Goal: Task Accomplishment & Management: Manage account settings

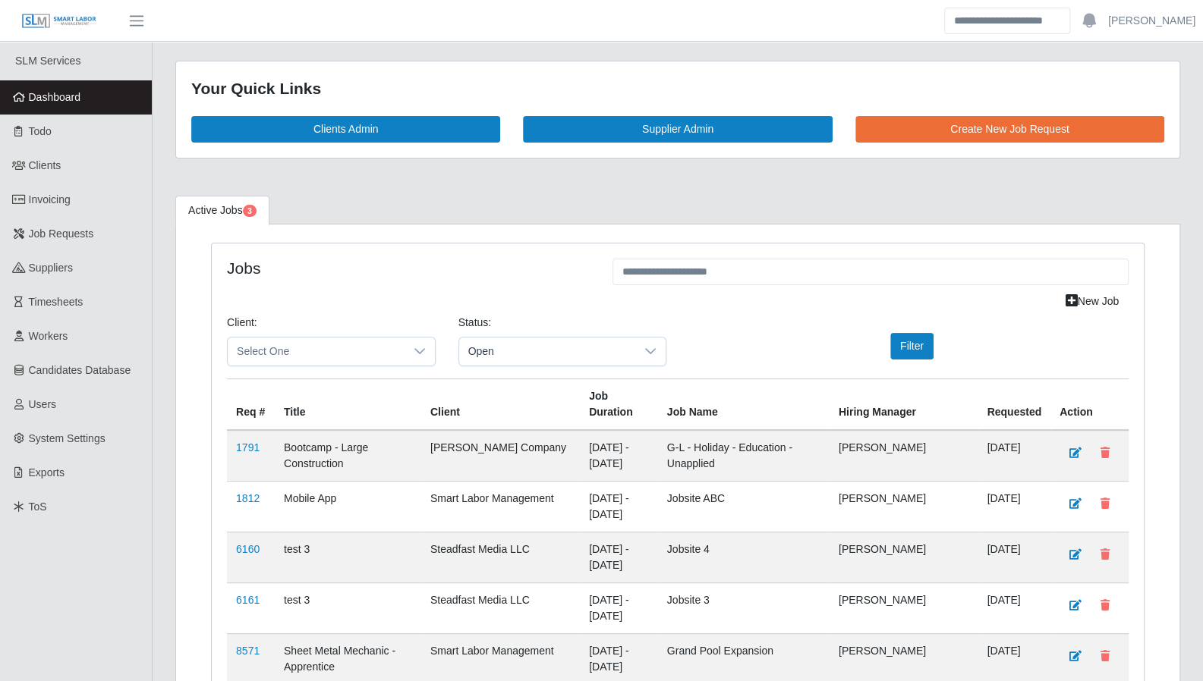
click at [36, 101] on span "Dashboard" at bounding box center [55, 97] width 52 height 12
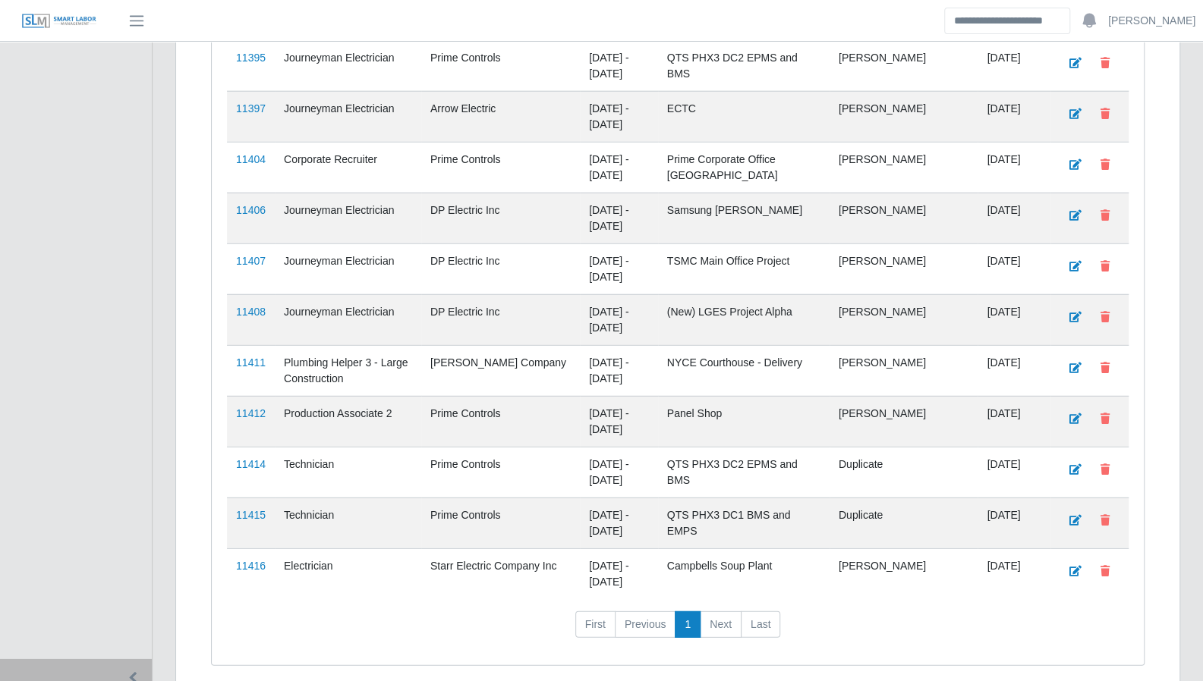
scroll to position [2495, 0]
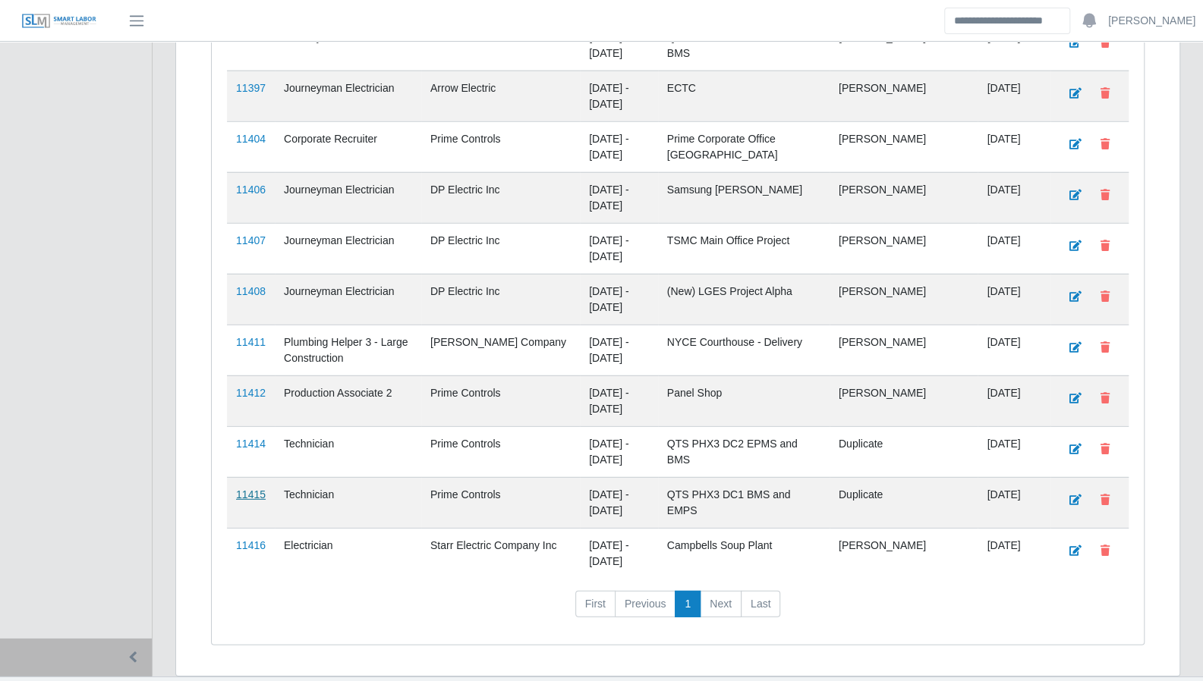
click at [253, 489] on link "11415" at bounding box center [251, 495] width 30 height 12
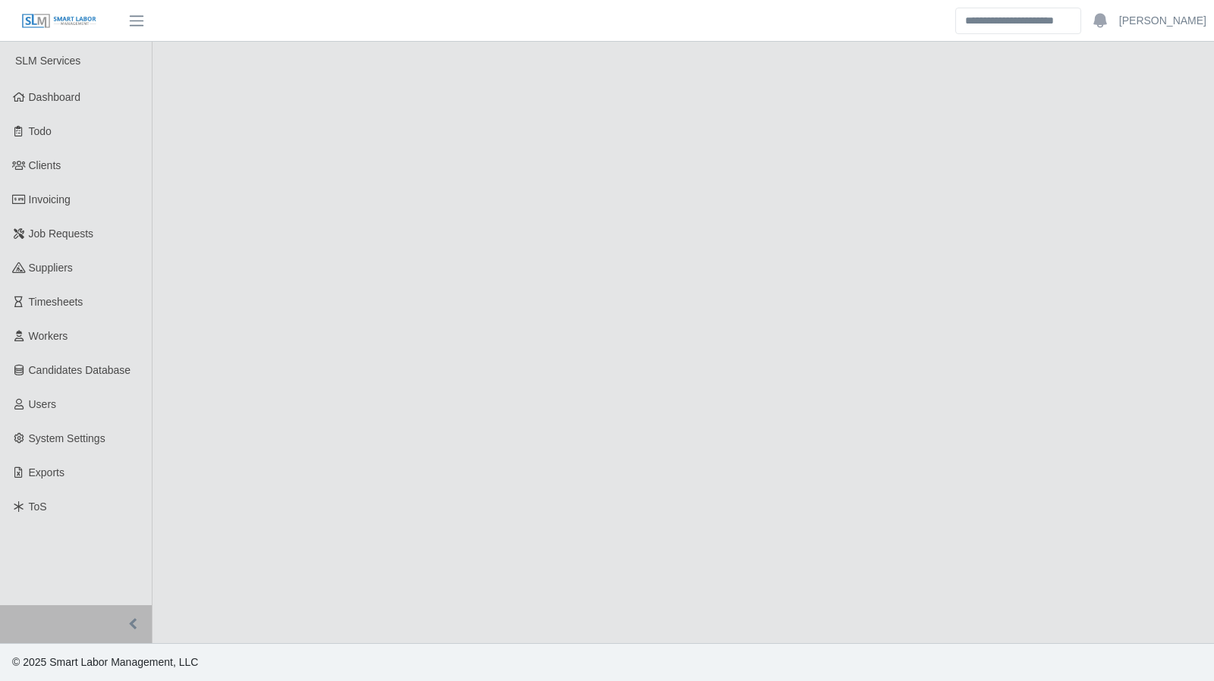
select select "****"
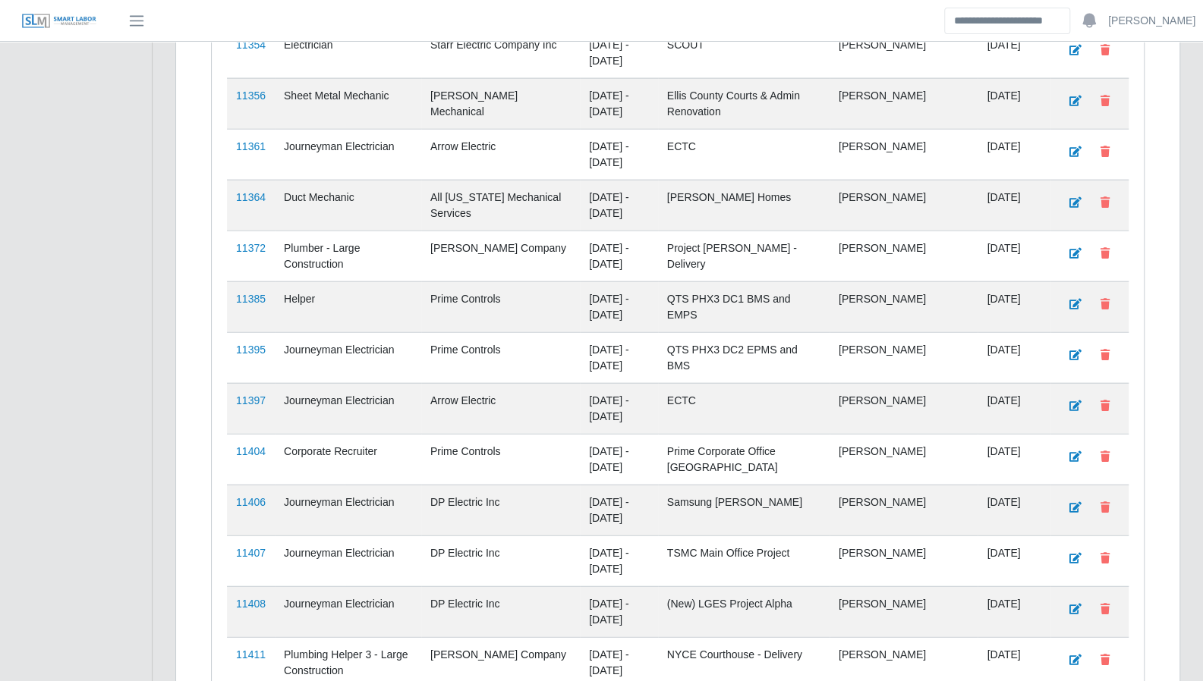
scroll to position [2495, 0]
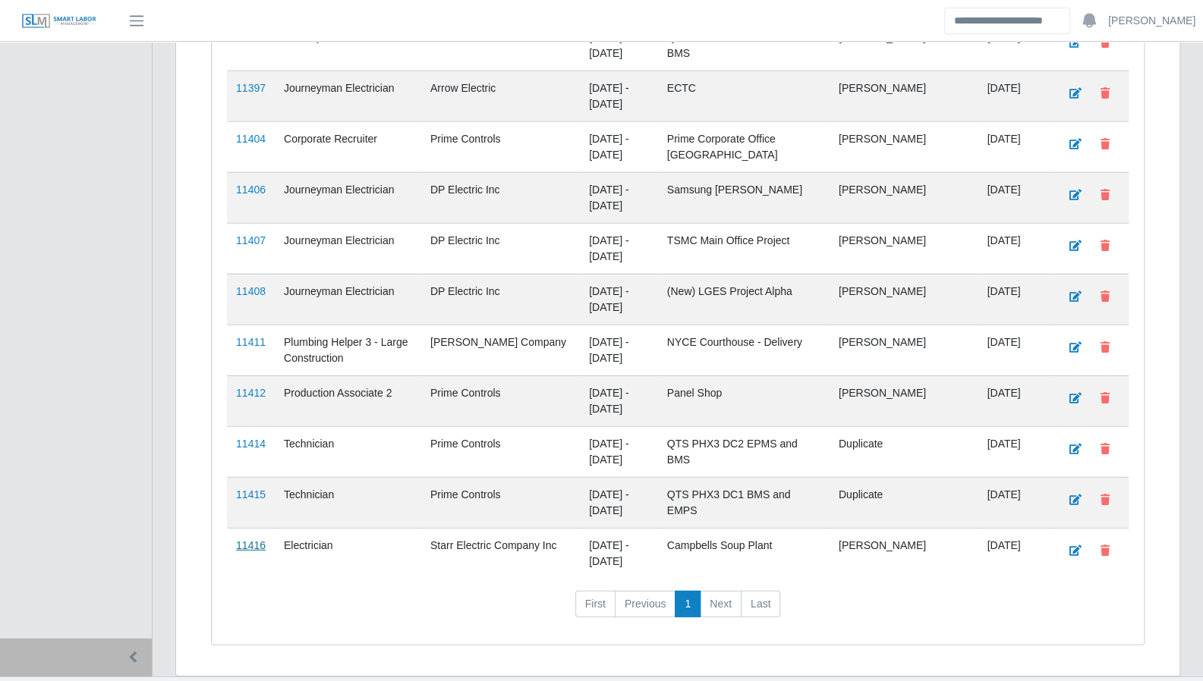
click at [256, 539] on link "11416" at bounding box center [251, 545] width 30 height 12
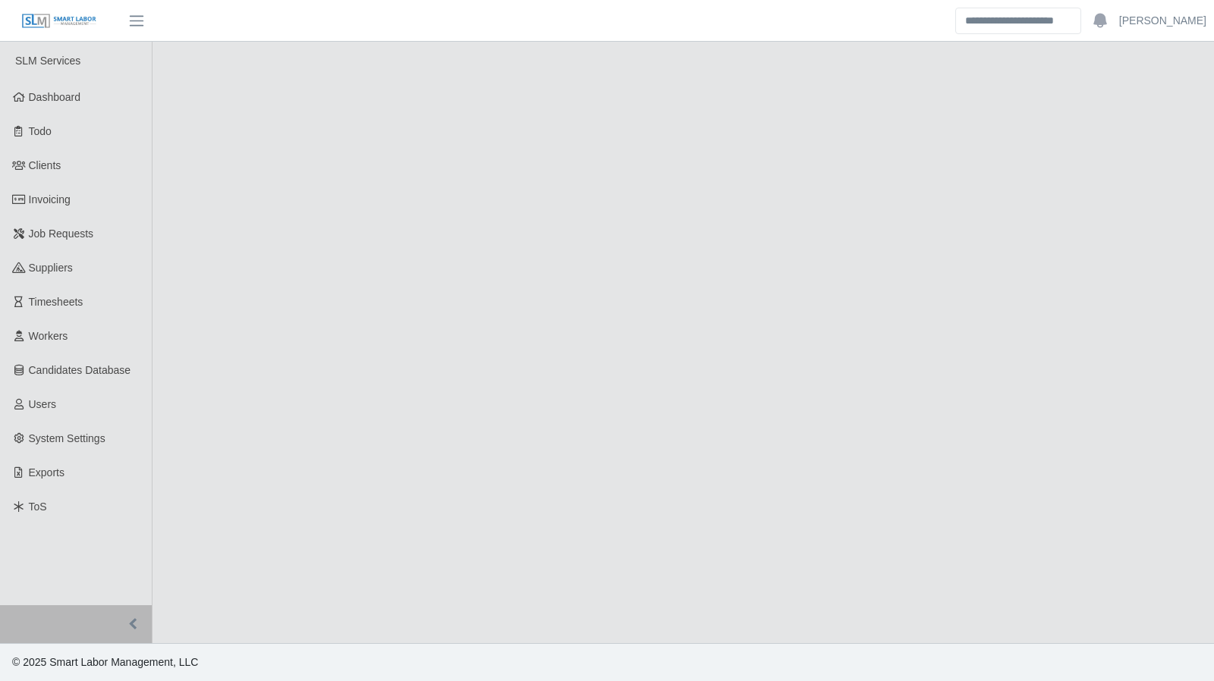
select select "****"
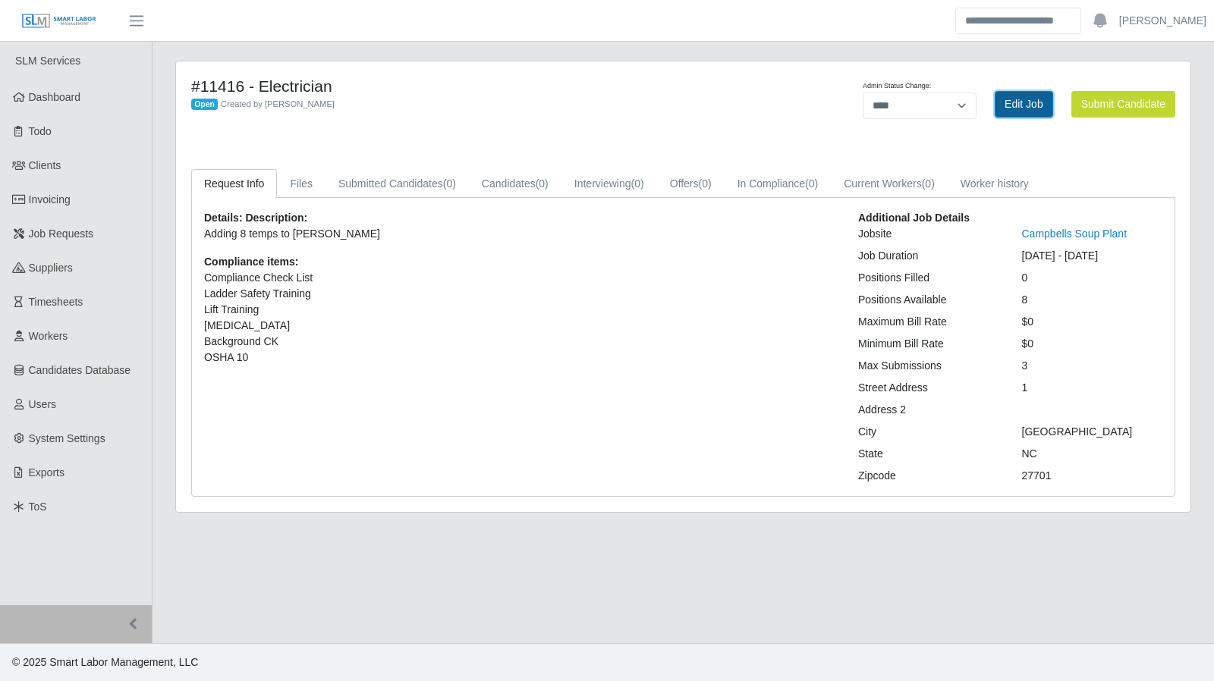
click at [1021, 113] on link "Edit Job" at bounding box center [1024, 104] width 58 height 27
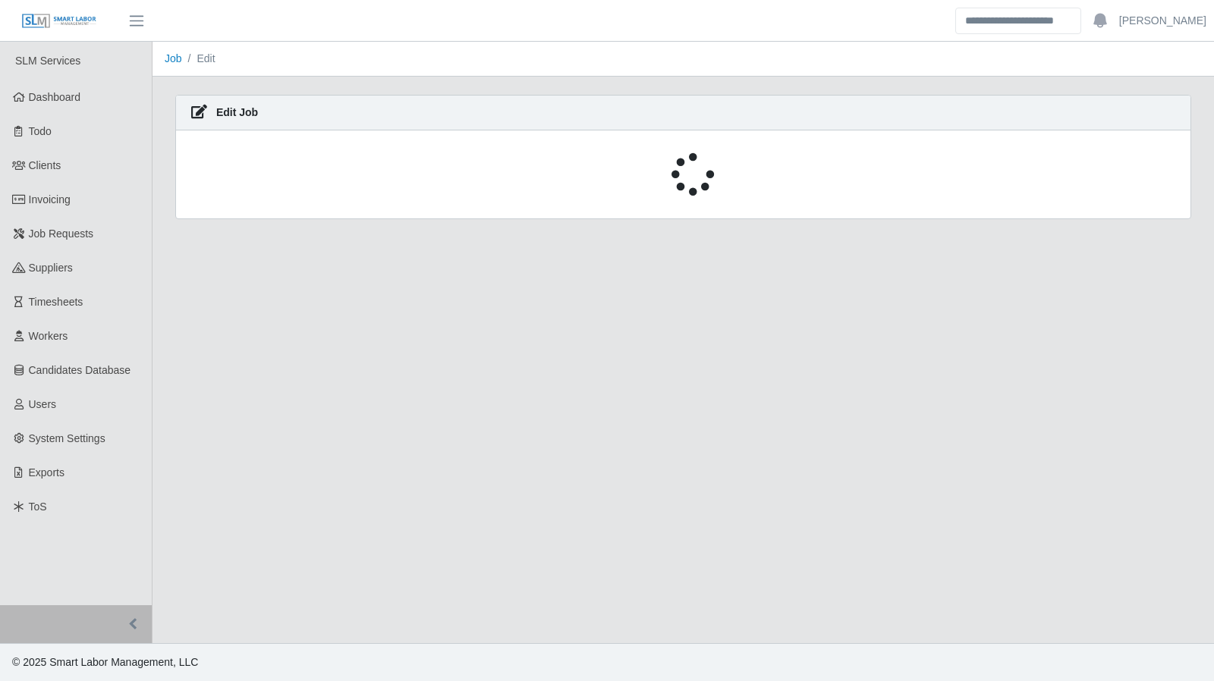
select select "****"
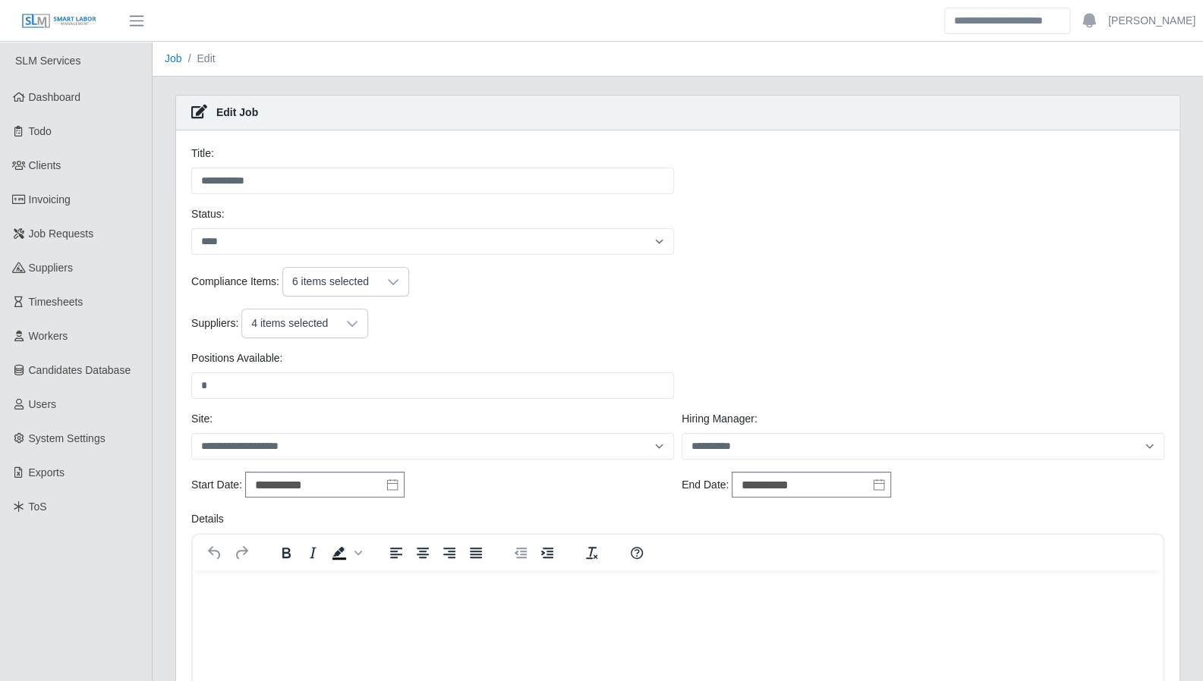
click at [346, 324] on icon at bounding box center [352, 324] width 12 height 12
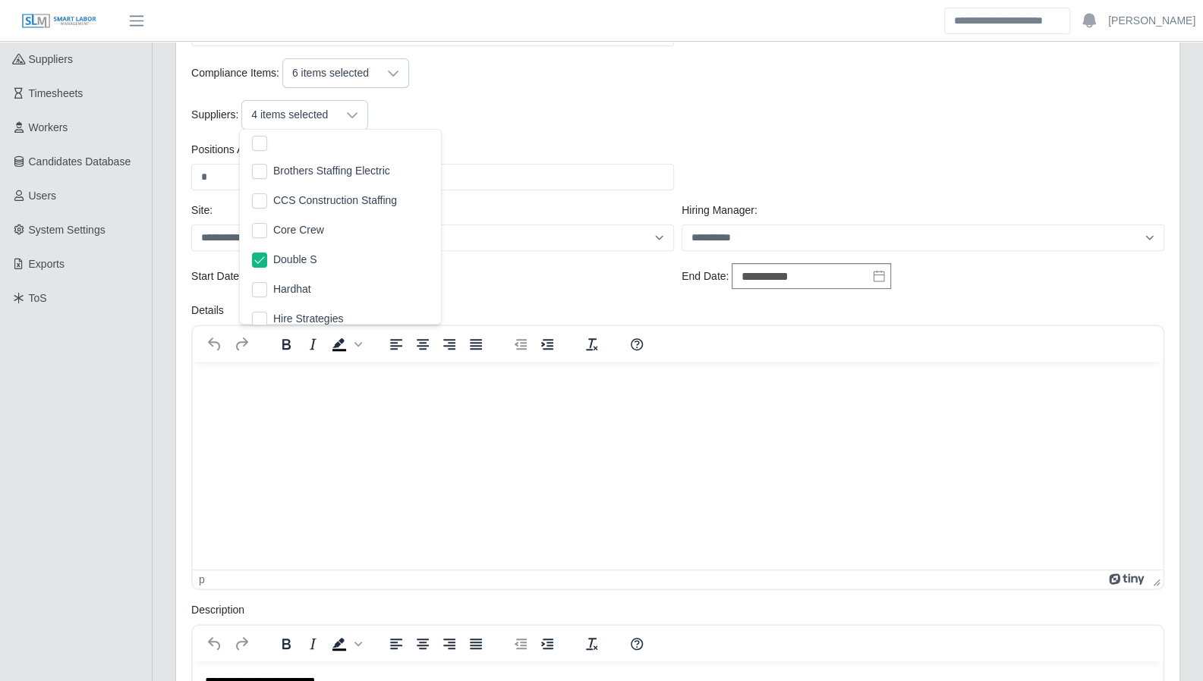
scroll to position [41, 0]
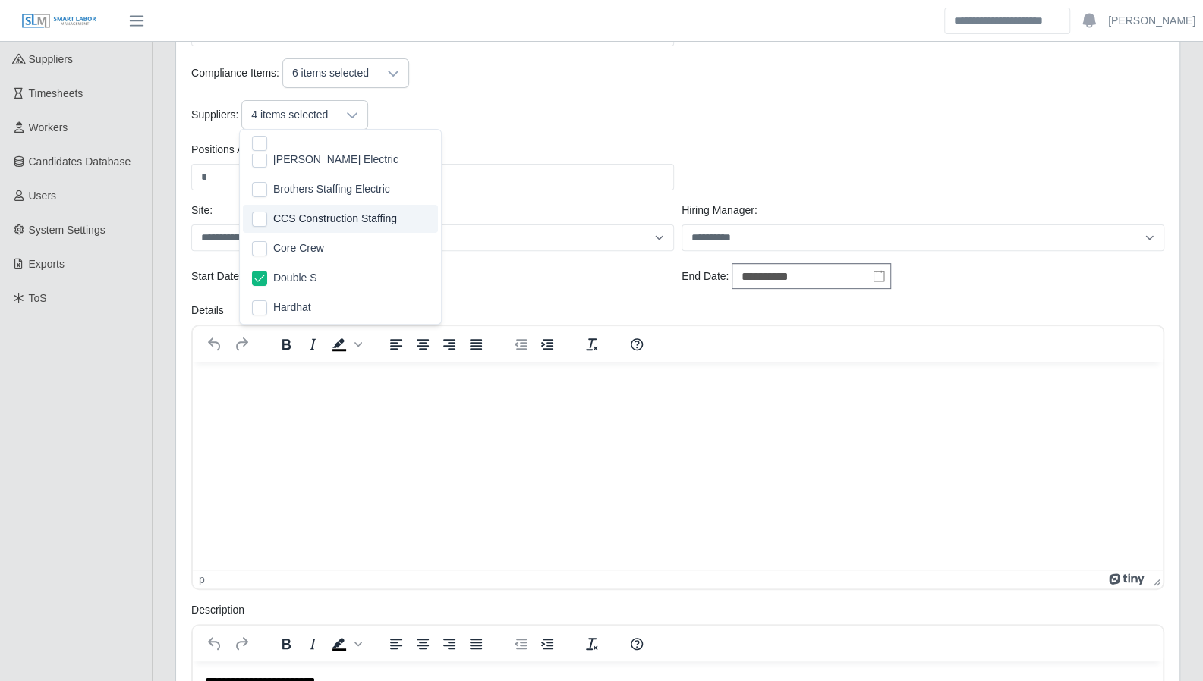
click at [812, 118] on div "Suppliers: 4 items selected" at bounding box center [677, 115] width 980 height 30
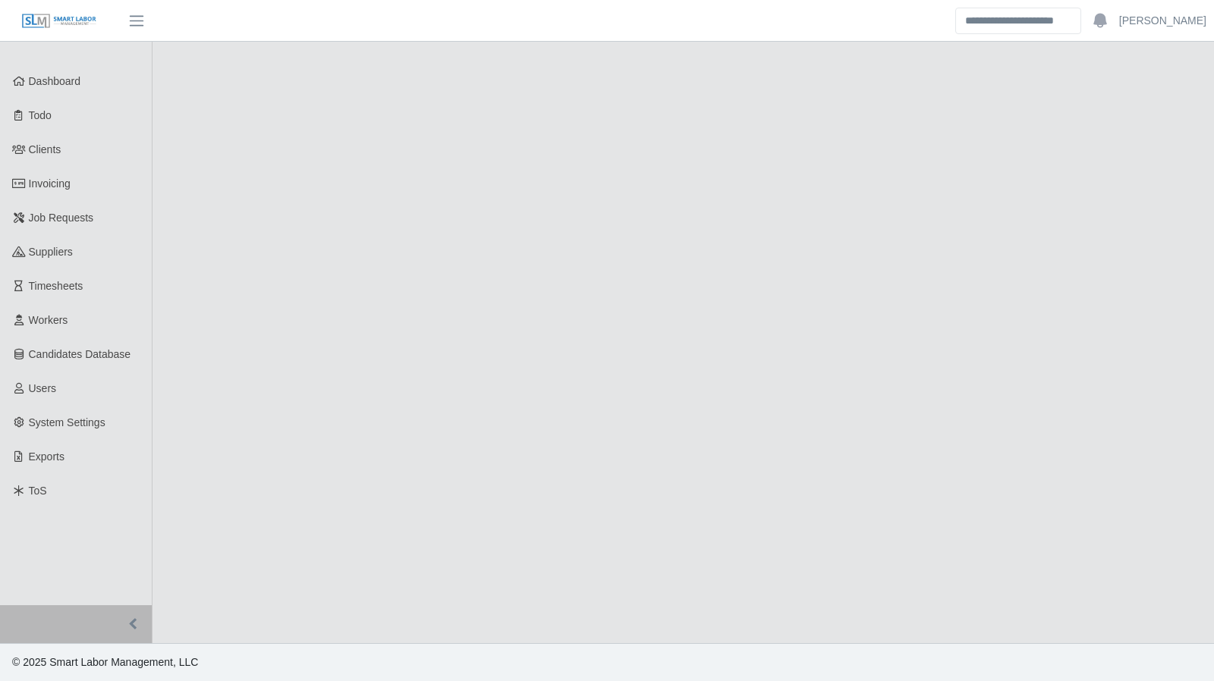
select select "****"
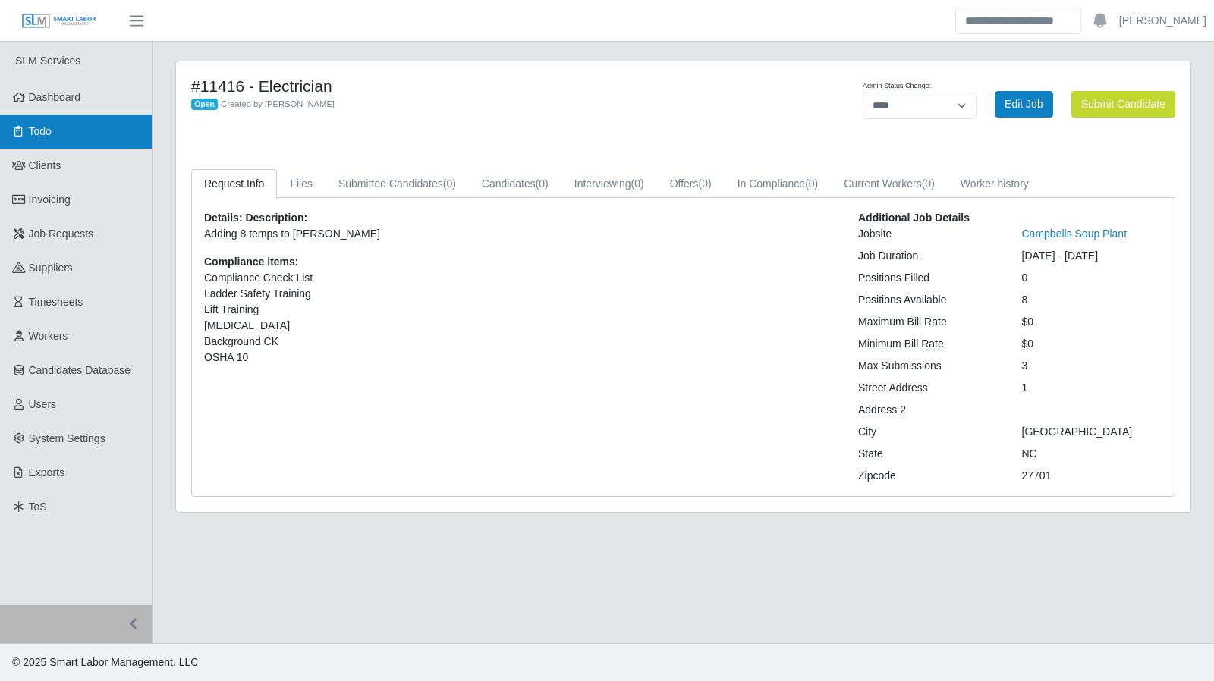
drag, startPoint x: 61, startPoint y: 133, endPoint x: 115, endPoint y: 146, distance: 56.1
click at [61, 133] on link "Todo" at bounding box center [76, 132] width 152 height 34
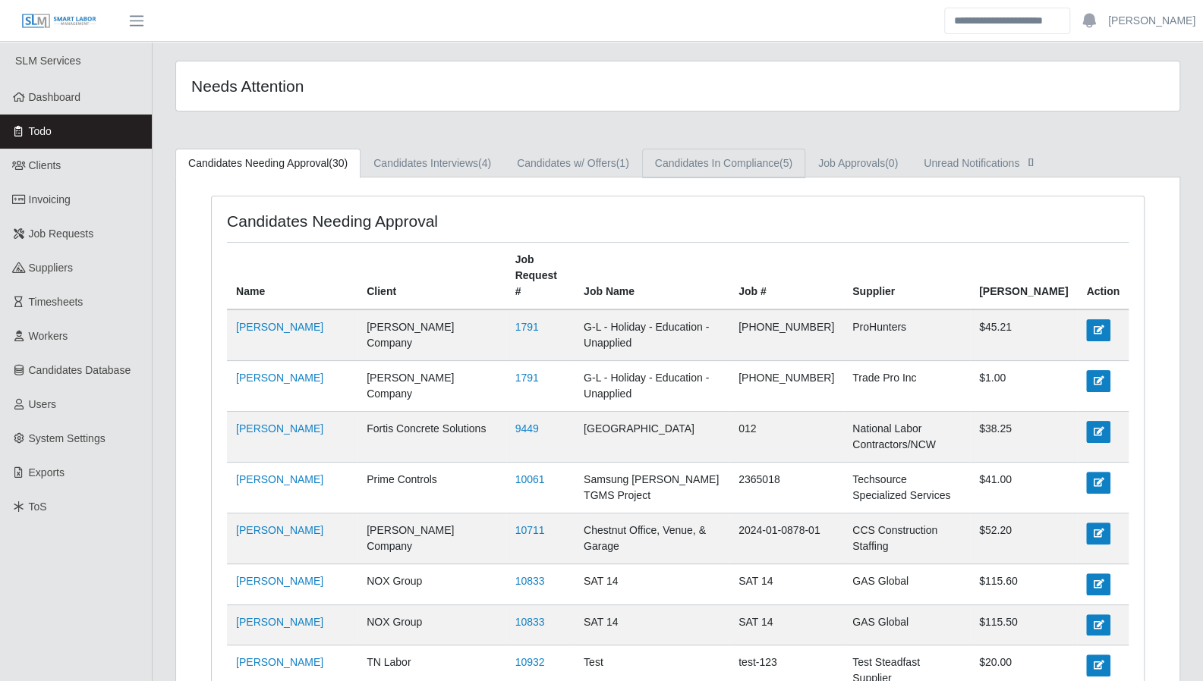
click at [709, 165] on link "Candidates In Compliance (5)" at bounding box center [723, 164] width 163 height 30
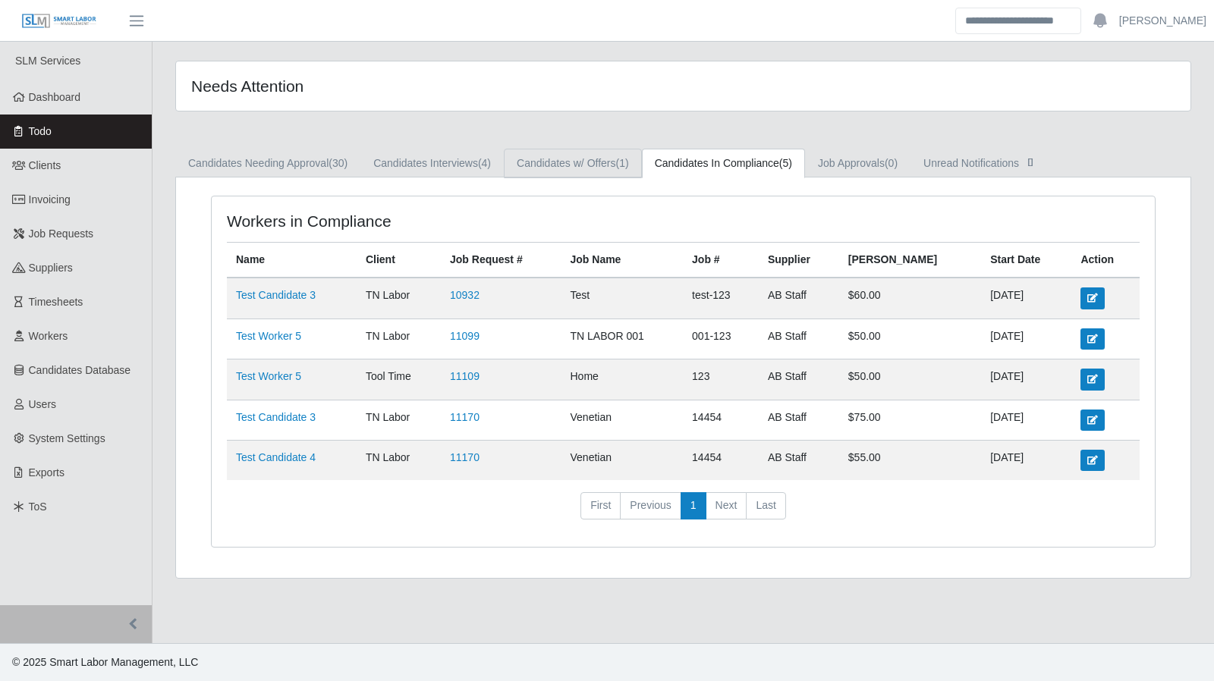
click at [583, 168] on link "Candidates w/ Offers (1)" at bounding box center [573, 164] width 138 height 30
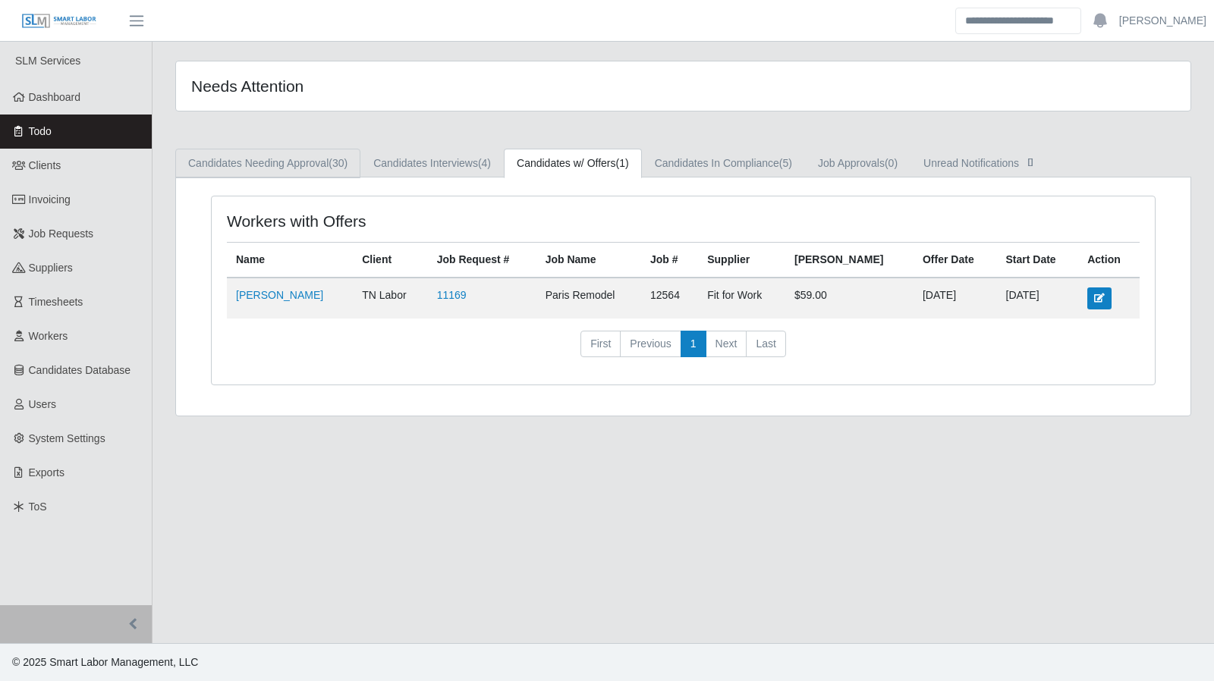
click at [308, 162] on link "Candidates Needing Approval (30)" at bounding box center [267, 164] width 185 height 30
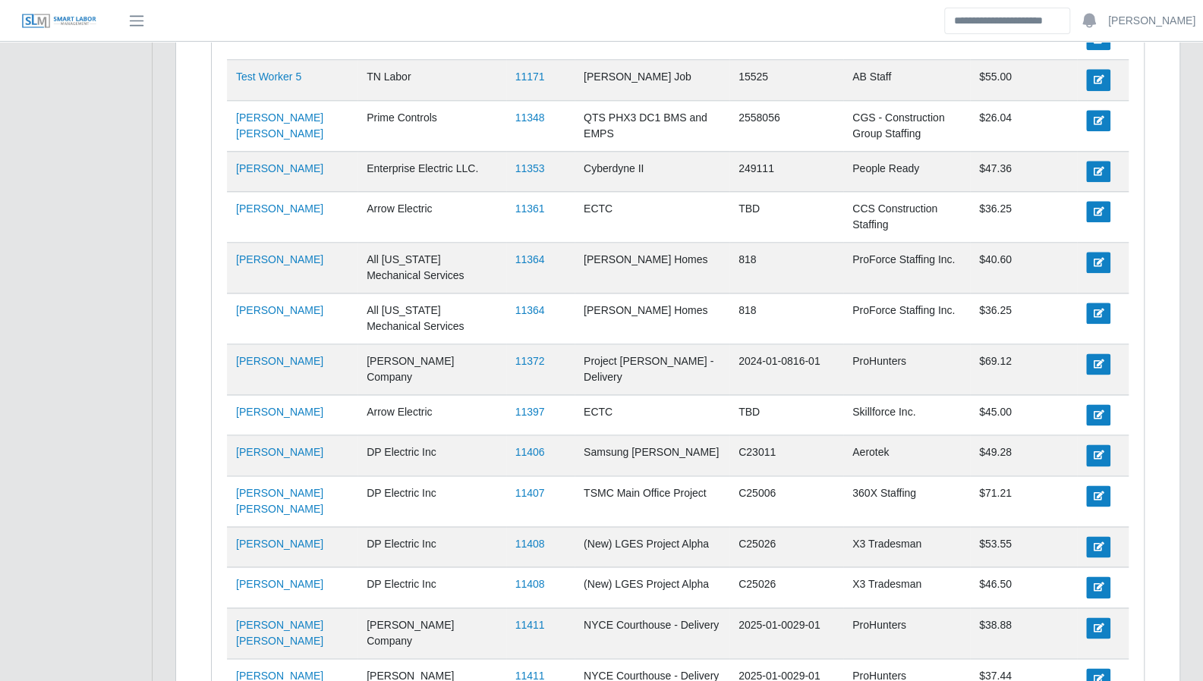
scroll to position [1024, 0]
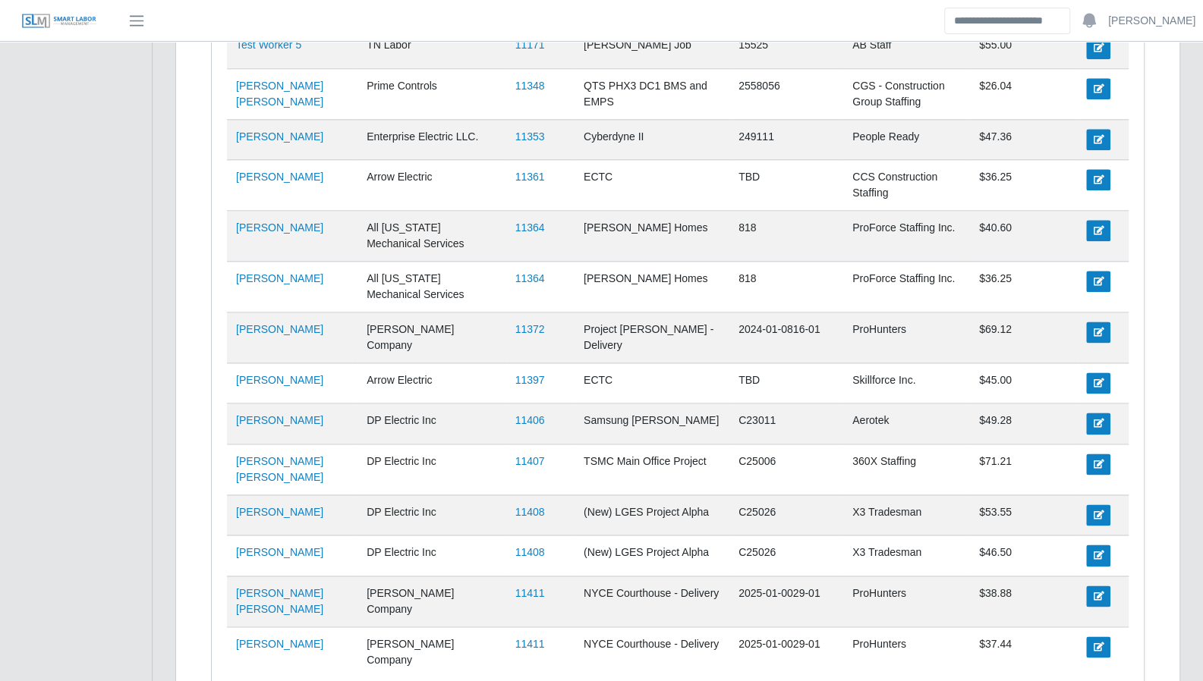
scroll to position [1058, 0]
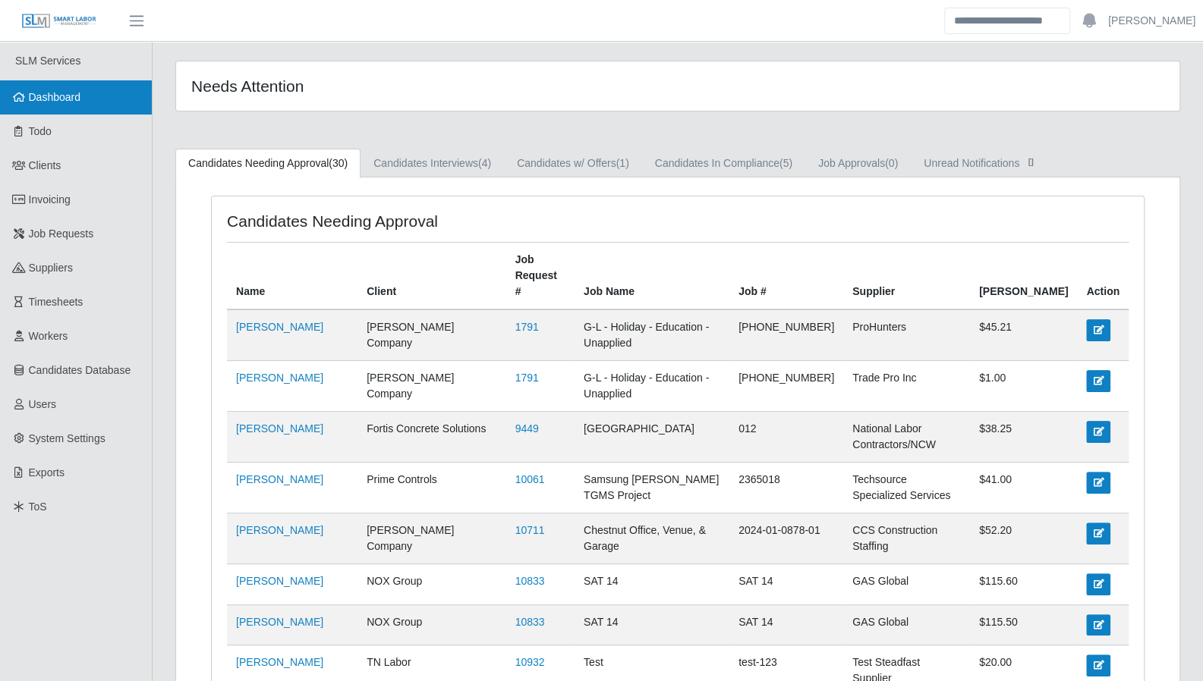
drag, startPoint x: 66, startPoint y: 90, endPoint x: 112, endPoint y: 105, distance: 48.0
click at [66, 91] on span "Dashboard" at bounding box center [55, 97] width 52 height 12
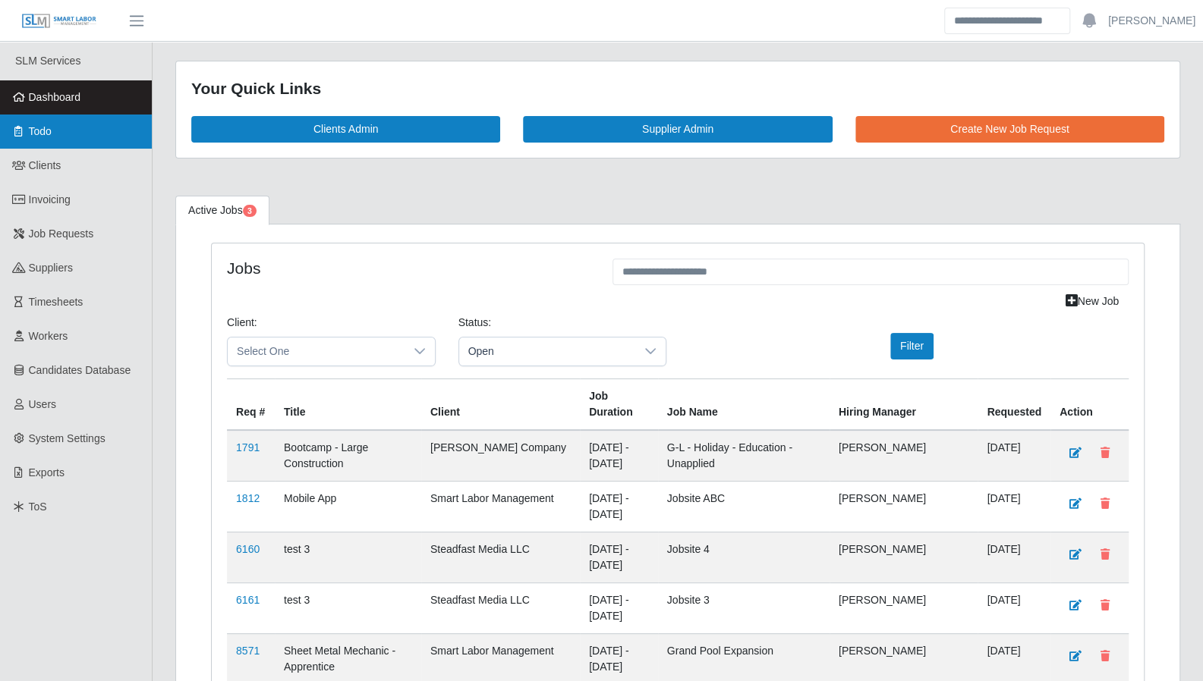
click at [20, 133] on icon at bounding box center [19, 131] width 14 height 11
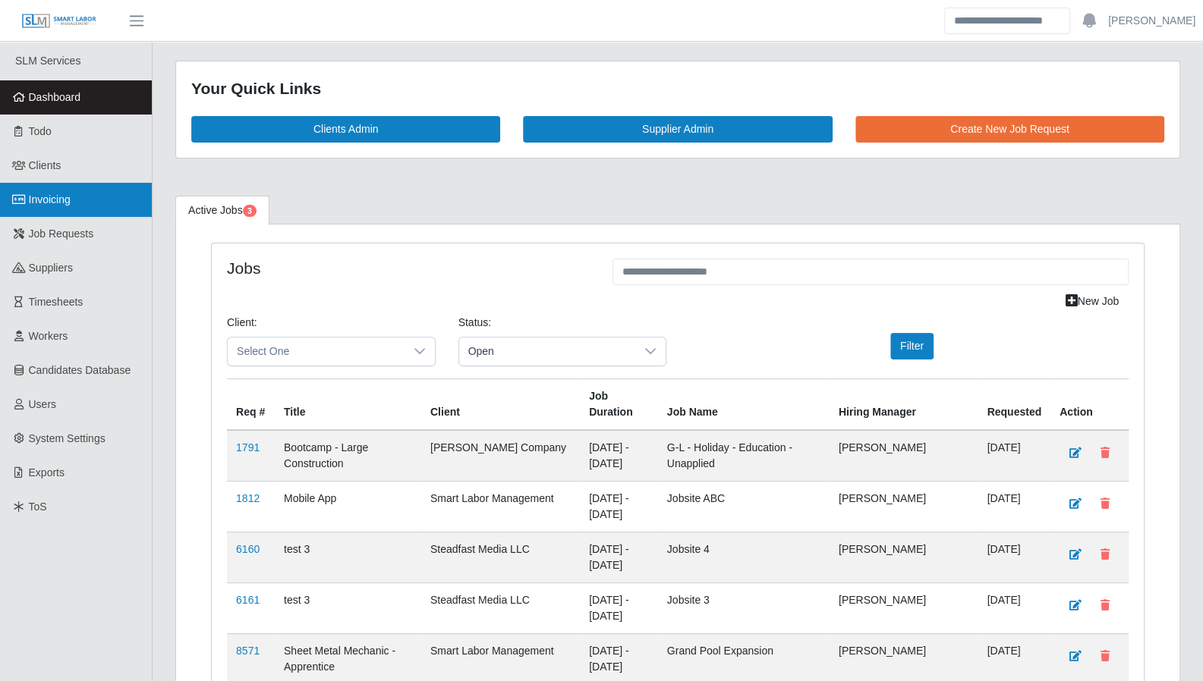
click at [53, 189] on link "Invoicing" at bounding box center [76, 200] width 152 height 34
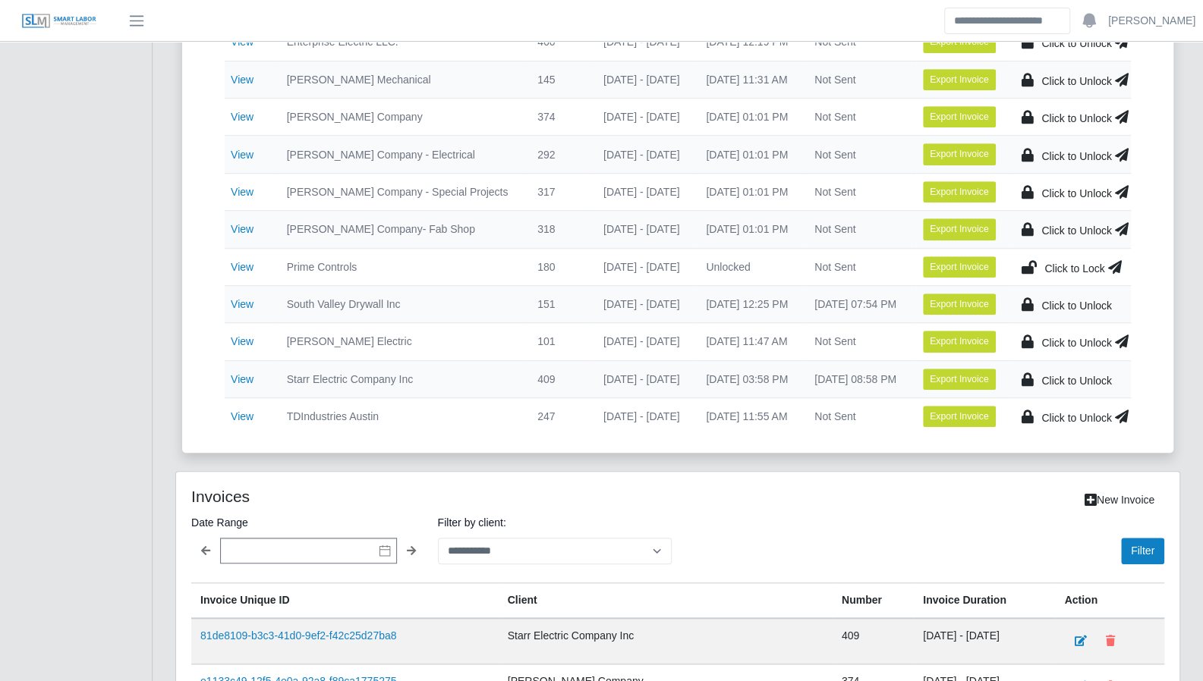
scroll to position [549, 0]
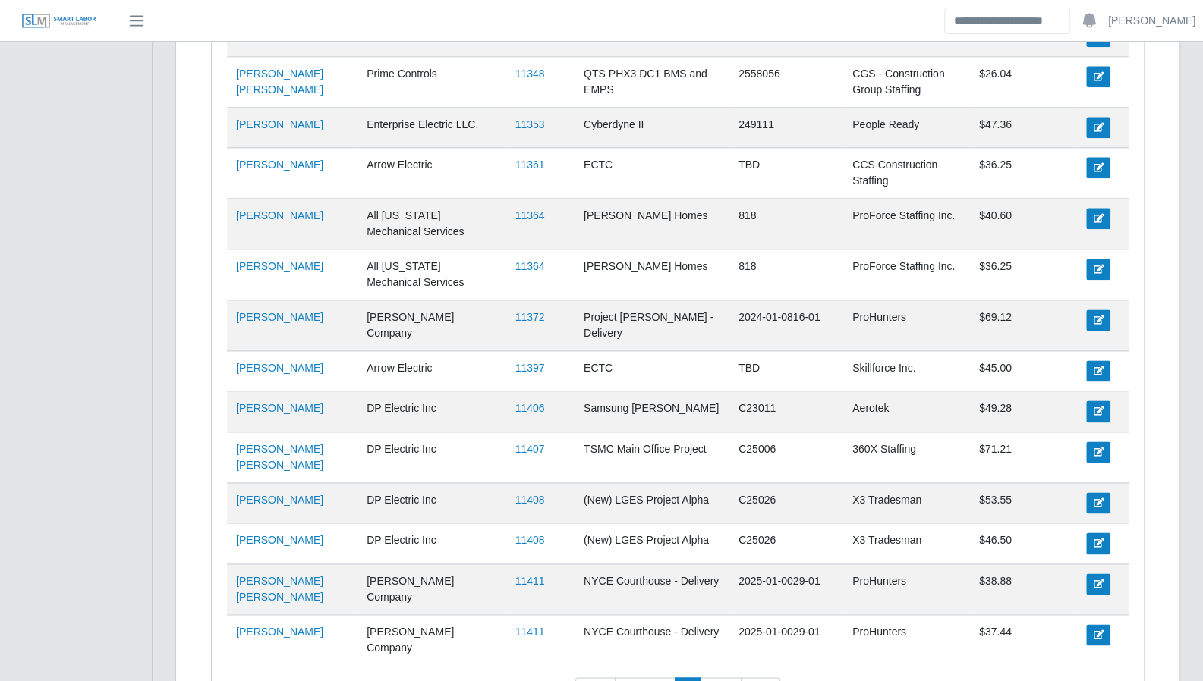
scroll to position [1058, 0]
drag, startPoint x: 1184, startPoint y: 501, endPoint x: 1009, endPoint y: 442, distance: 185.0
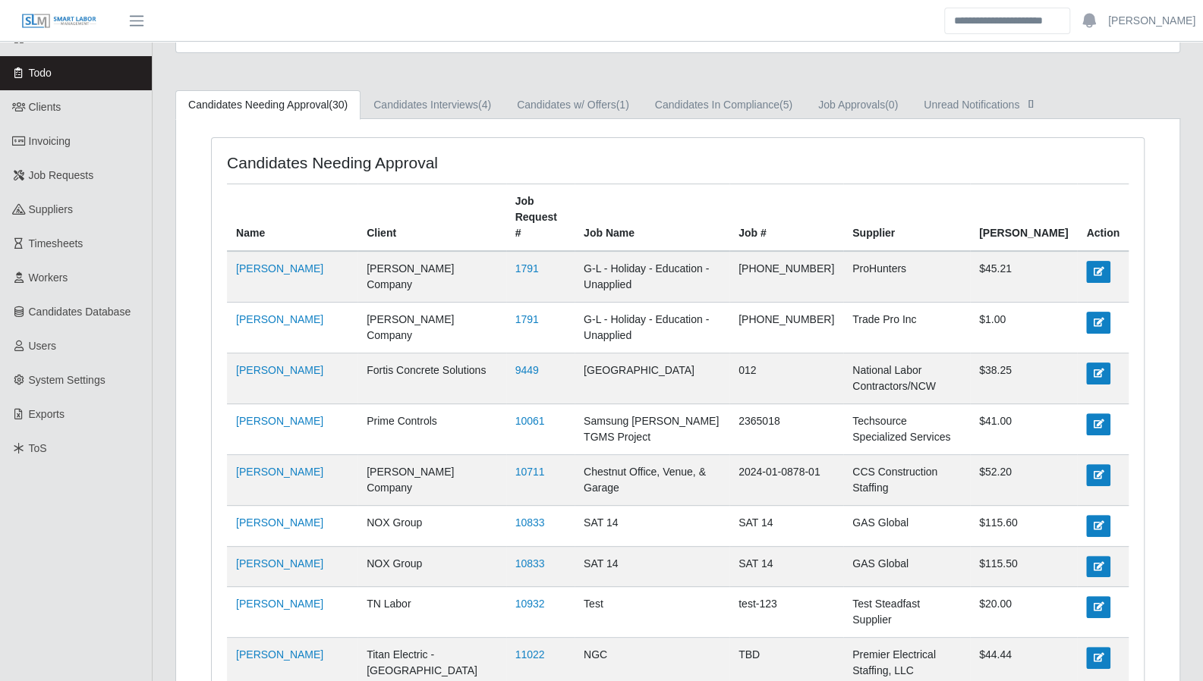
scroll to position [0, 0]
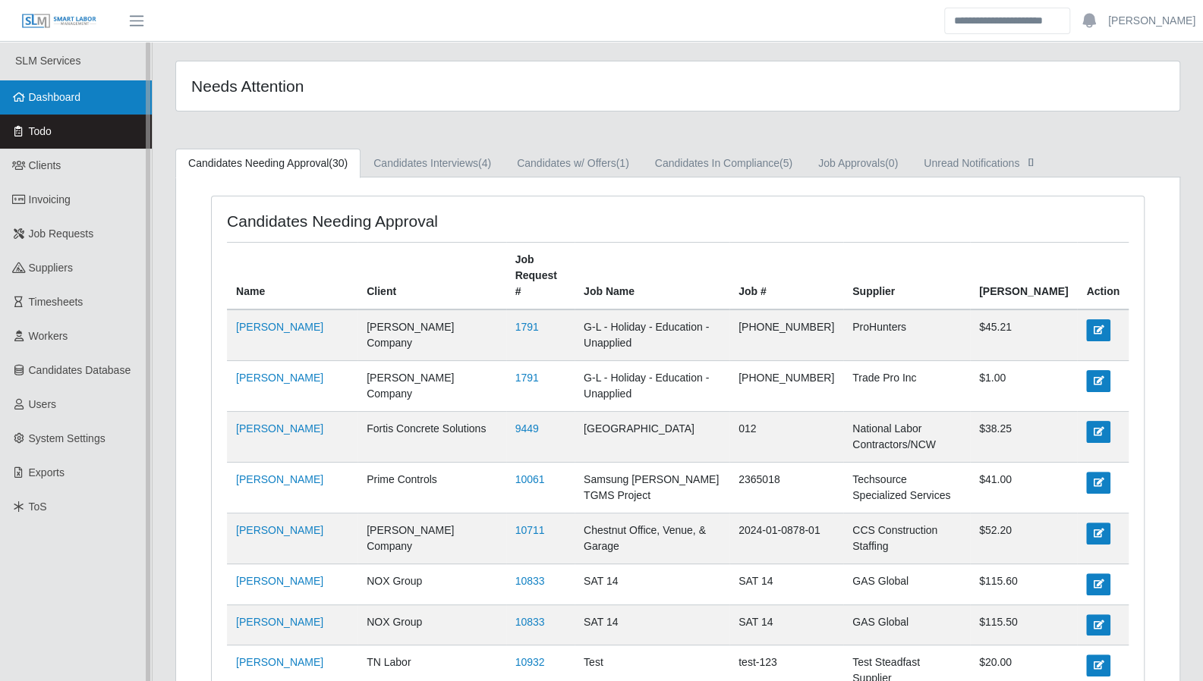
drag, startPoint x: 49, startPoint y: 104, endPoint x: 80, endPoint y: 113, distance: 32.4
click at [49, 103] on span "Dashboard" at bounding box center [55, 97] width 52 height 12
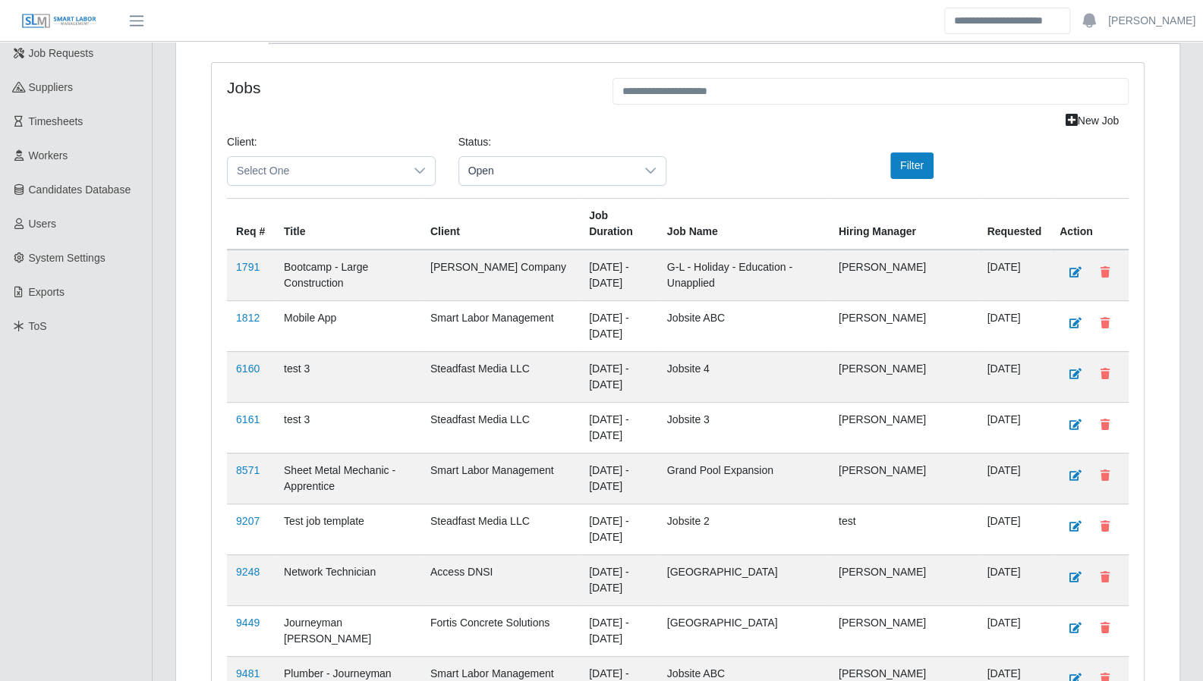
scroll to position [90, 0]
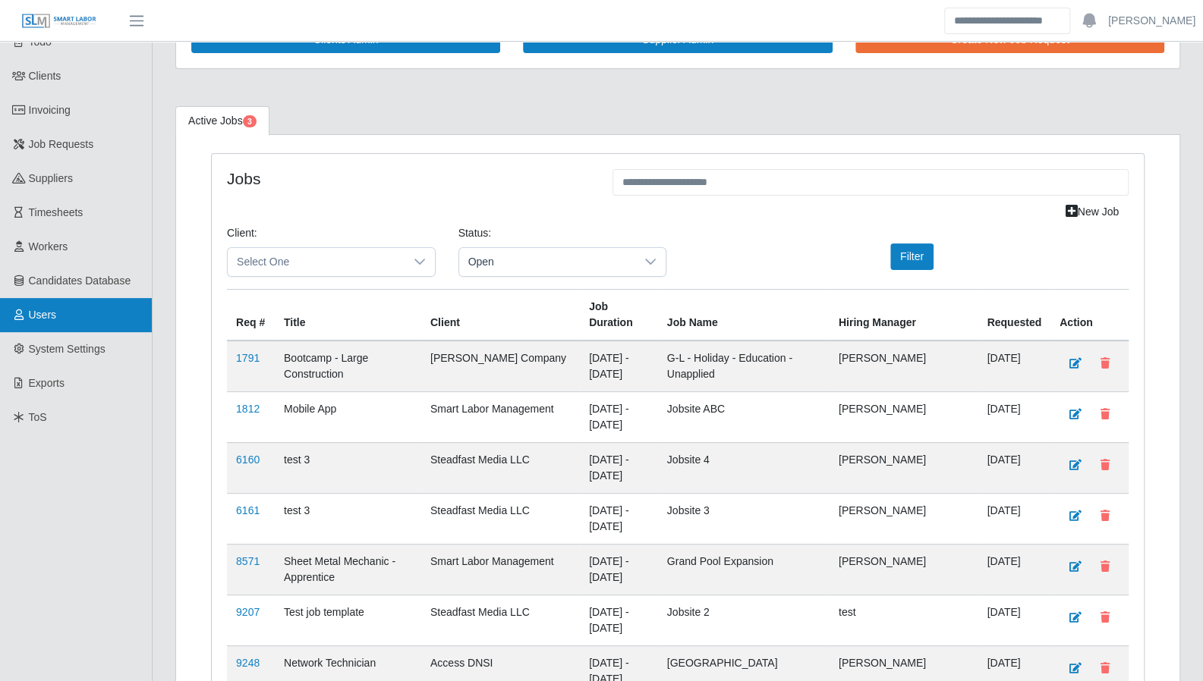
click at [56, 319] on link "Users" at bounding box center [76, 315] width 152 height 34
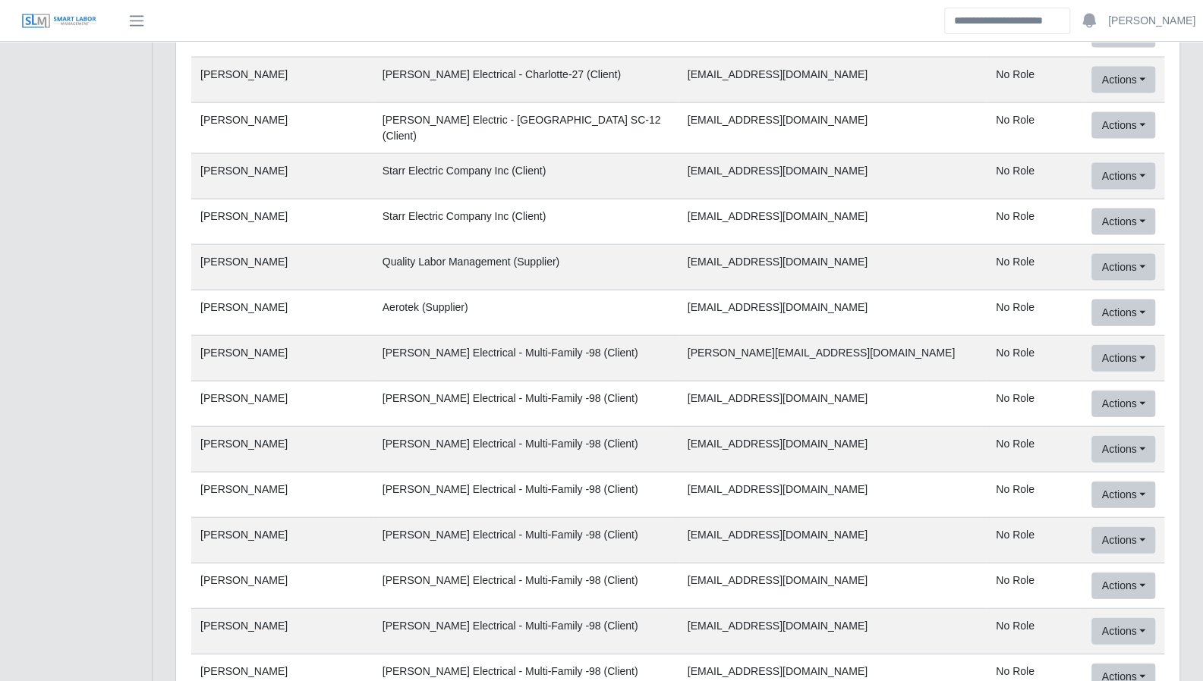
scroll to position [58794, 0]
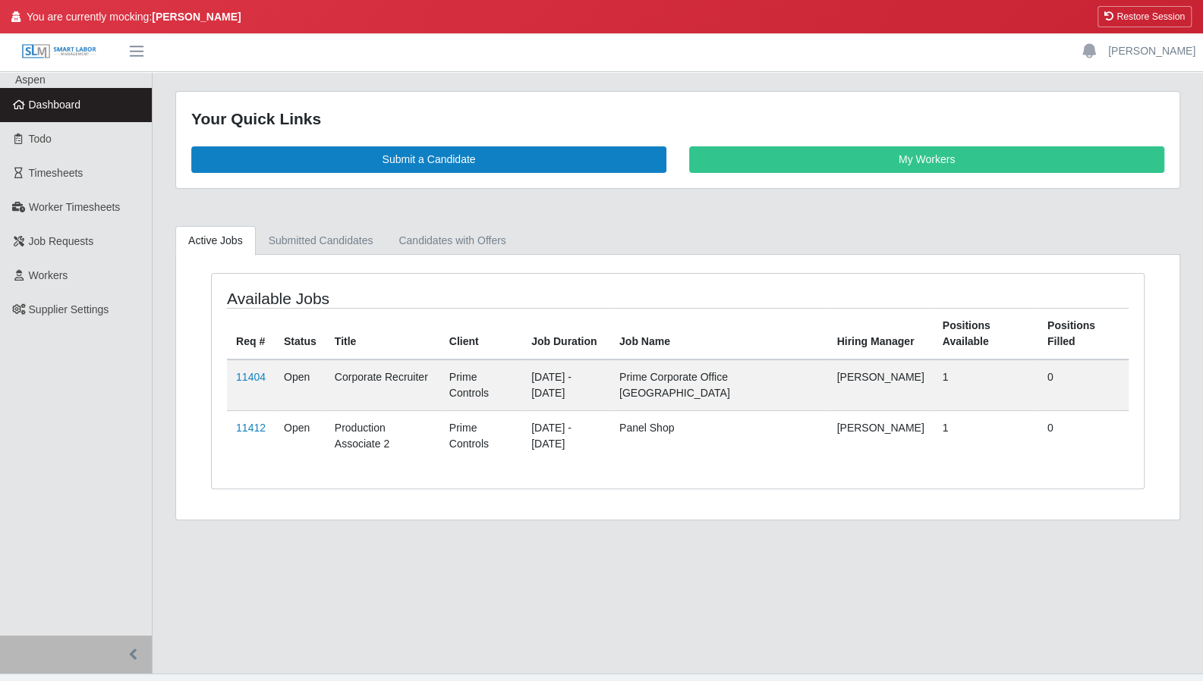
click at [232, 371] on td "11404" at bounding box center [251, 386] width 48 height 52
click at [253, 376] on link "11404" at bounding box center [251, 377] width 30 height 12
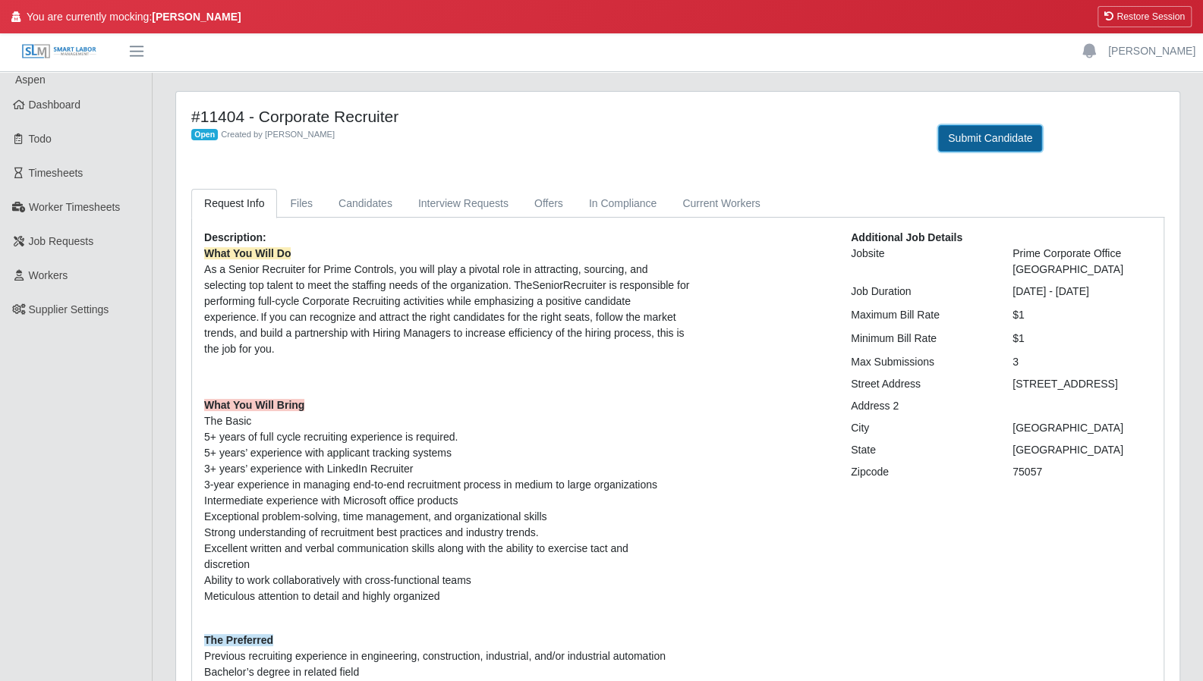
click at [1011, 143] on button "Submit Candidate" at bounding box center [990, 138] width 104 height 27
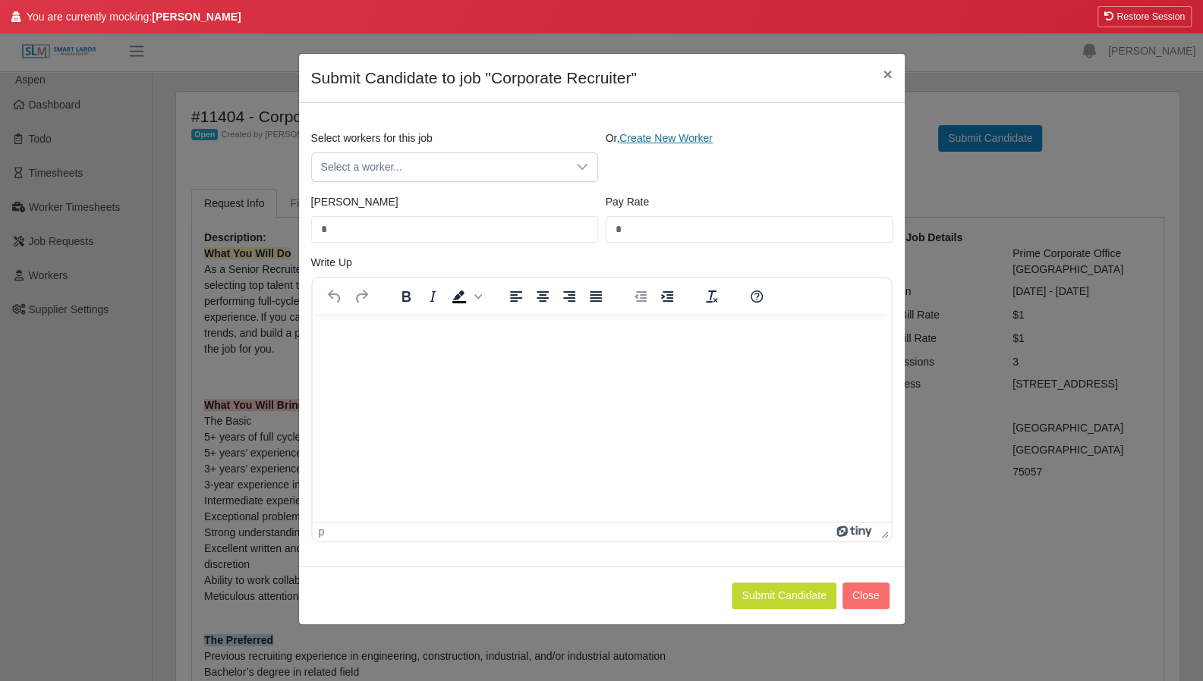
click at [690, 139] on link "Create New Worker" at bounding box center [665, 138] width 93 height 12
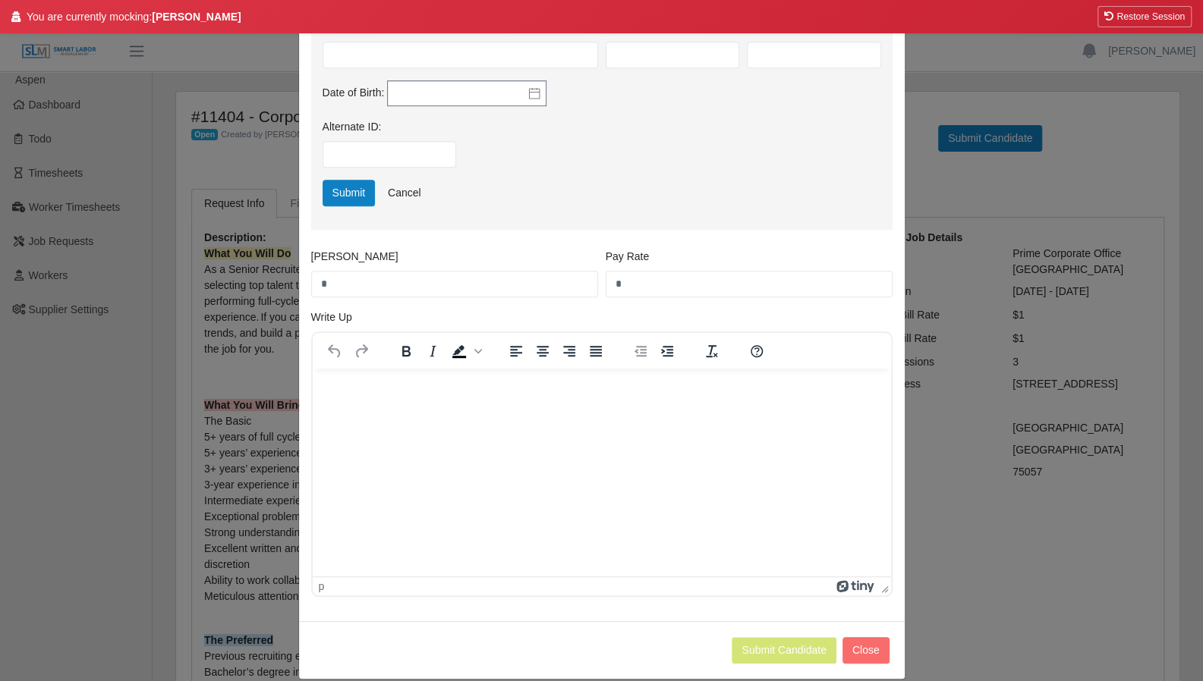
scroll to position [533, 0]
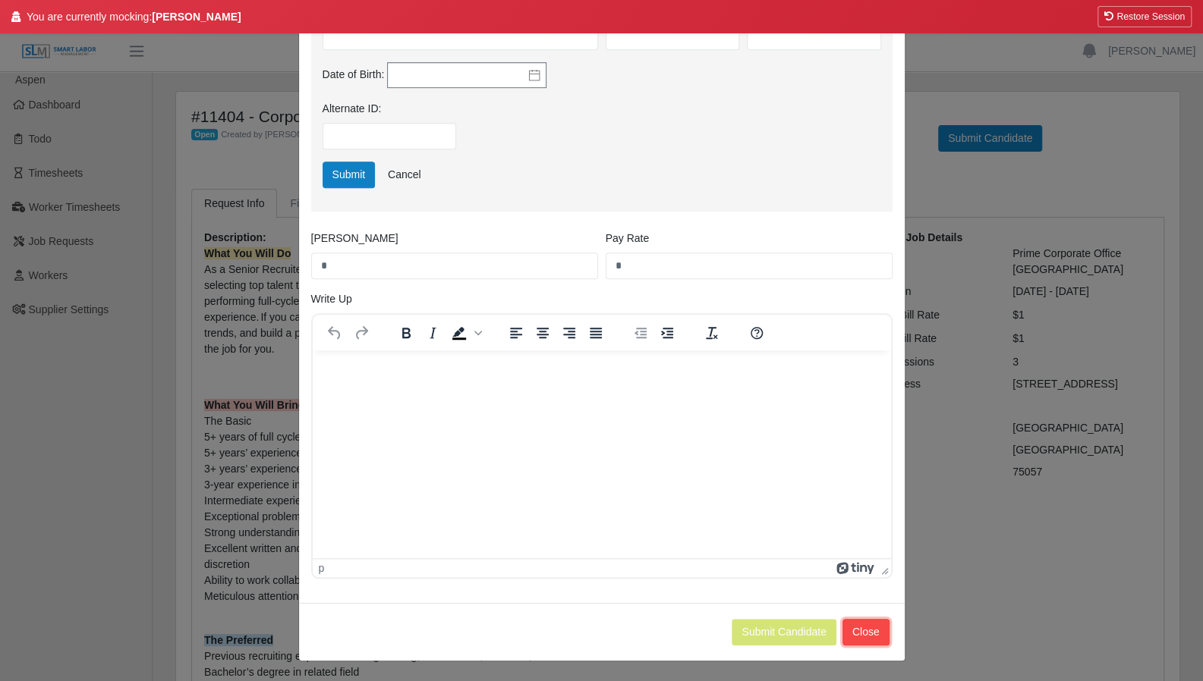
click at [872, 624] on button "Close" at bounding box center [865, 632] width 47 height 27
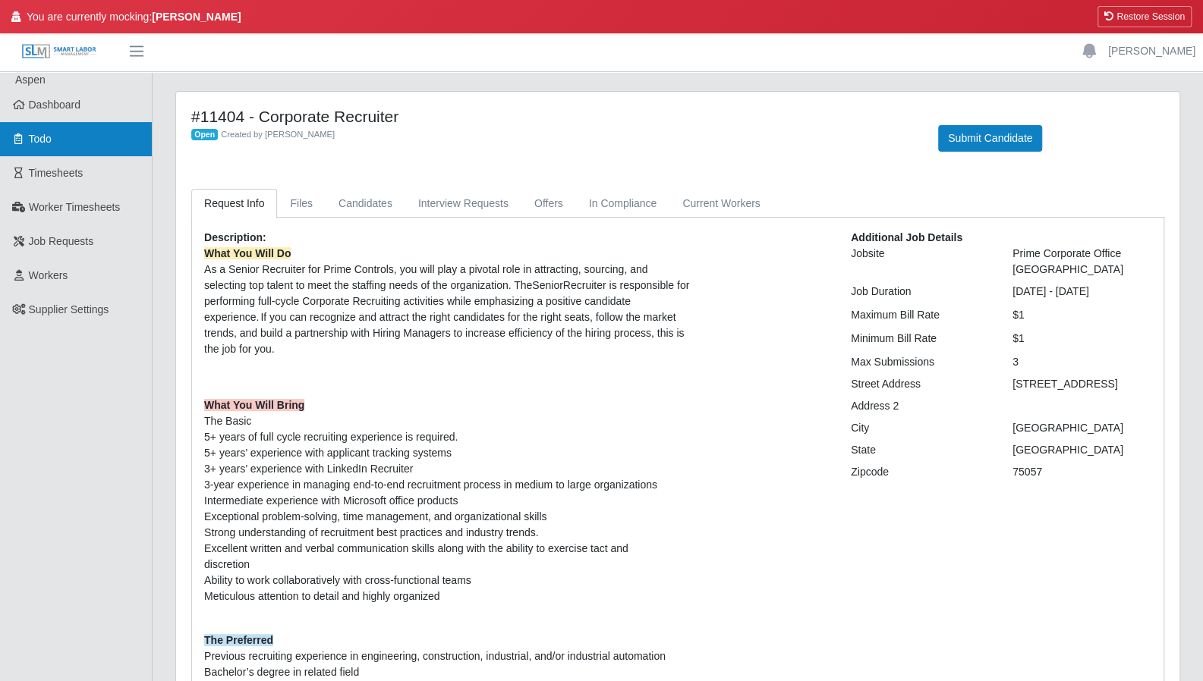
click at [65, 146] on link "Todo" at bounding box center [76, 139] width 152 height 34
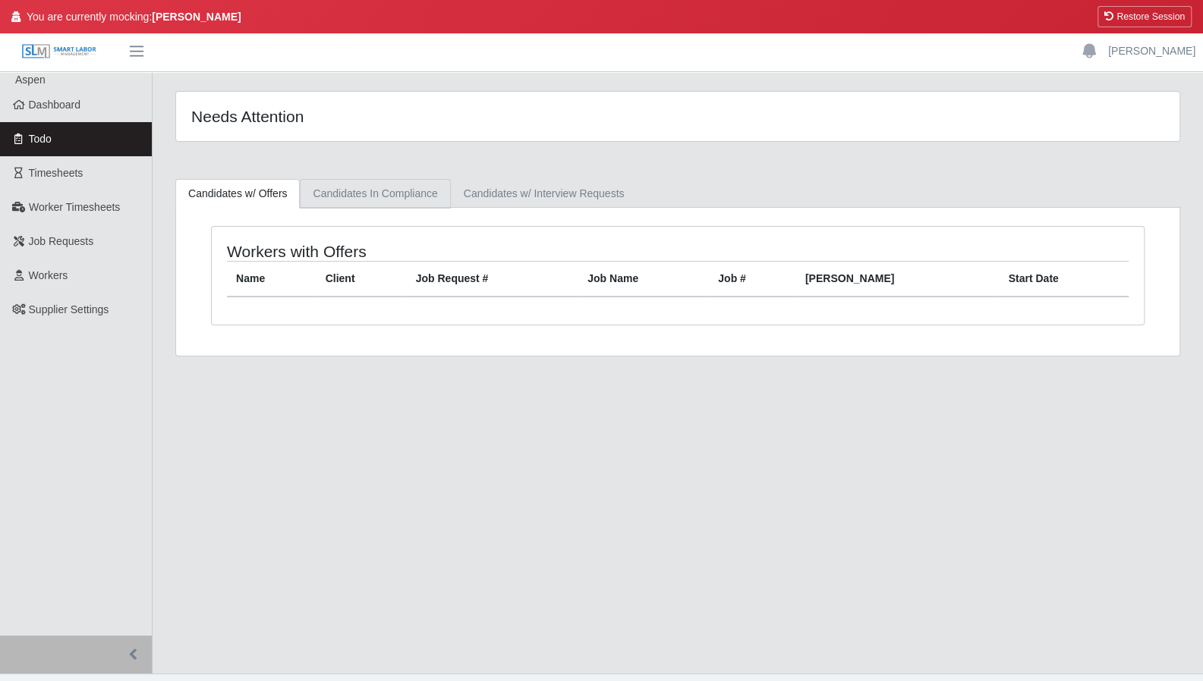
click at [360, 195] on link "Candidates In Compliance" at bounding box center [375, 194] width 150 height 30
click at [540, 186] on link "Candidates w/ Interview Requests" at bounding box center [544, 194] width 187 height 30
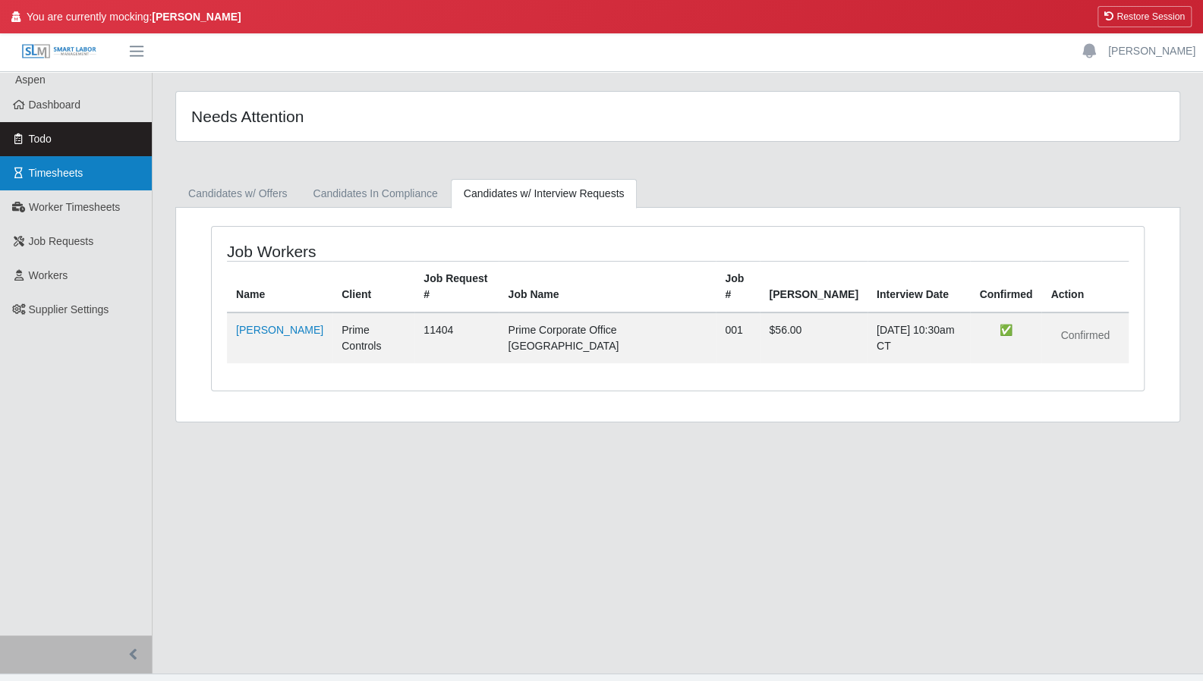
click at [84, 180] on link "Timesheets" at bounding box center [76, 173] width 152 height 34
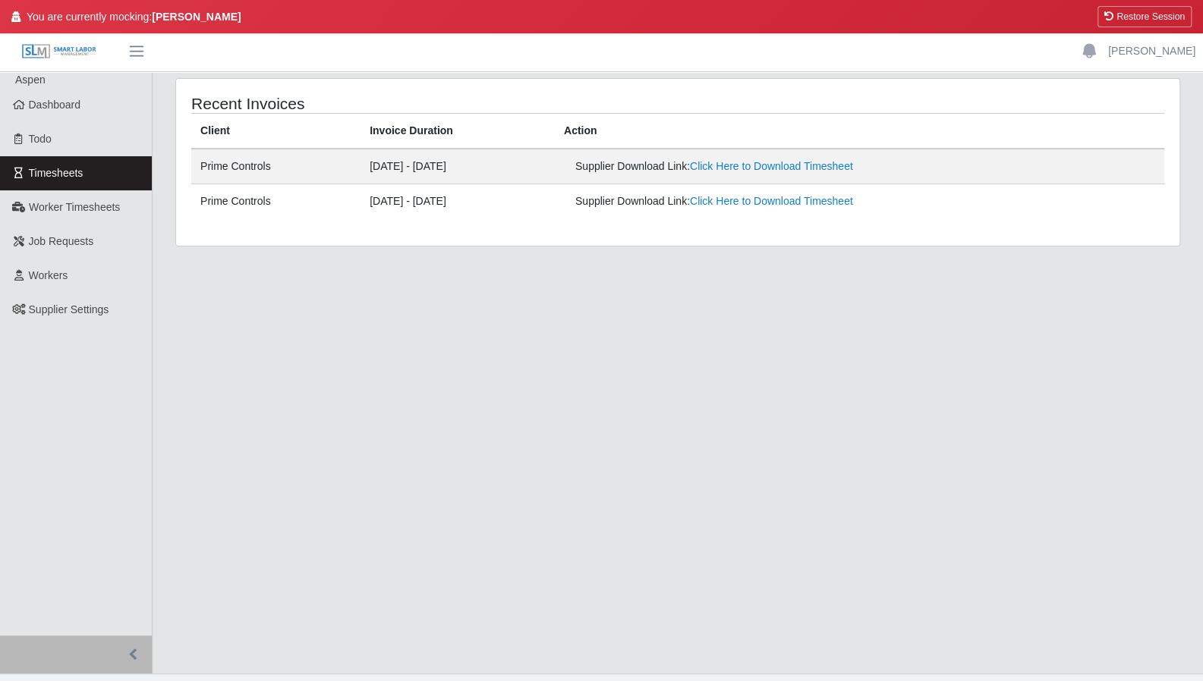
click at [96, 215] on link "Worker Timesheets" at bounding box center [76, 207] width 152 height 34
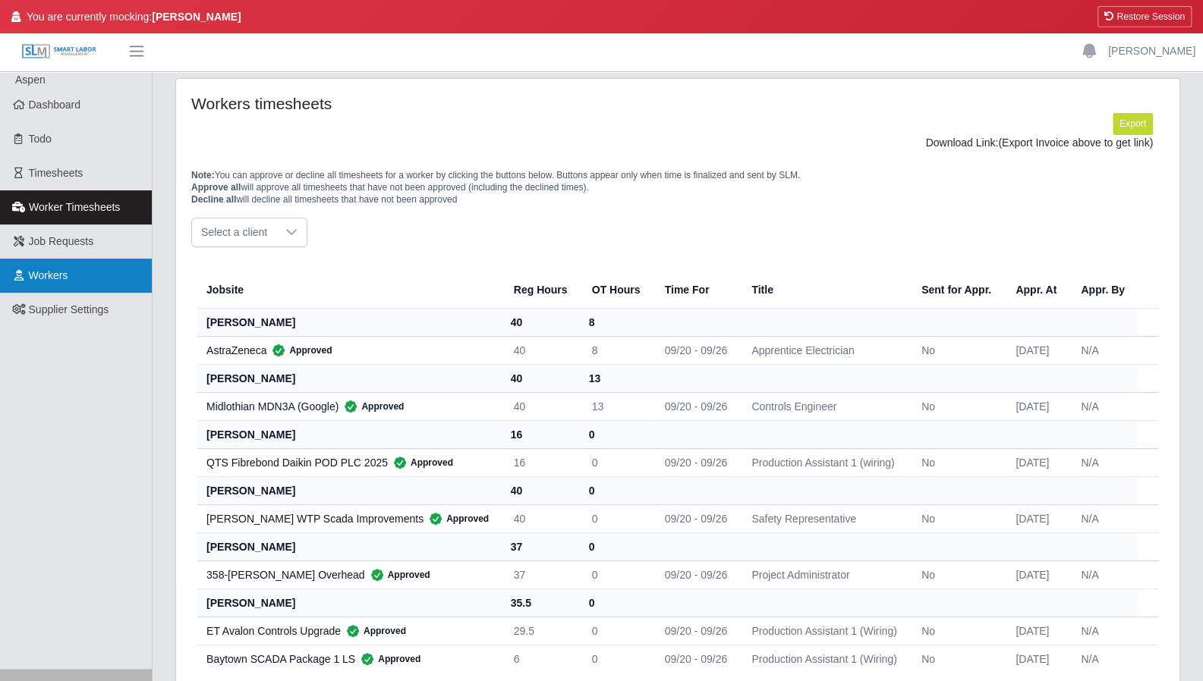
click at [61, 275] on span "Workers" at bounding box center [48, 275] width 39 height 12
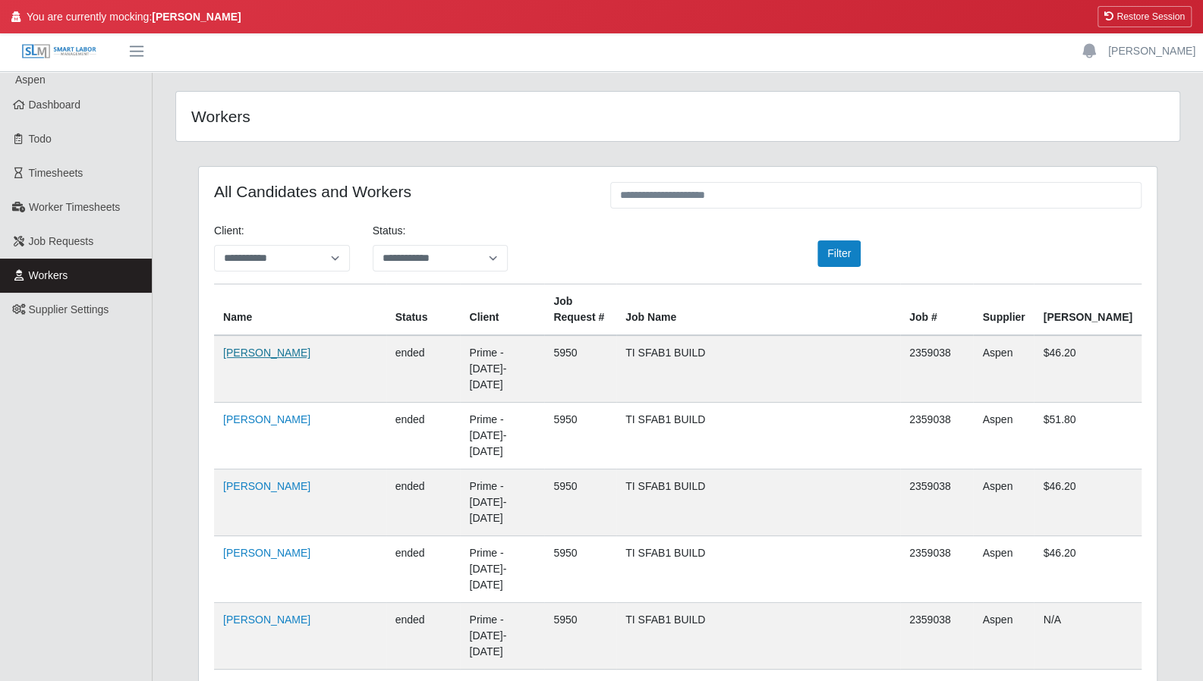
click at [266, 351] on link "Nestor Acevedo" at bounding box center [266, 353] width 87 height 12
drag, startPoint x: 1153, startPoint y: 24, endPoint x: 655, endPoint y: 52, distance: 498.5
click at [1153, 24] on button "Restore Session" at bounding box center [1144, 16] width 94 height 21
click at [1124, 20] on button "Restore Session" at bounding box center [1144, 16] width 94 height 21
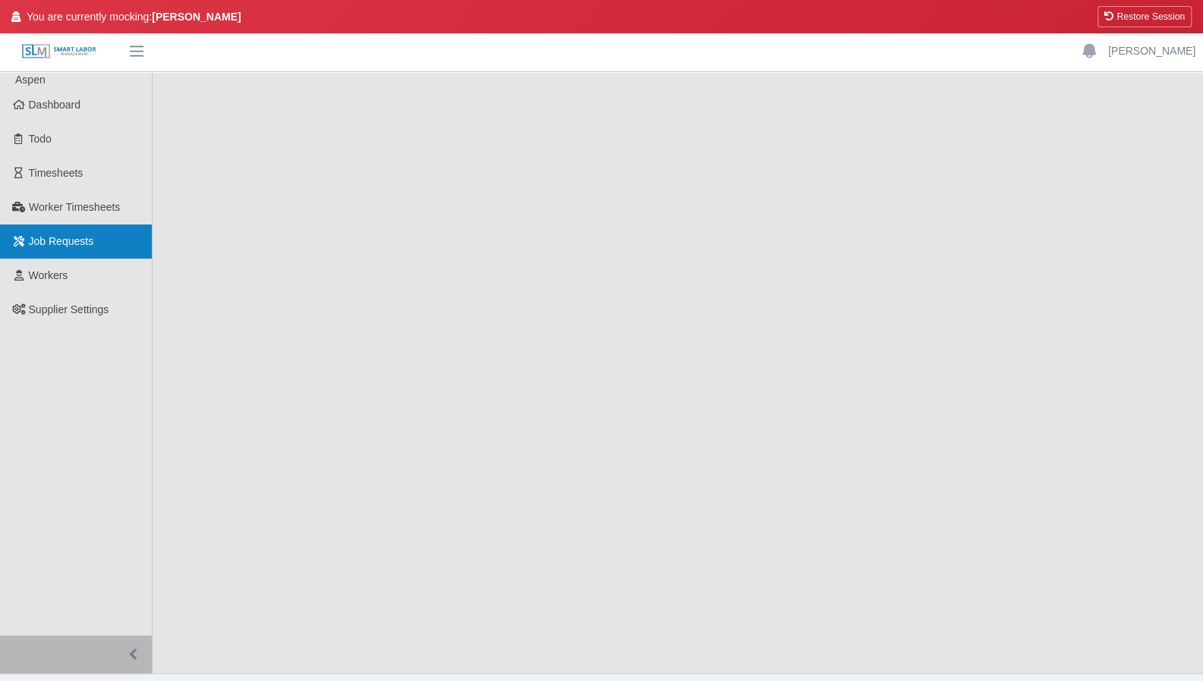
click at [68, 248] on link "Job Requests" at bounding box center [76, 242] width 152 height 34
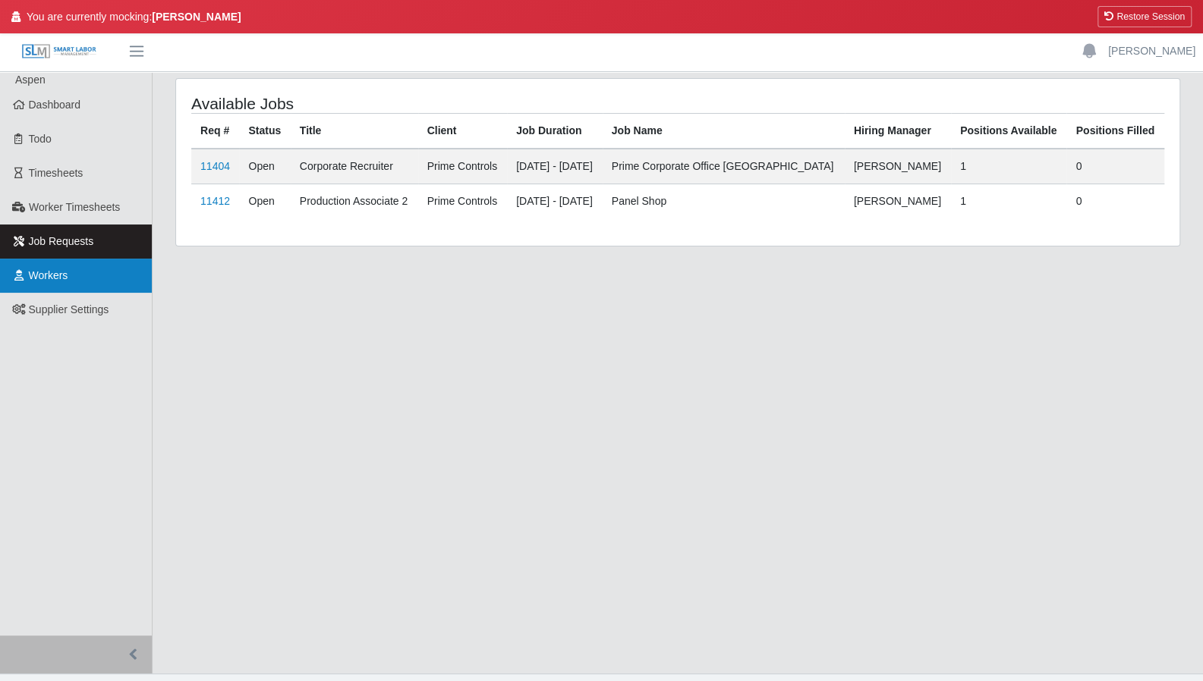
click at [54, 270] on span "Workers" at bounding box center [48, 275] width 39 height 12
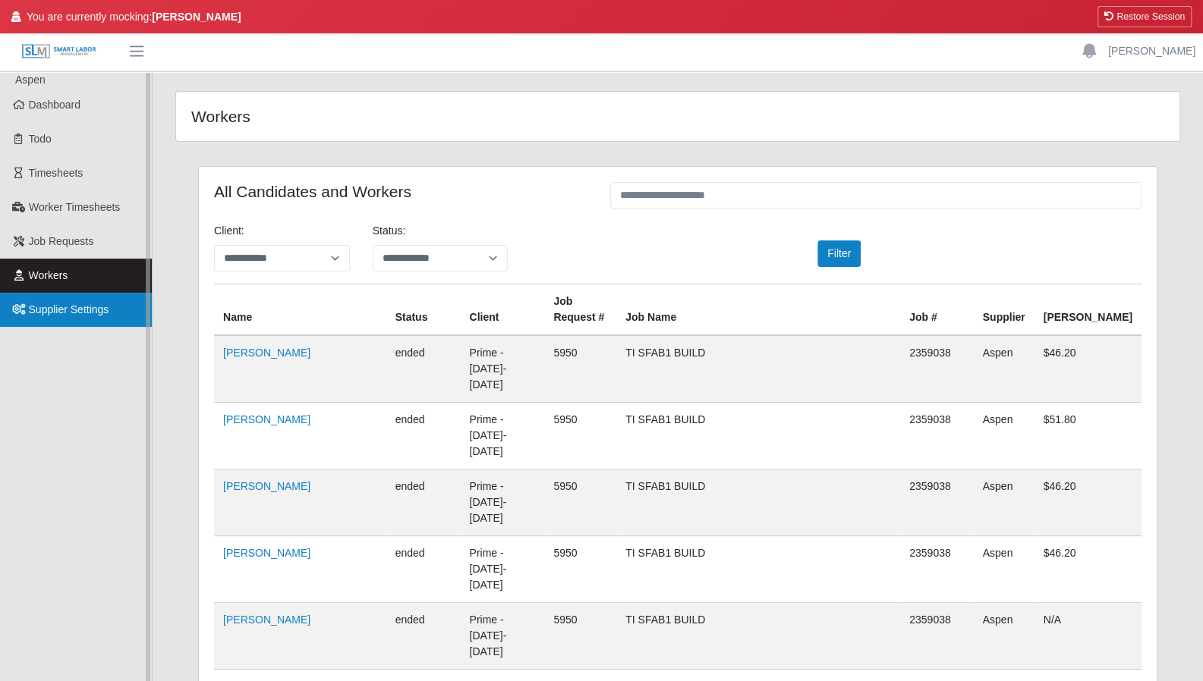
click at [85, 321] on link "Supplier Settings" at bounding box center [76, 310] width 152 height 34
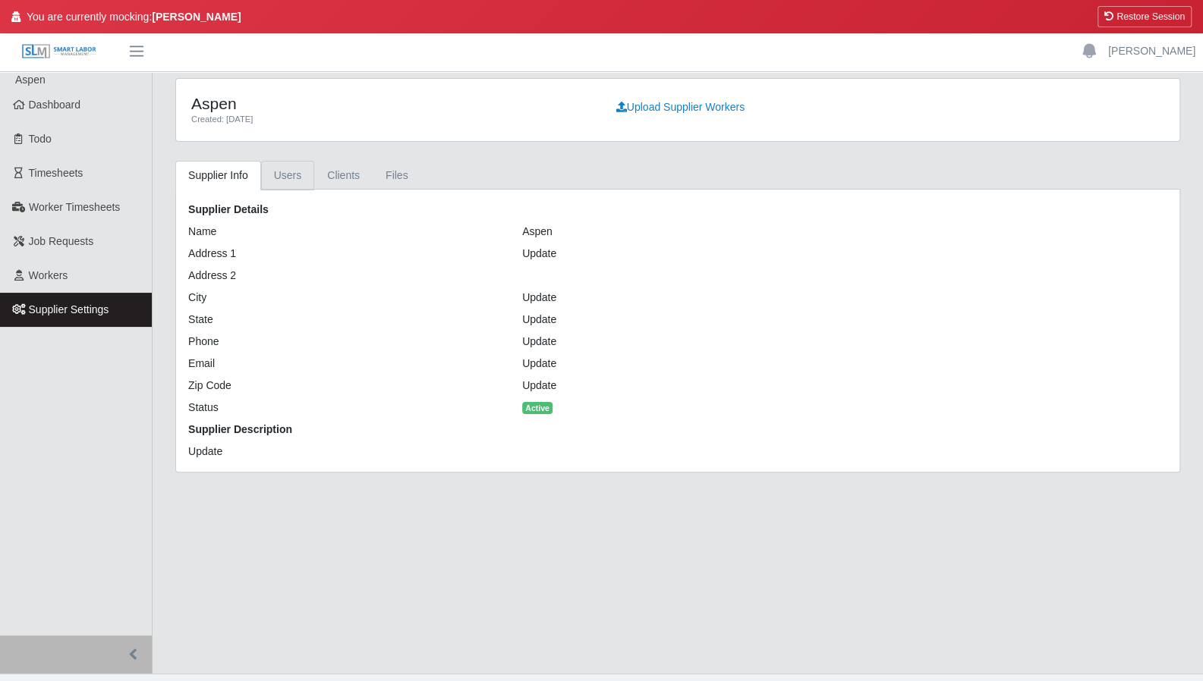
click at [306, 178] on link "Users" at bounding box center [288, 176] width 54 height 30
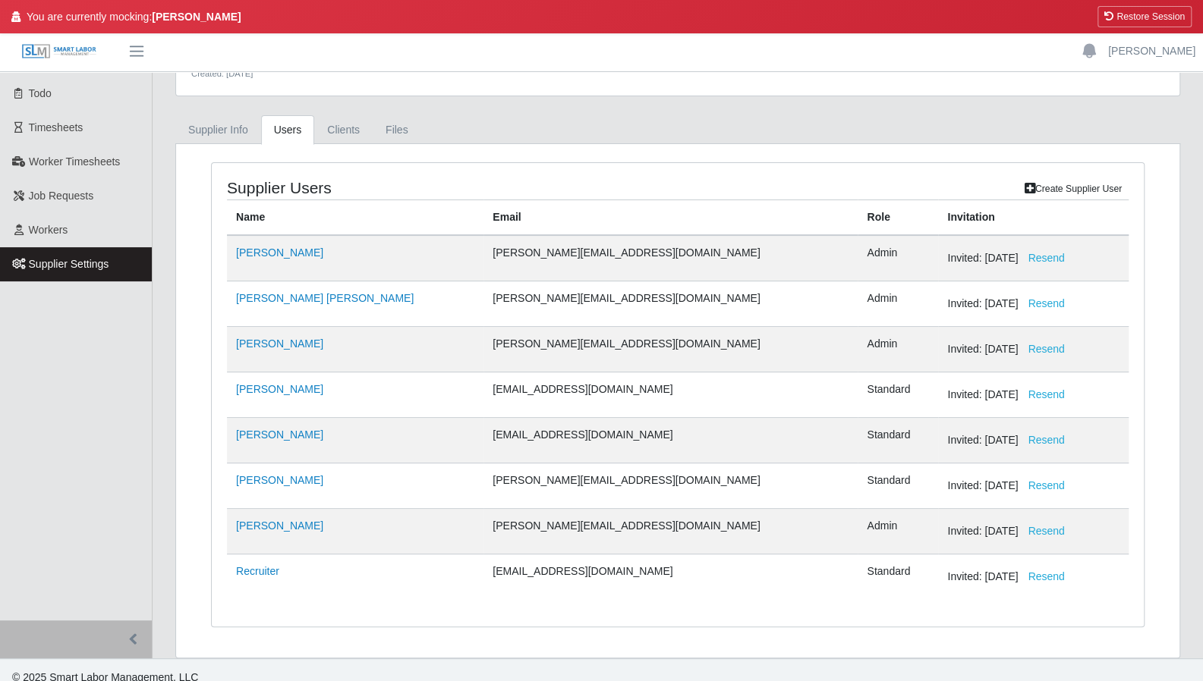
scroll to position [52, 0]
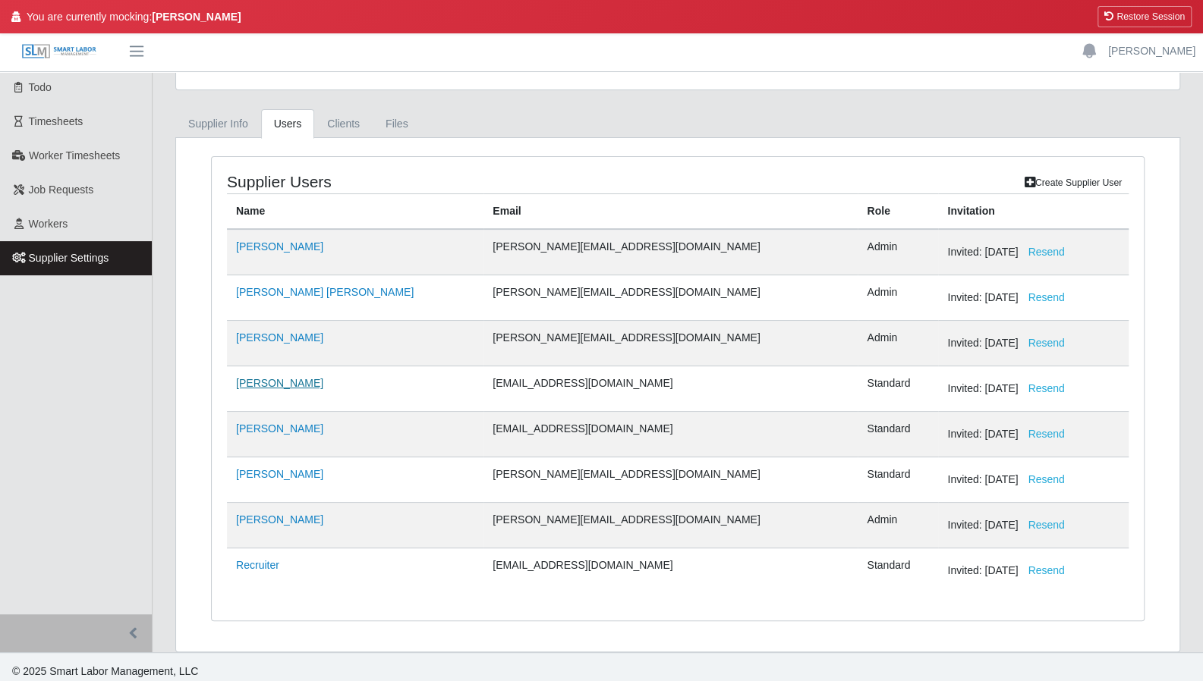
click at [264, 380] on link "[PERSON_NAME]" at bounding box center [279, 383] width 87 height 12
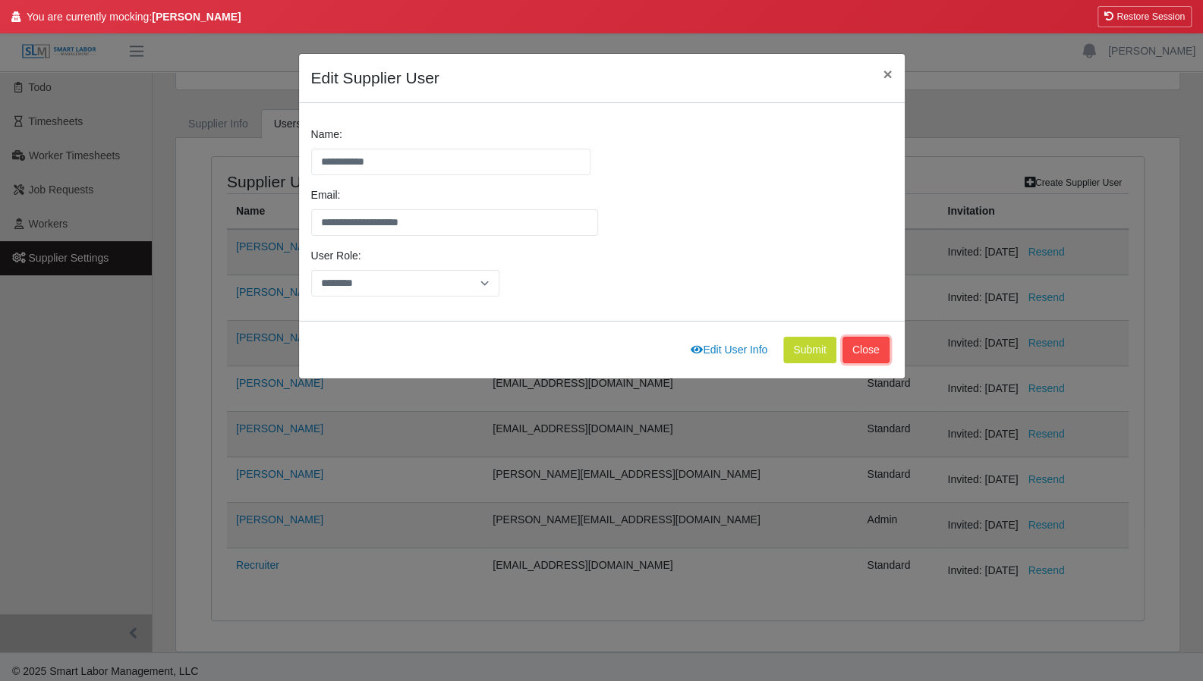
click at [863, 345] on button "Close" at bounding box center [865, 350] width 47 height 27
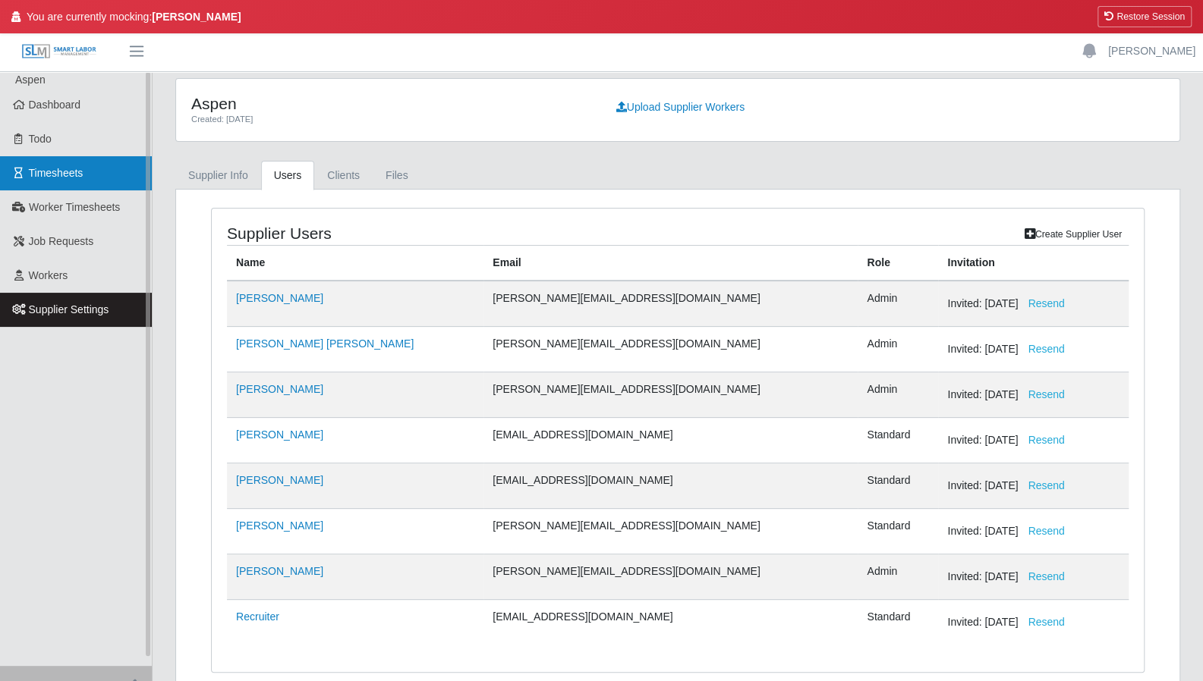
scroll to position [0, 0]
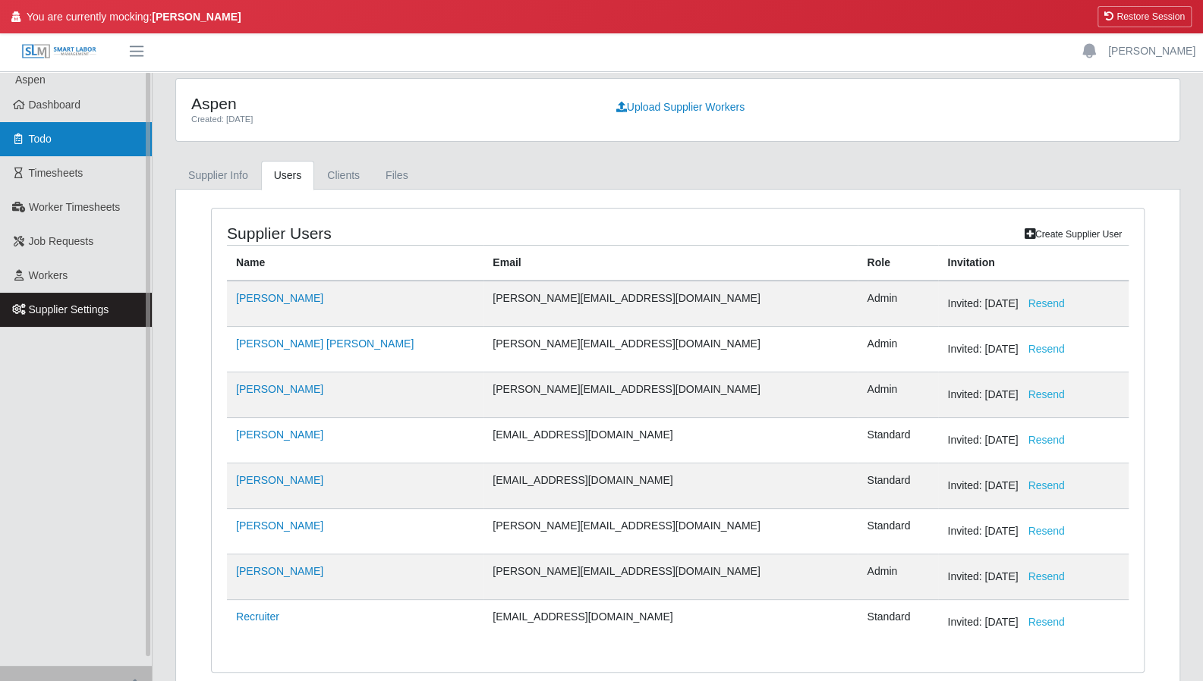
click at [57, 140] on link "Todo" at bounding box center [76, 139] width 152 height 34
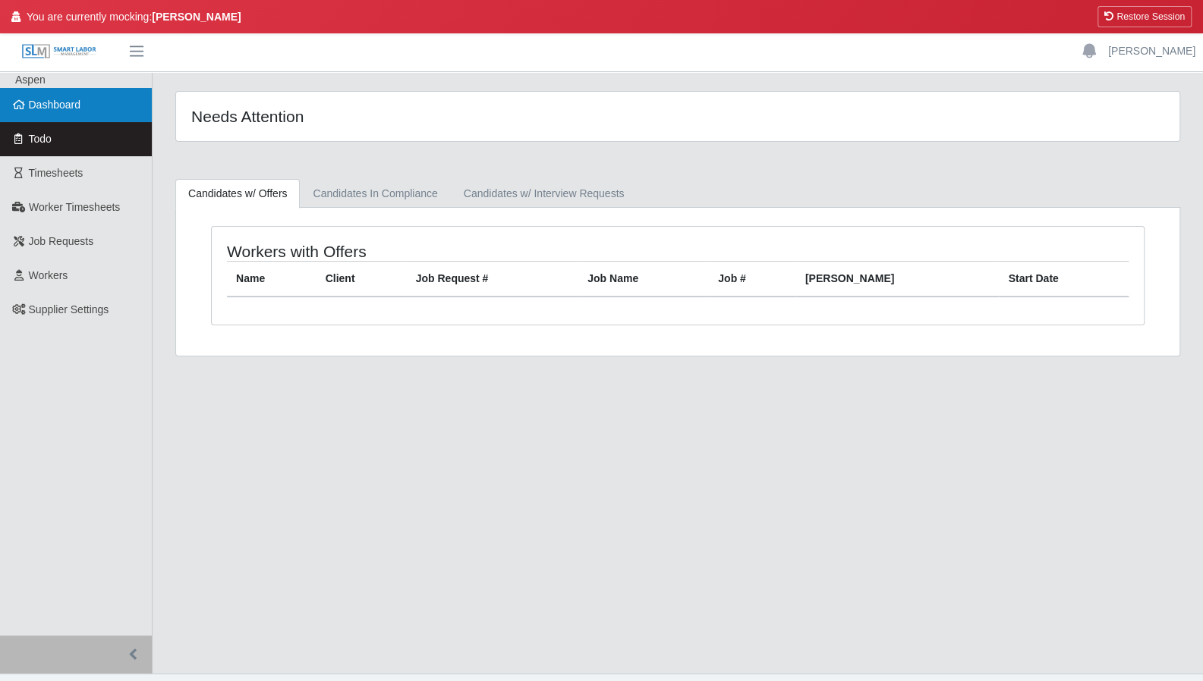
click at [81, 118] on link "Dashboard" at bounding box center [76, 105] width 152 height 34
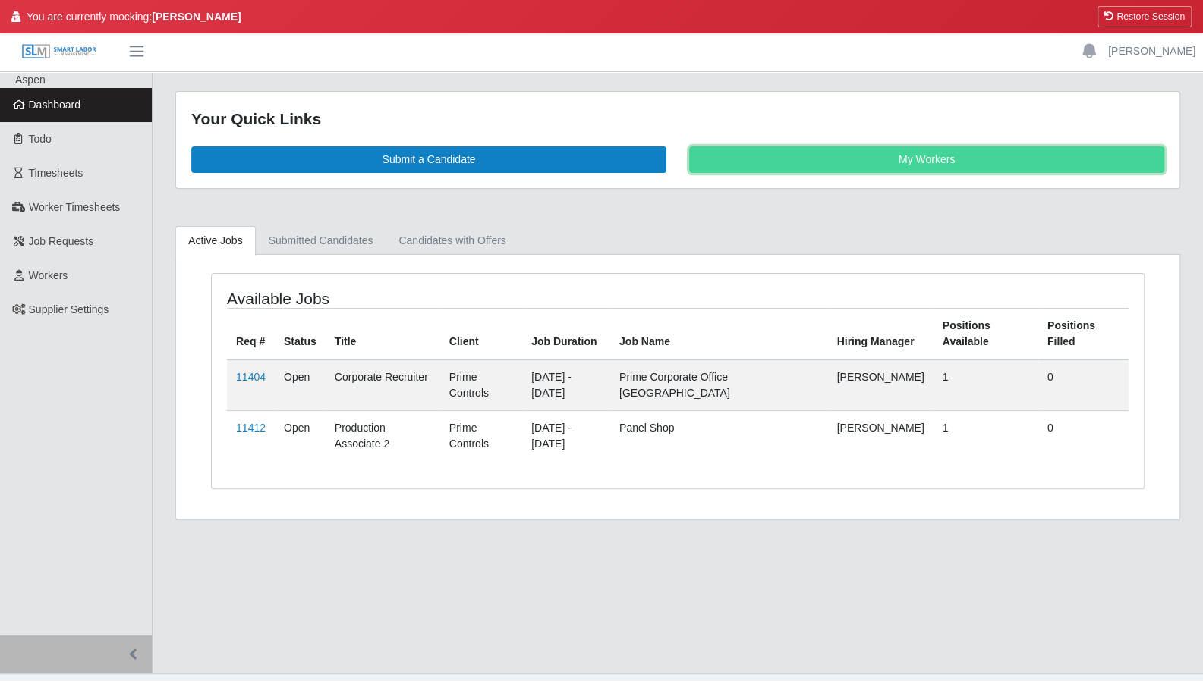
click at [892, 165] on link "My Workers" at bounding box center [926, 159] width 475 height 27
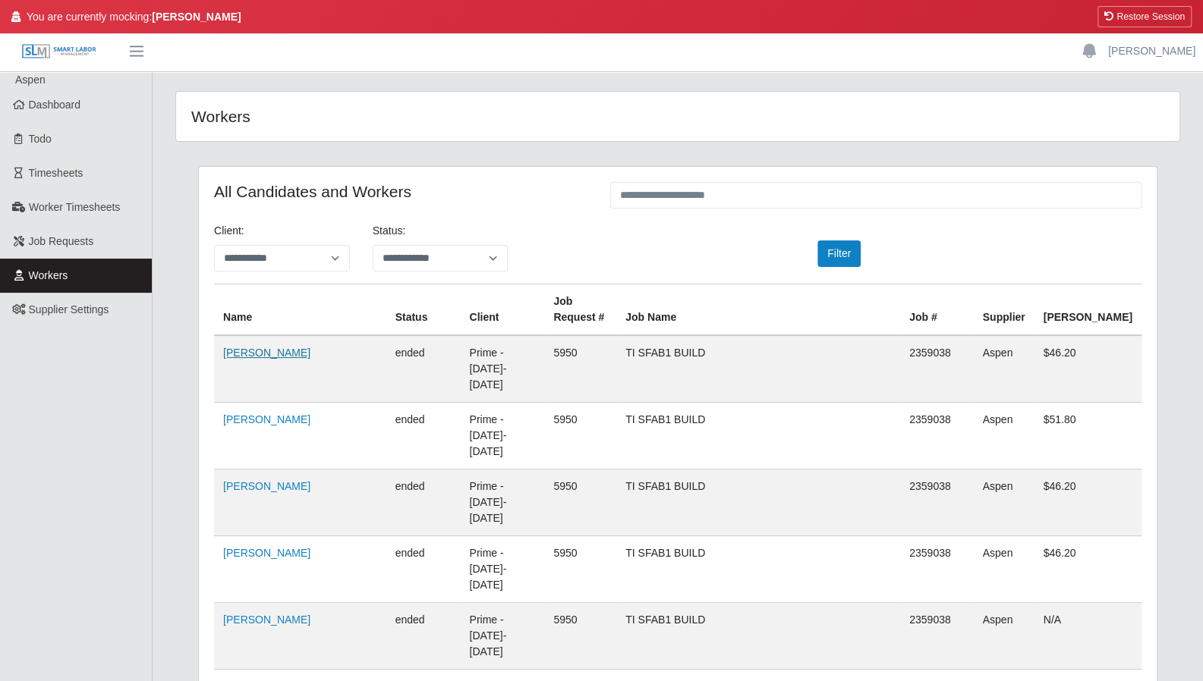
click at [258, 348] on link "Nestor Acevedo" at bounding box center [266, 353] width 87 height 12
click at [1130, 13] on button "Restore Session" at bounding box center [1144, 16] width 94 height 21
click at [1111, 12] on icon at bounding box center [1108, 16] width 9 height 9
click at [1130, 14] on button "Restore Session" at bounding box center [1144, 16] width 94 height 21
click at [1126, 16] on button "Restore Session" at bounding box center [1144, 16] width 94 height 21
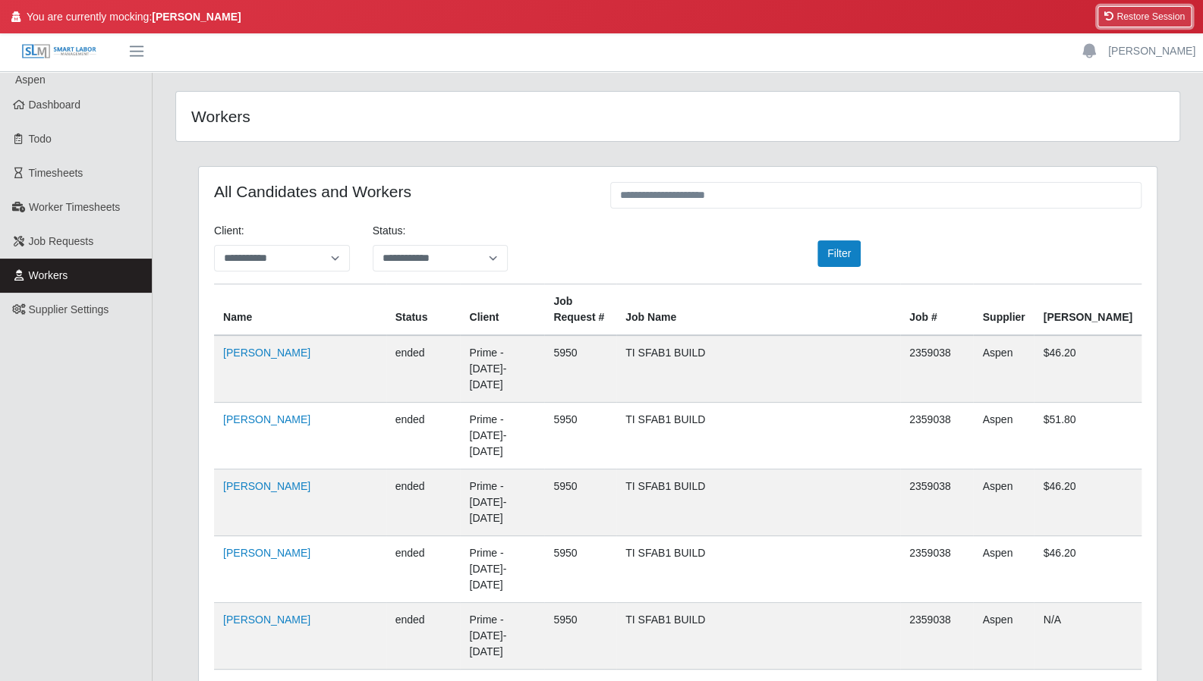
click at [1150, 13] on button "Restore Session" at bounding box center [1144, 16] width 94 height 21
click at [1138, 14] on button "Restore Session" at bounding box center [1144, 16] width 94 height 21
click at [1159, 22] on button "Restore Session" at bounding box center [1144, 16] width 94 height 21
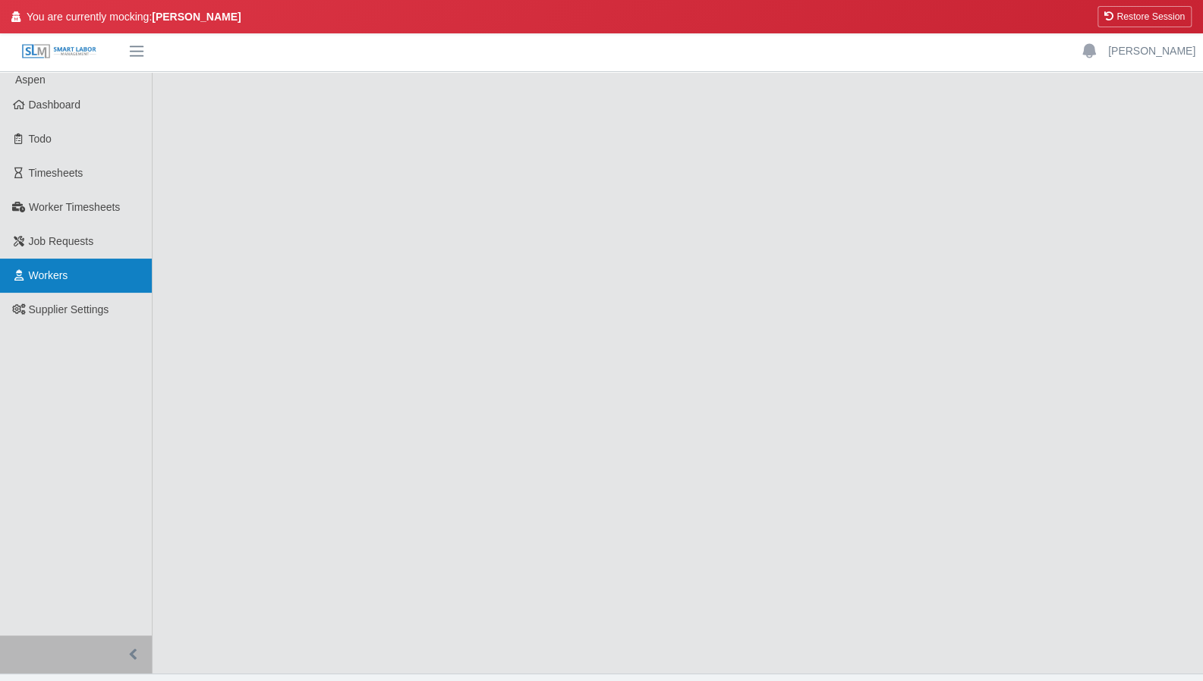
click at [79, 274] on link "Workers" at bounding box center [76, 276] width 152 height 34
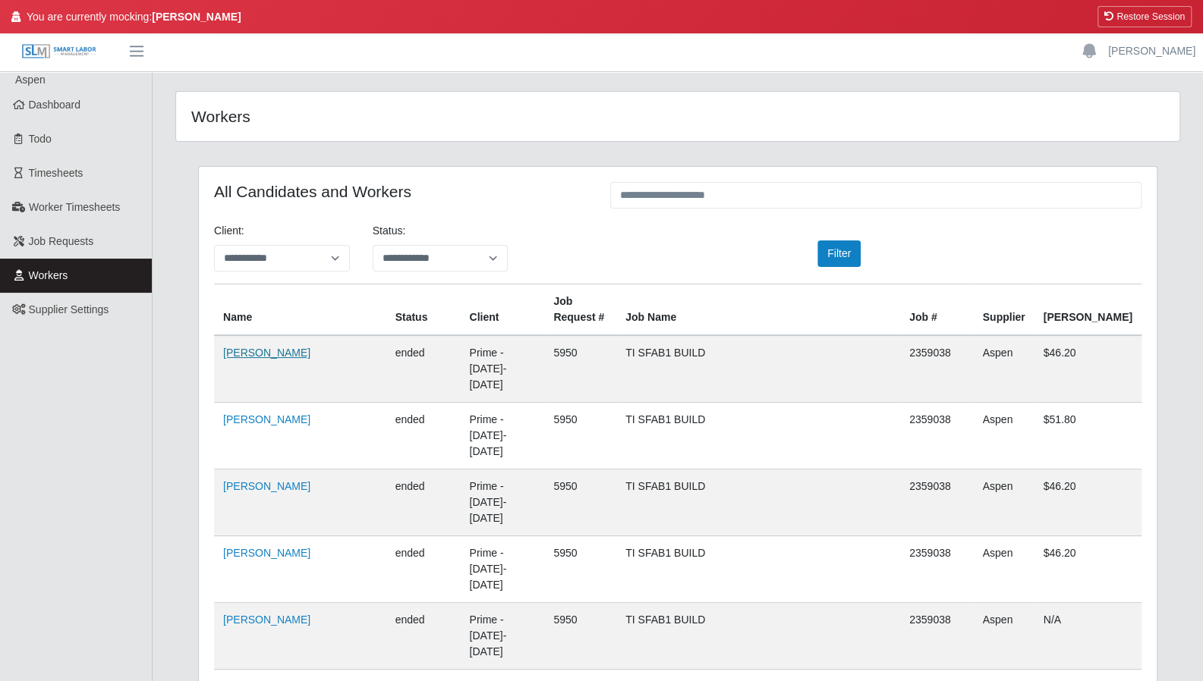
click at [277, 351] on link "[PERSON_NAME]" at bounding box center [266, 353] width 87 height 12
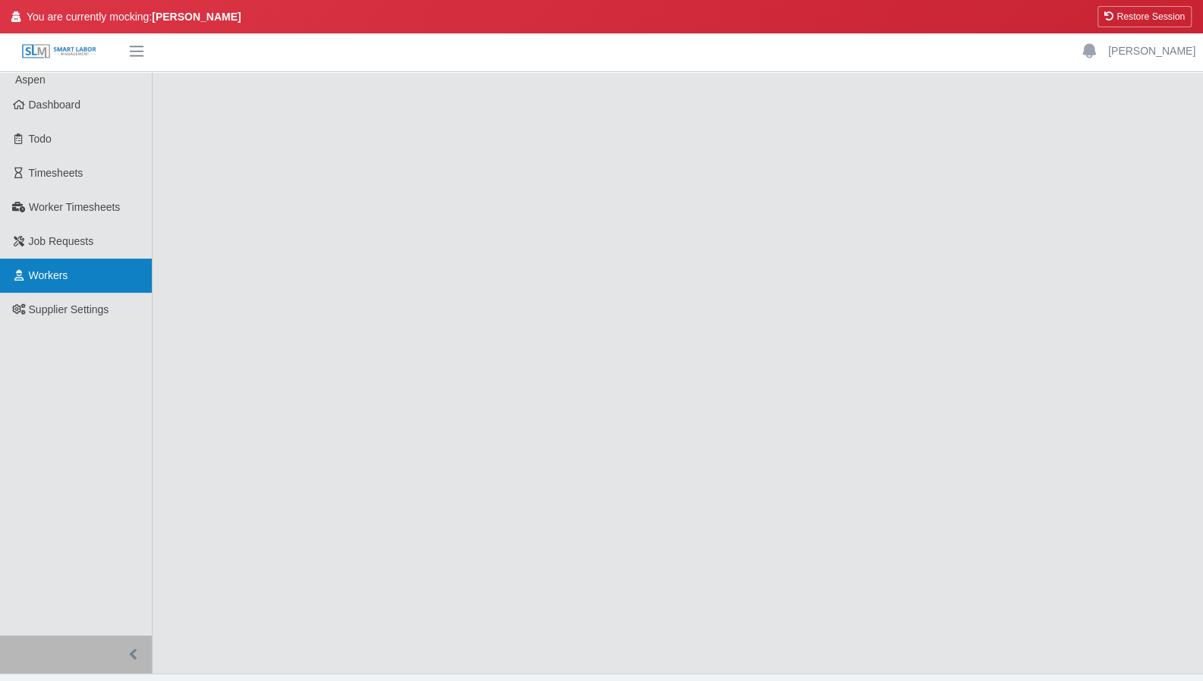
click at [55, 272] on span "Workers" at bounding box center [48, 275] width 39 height 12
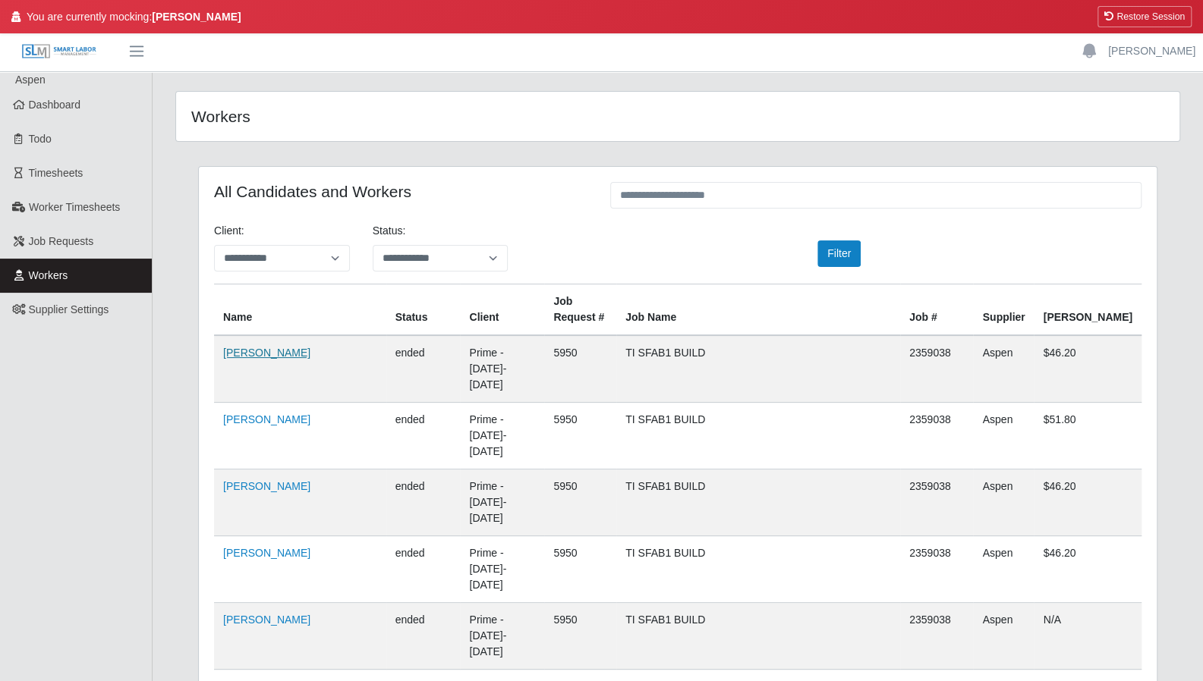
click at [265, 354] on link "[PERSON_NAME]" at bounding box center [266, 353] width 87 height 12
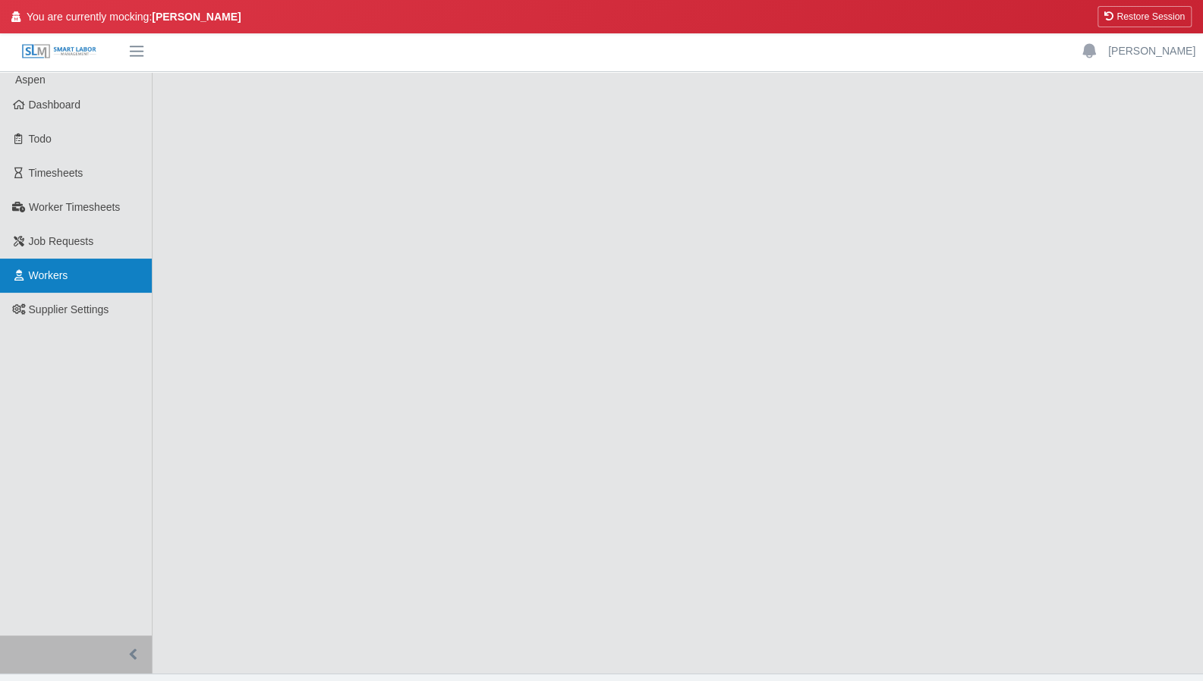
click at [35, 283] on link "Workers" at bounding box center [76, 276] width 152 height 34
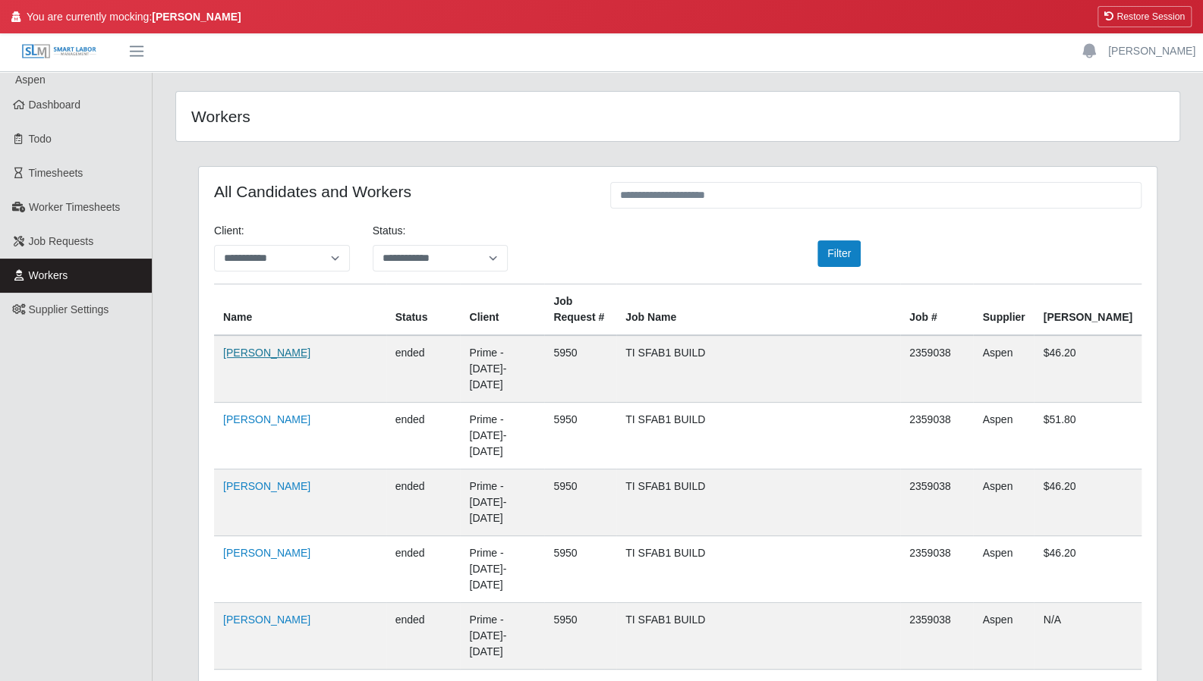
click at [267, 353] on link "Nestor Acevedo" at bounding box center [266, 353] width 87 height 12
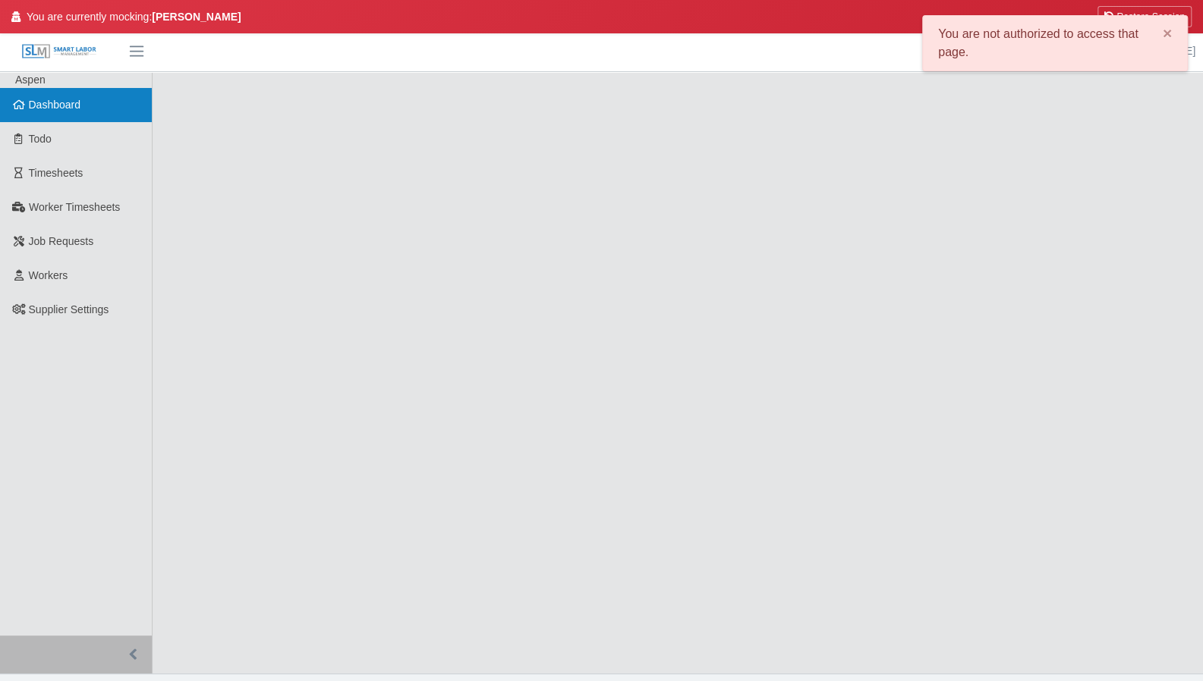
click at [67, 108] on span "Dashboard" at bounding box center [55, 105] width 52 height 12
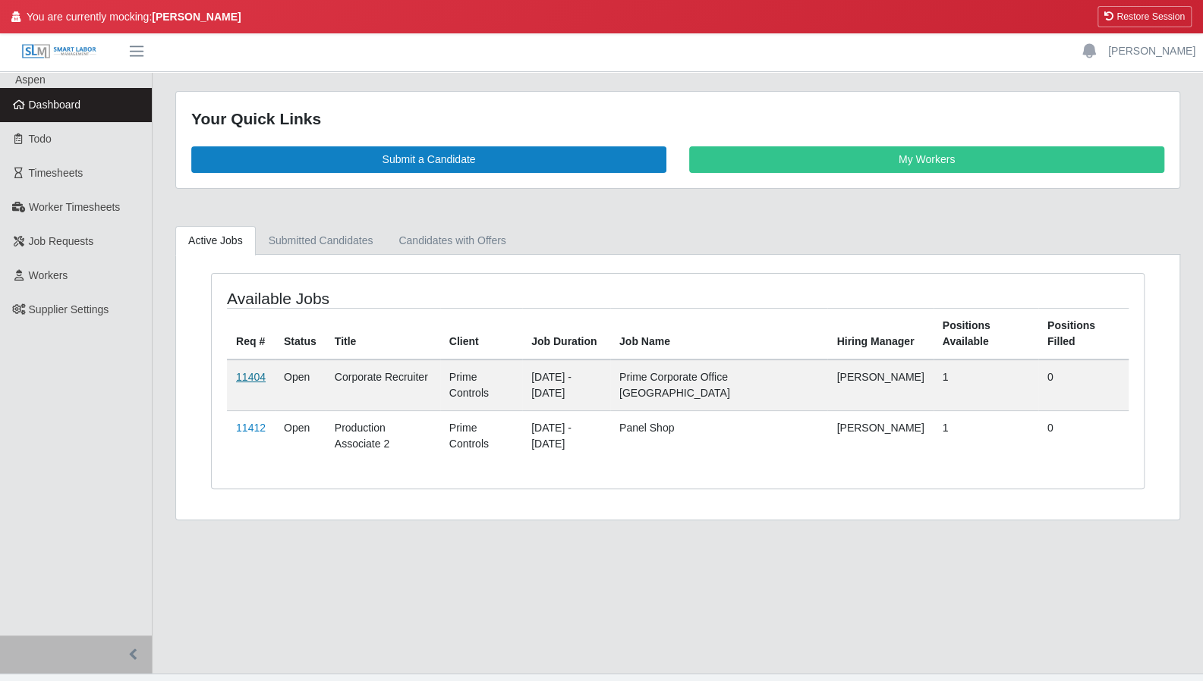
click at [249, 374] on link "11404" at bounding box center [251, 377] width 30 height 12
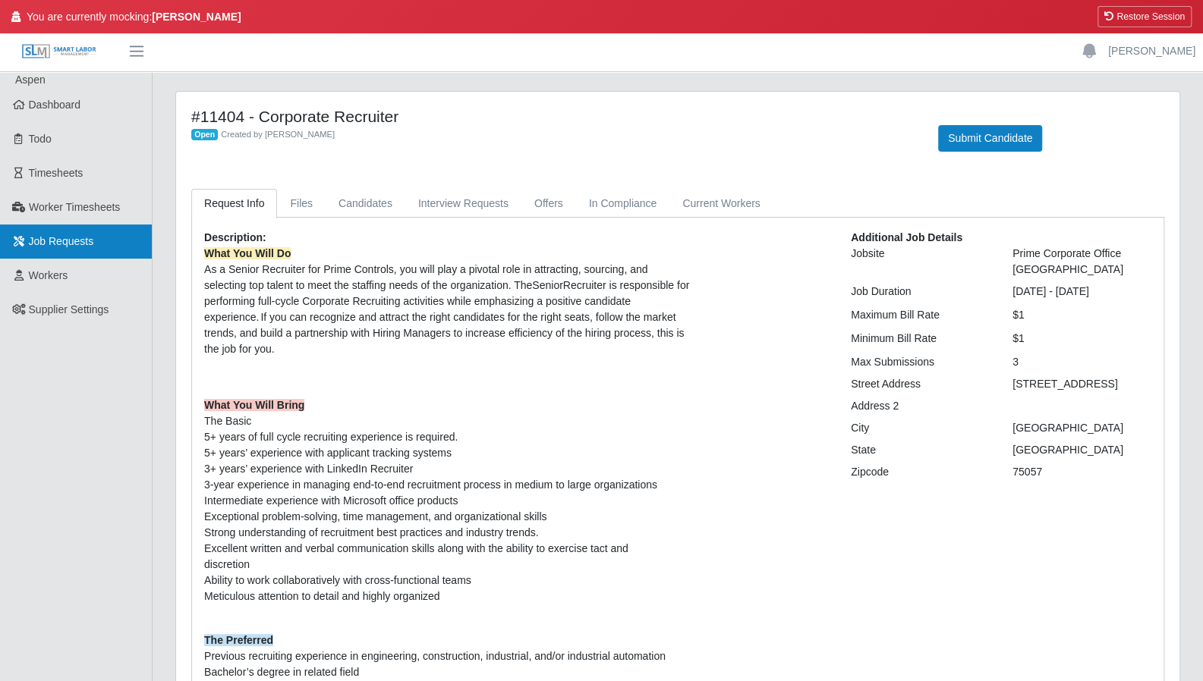
click at [61, 230] on link "Job Requests" at bounding box center [76, 242] width 152 height 34
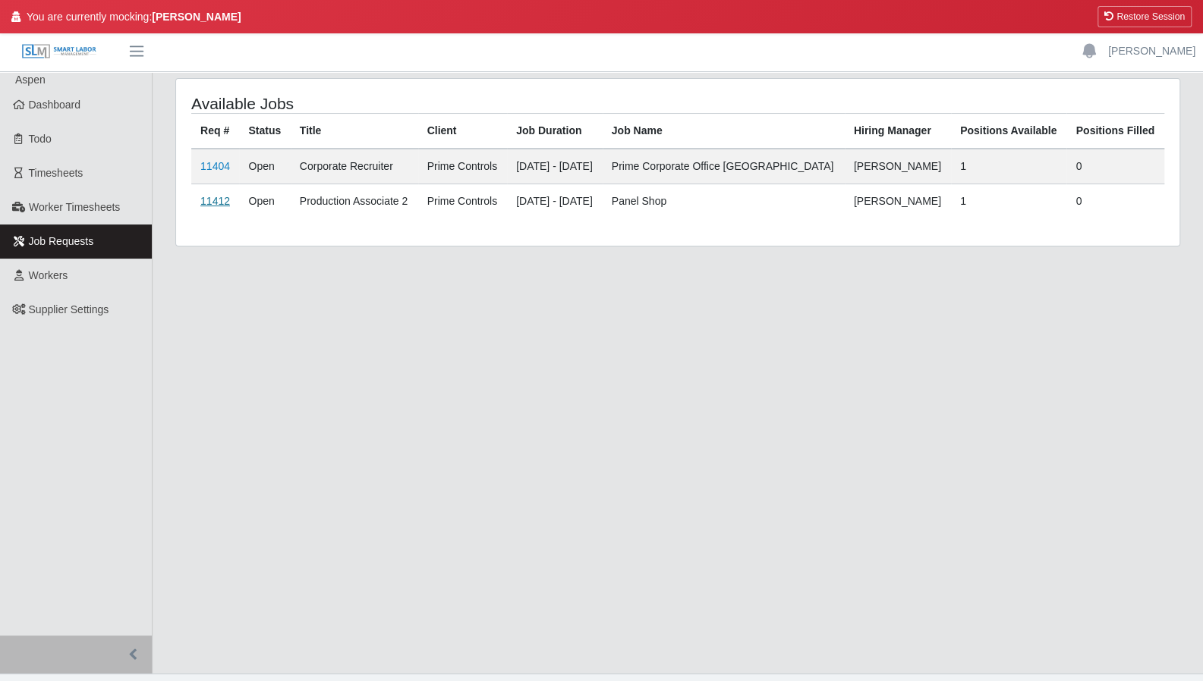
click at [215, 200] on link "11412" at bounding box center [215, 201] width 30 height 12
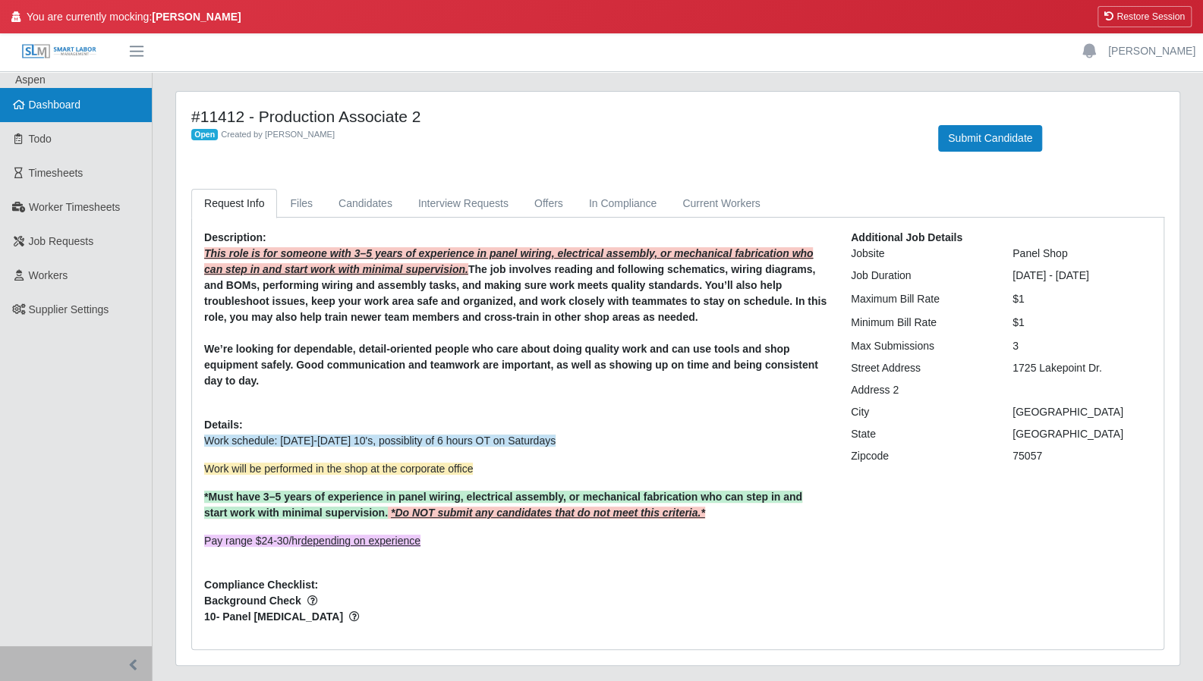
click at [44, 99] on span "Dashboard" at bounding box center [55, 105] width 52 height 12
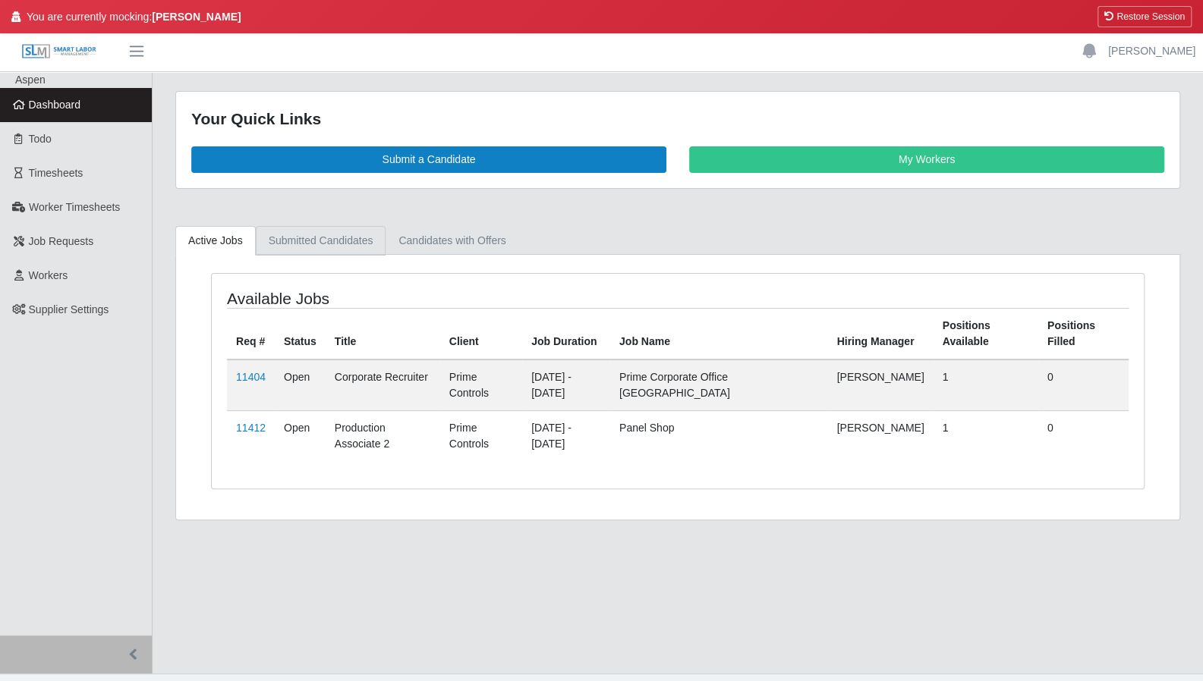
click at [335, 247] on link "Submitted Candidates" at bounding box center [321, 241] width 130 height 30
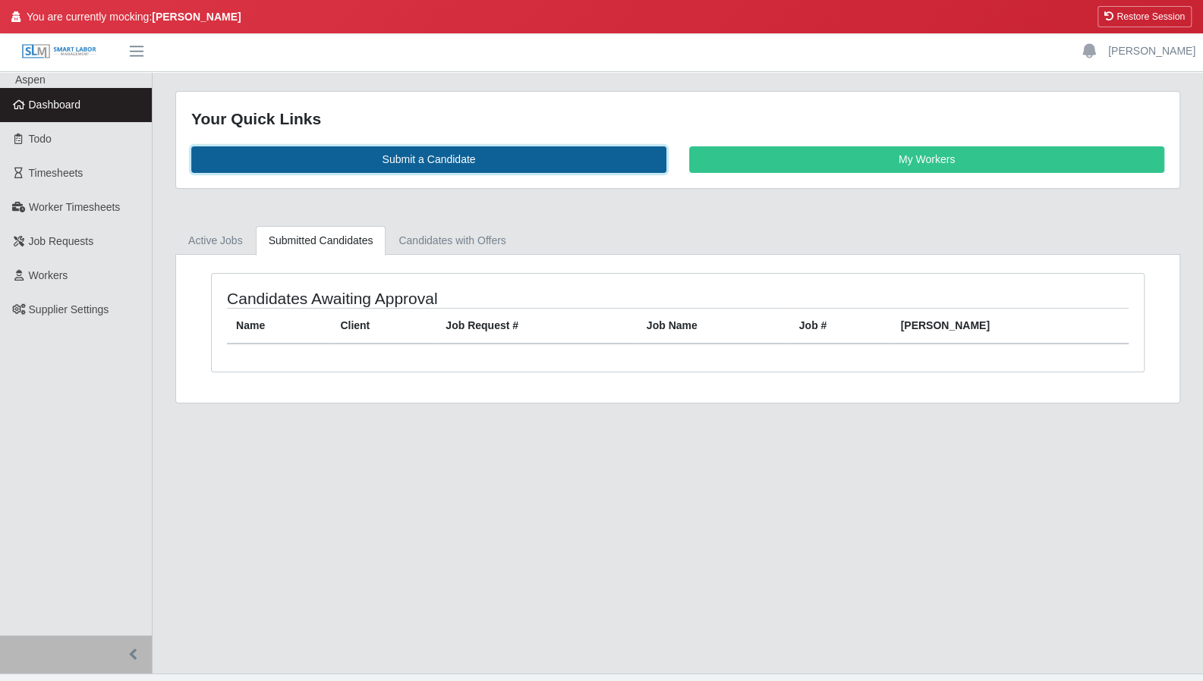
click at [506, 162] on link "Submit a Candidate" at bounding box center [428, 159] width 475 height 27
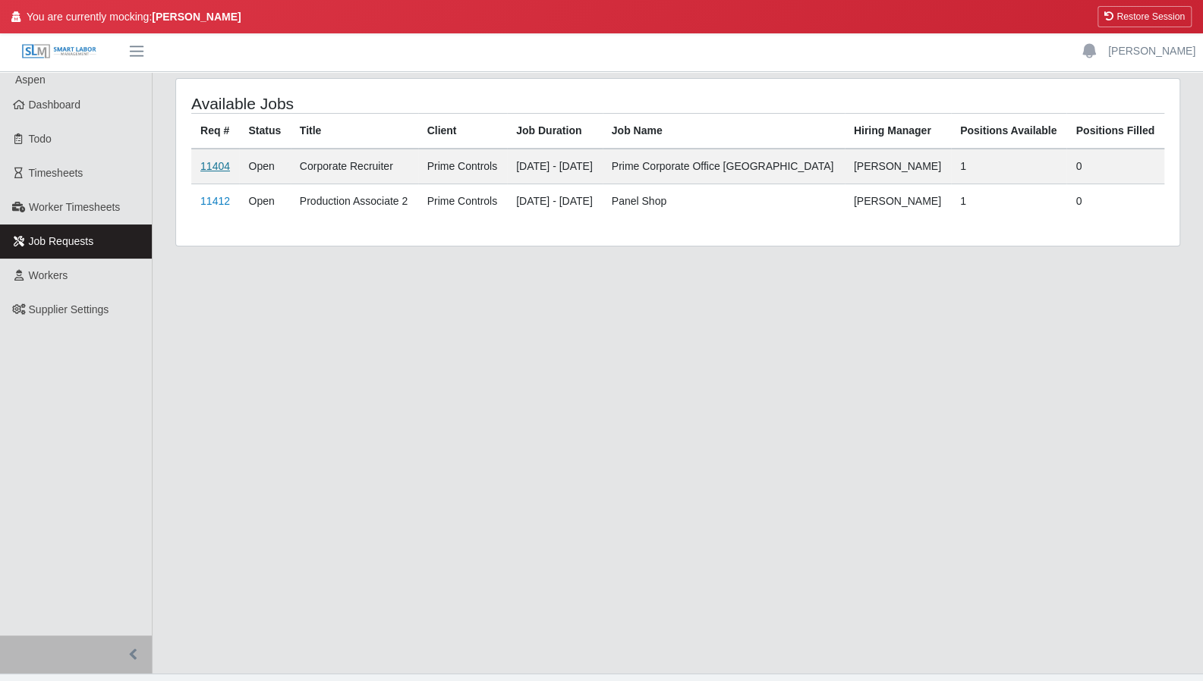
click at [217, 165] on link "11404" at bounding box center [215, 166] width 30 height 12
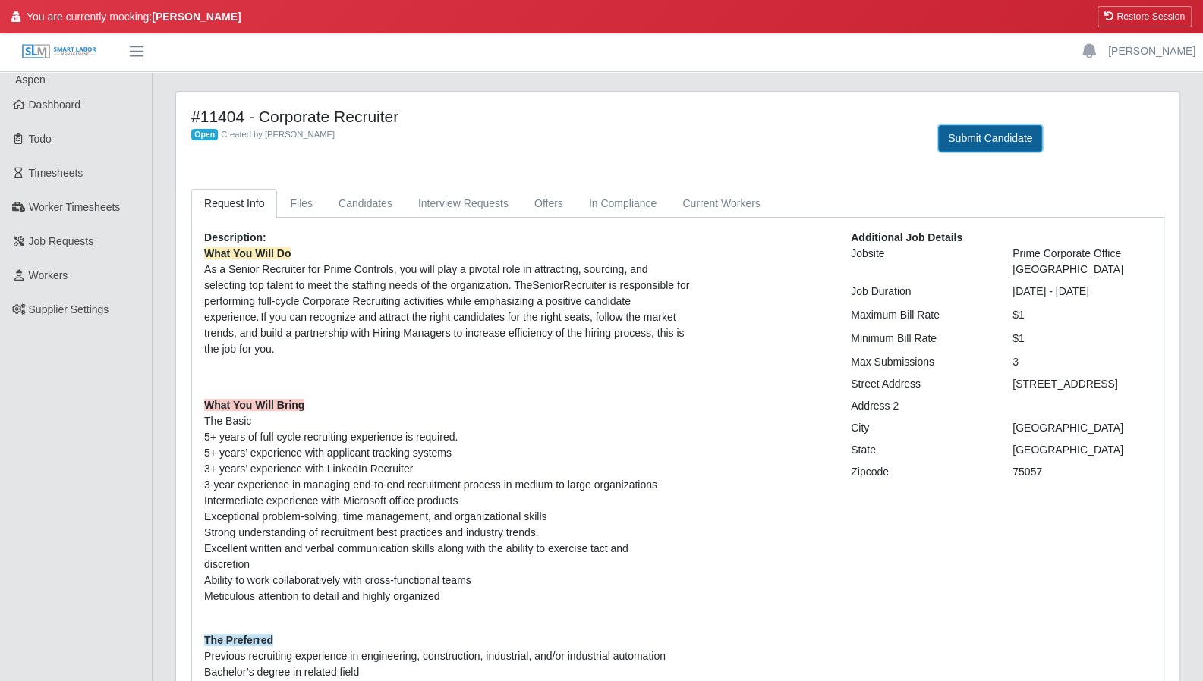
click at [995, 134] on button "Submit Candidate" at bounding box center [990, 138] width 104 height 27
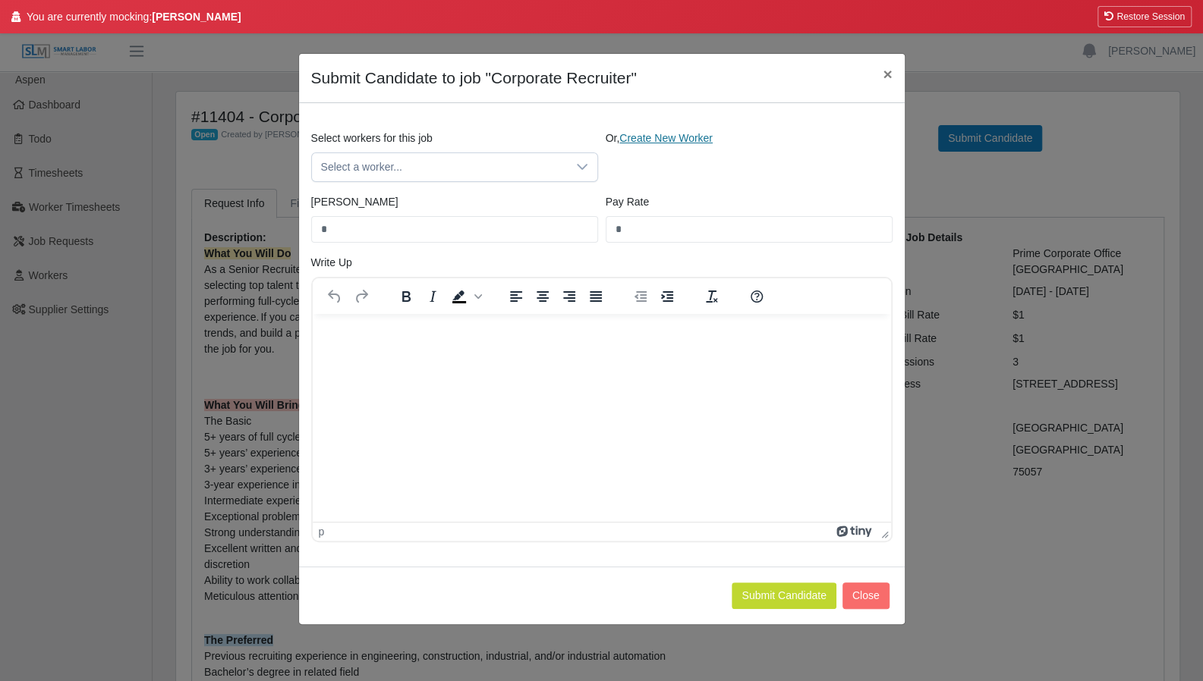
click at [698, 142] on link "Create New Worker" at bounding box center [665, 138] width 93 height 12
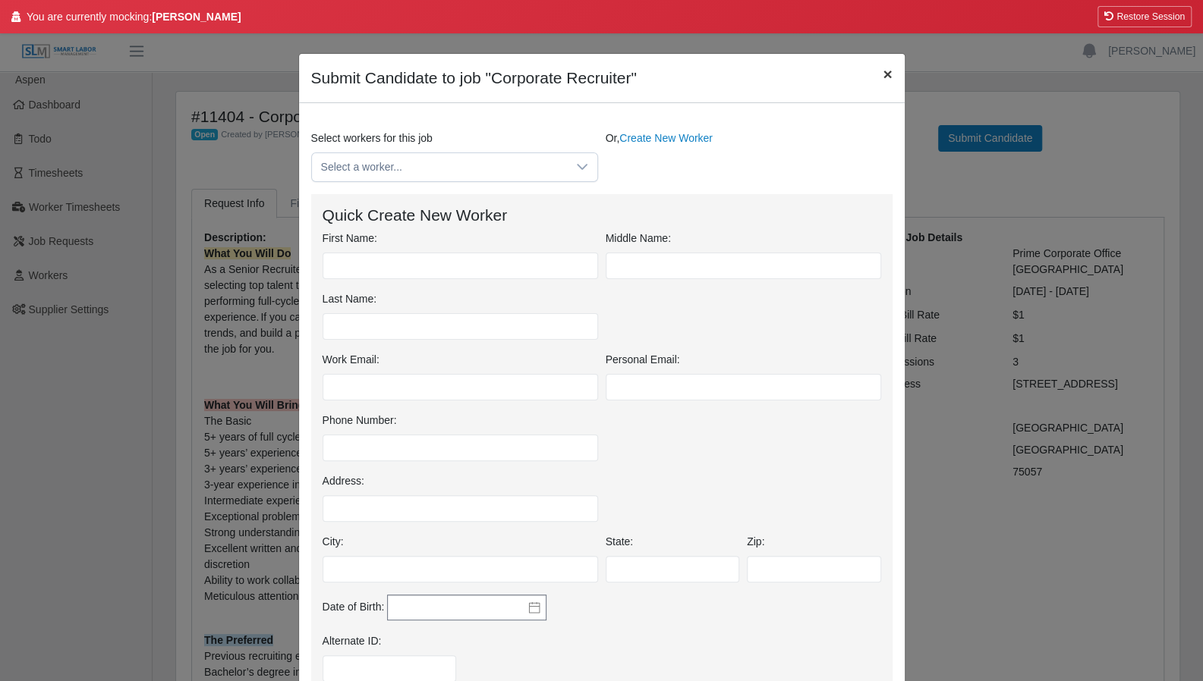
click at [887, 75] on button "×" at bounding box center [886, 74] width 33 height 40
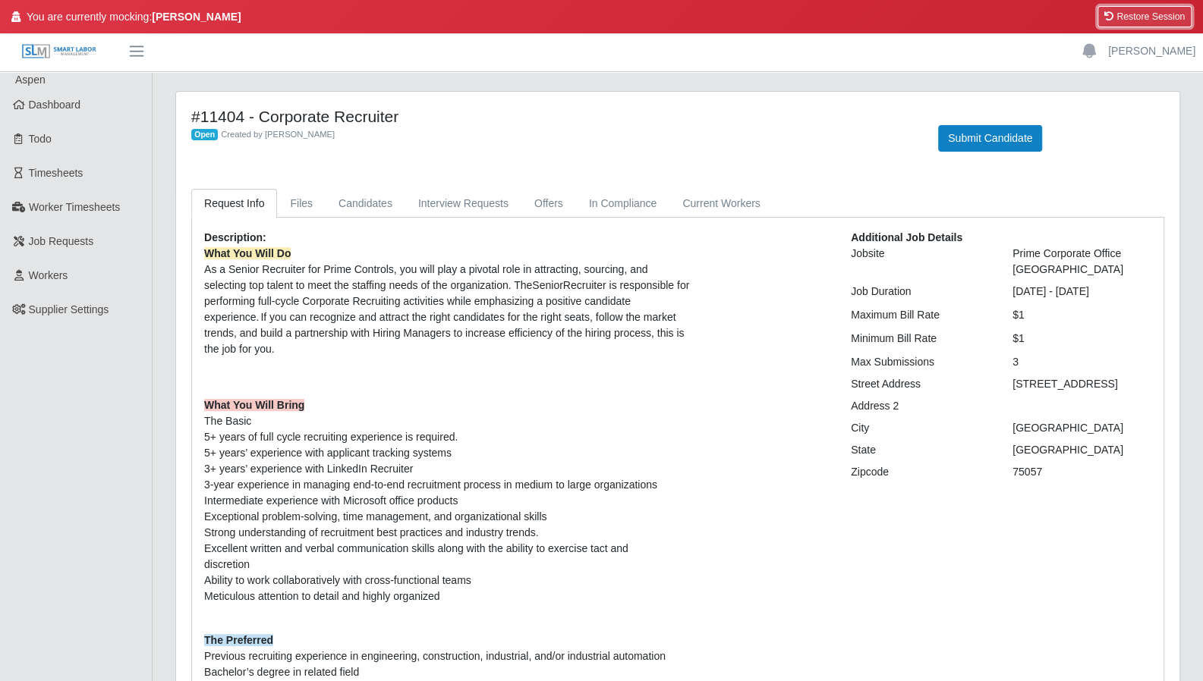
click at [1157, 14] on button "Restore Session" at bounding box center [1144, 16] width 94 height 21
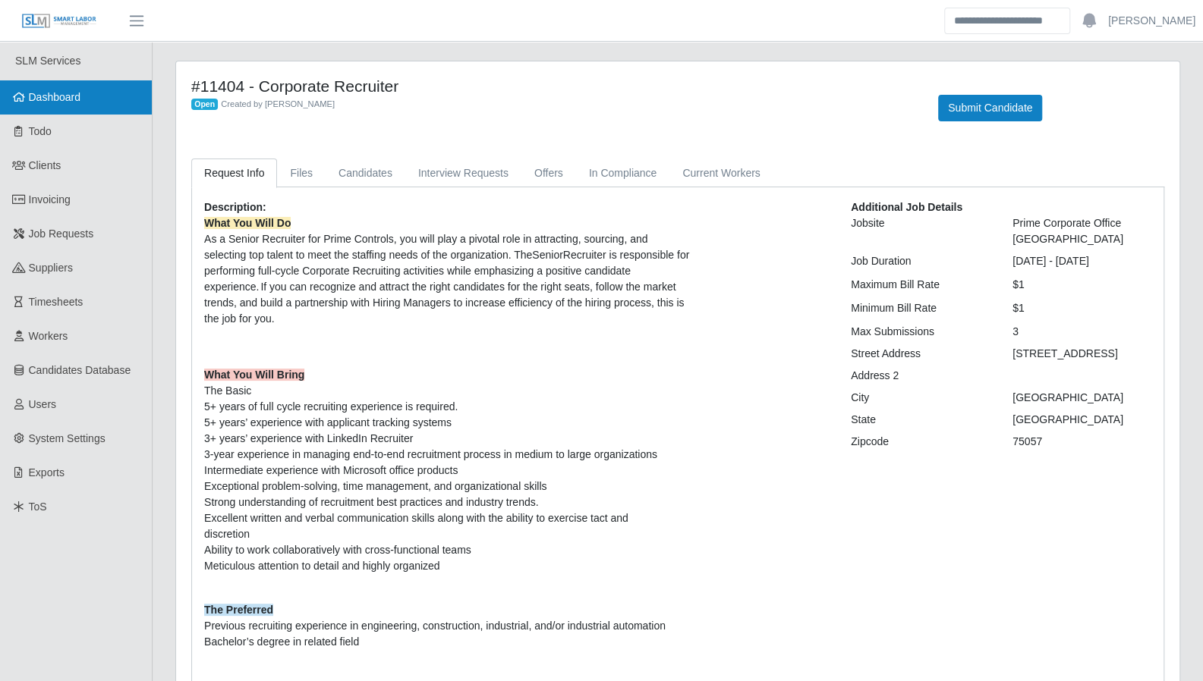
click at [86, 101] on link "Dashboard" at bounding box center [76, 97] width 152 height 34
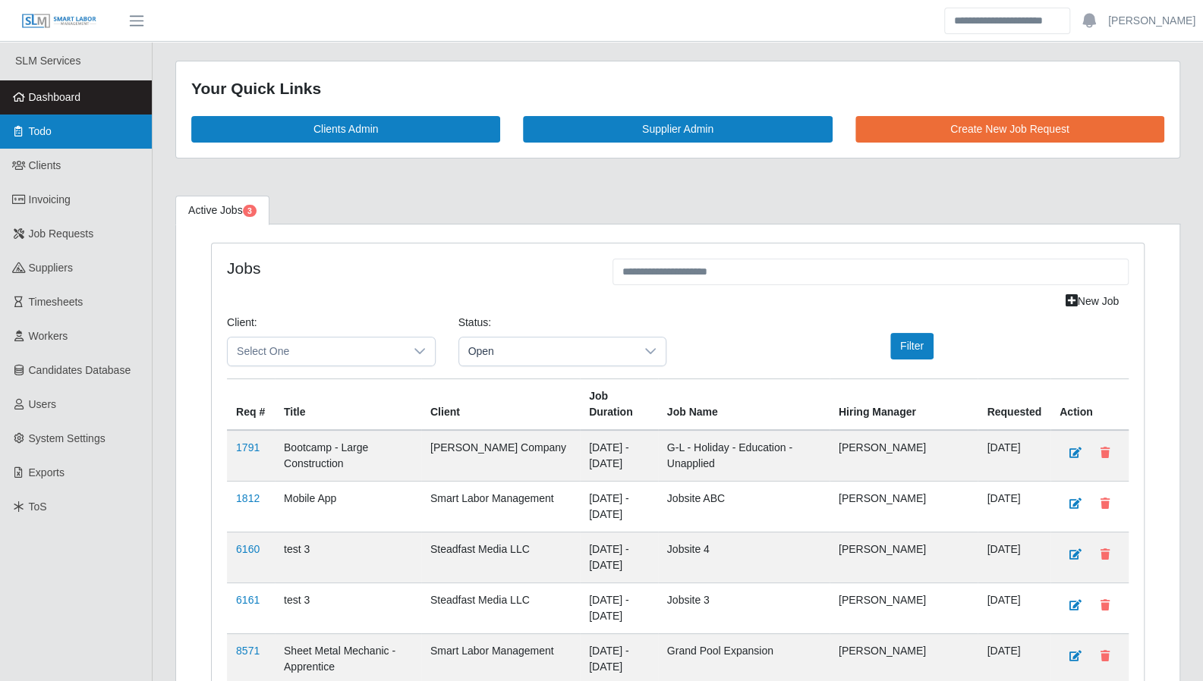
click at [58, 128] on link "Todo" at bounding box center [76, 132] width 152 height 34
click at [44, 145] on link "Todo" at bounding box center [76, 132] width 152 height 34
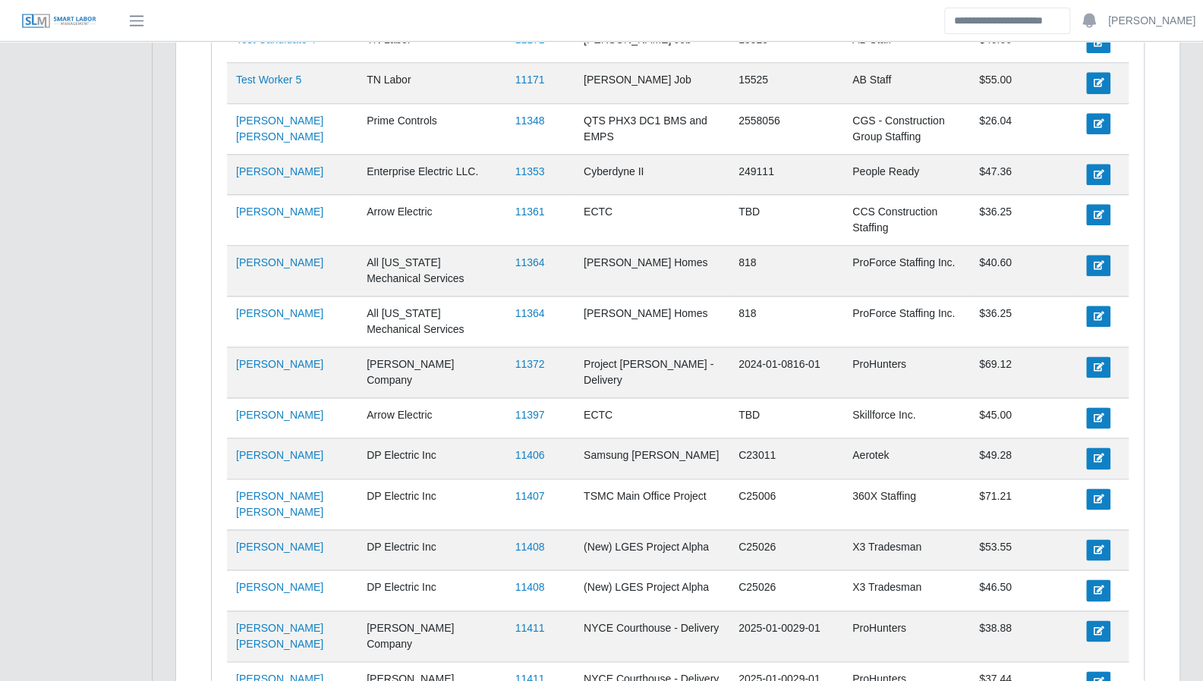
scroll to position [1137, 0]
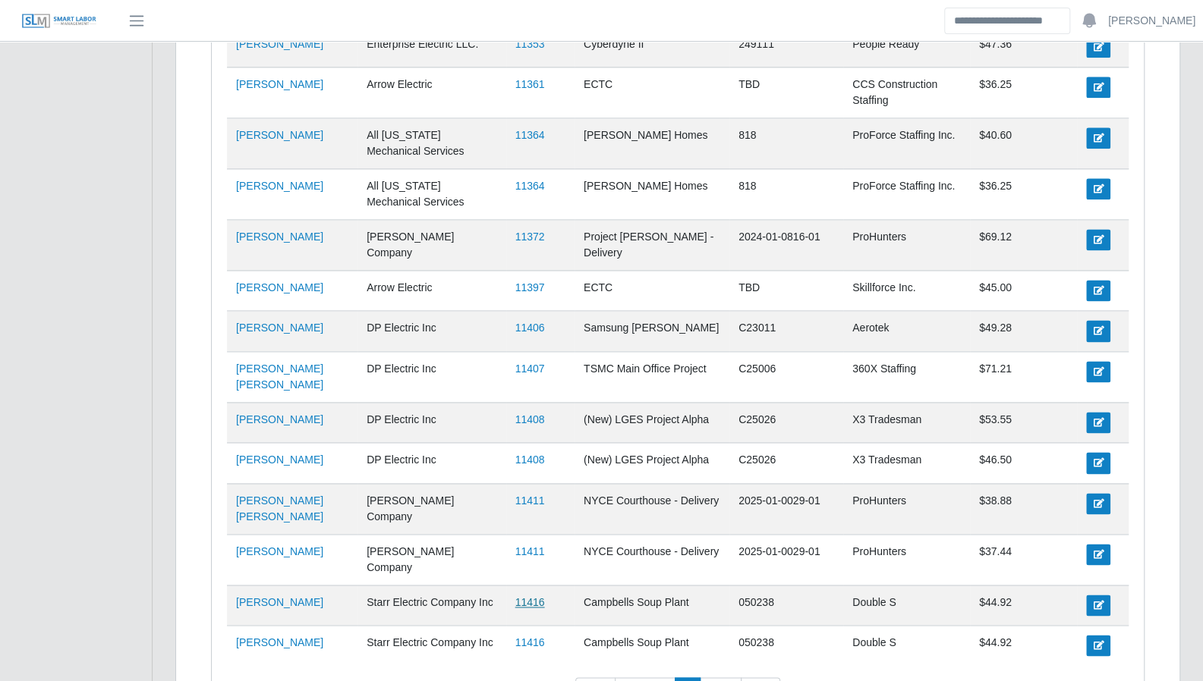
click at [515, 596] on link "11416" at bounding box center [530, 602] width 30 height 12
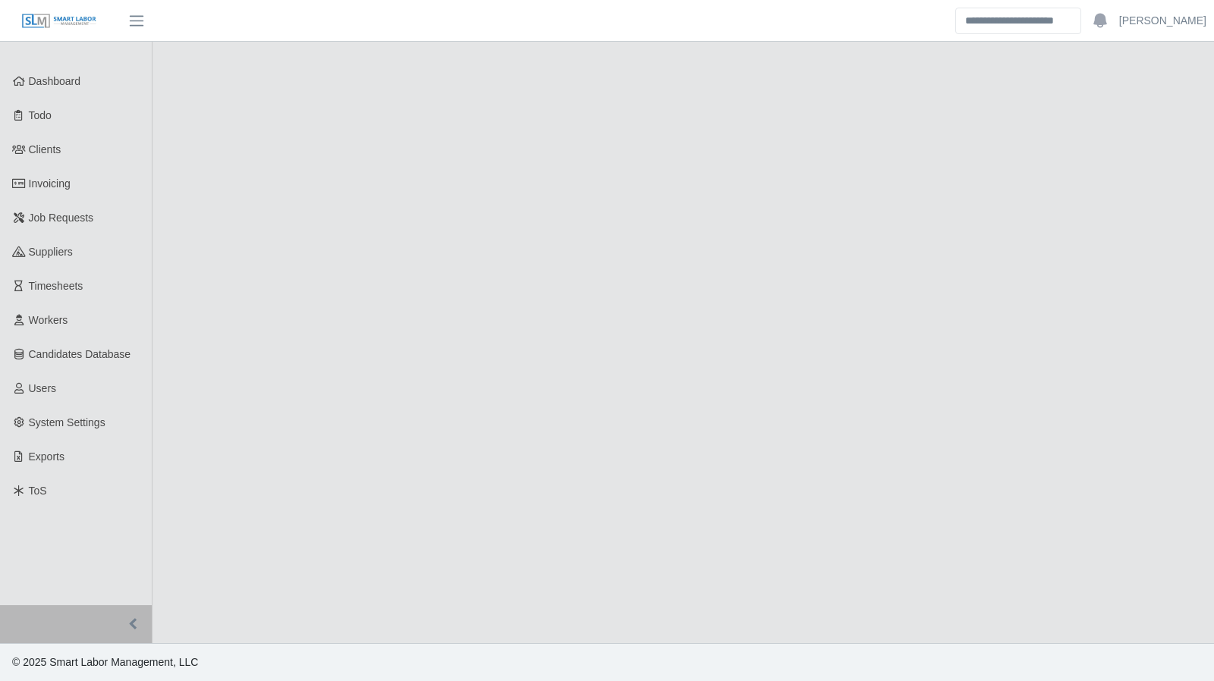
select select "****"
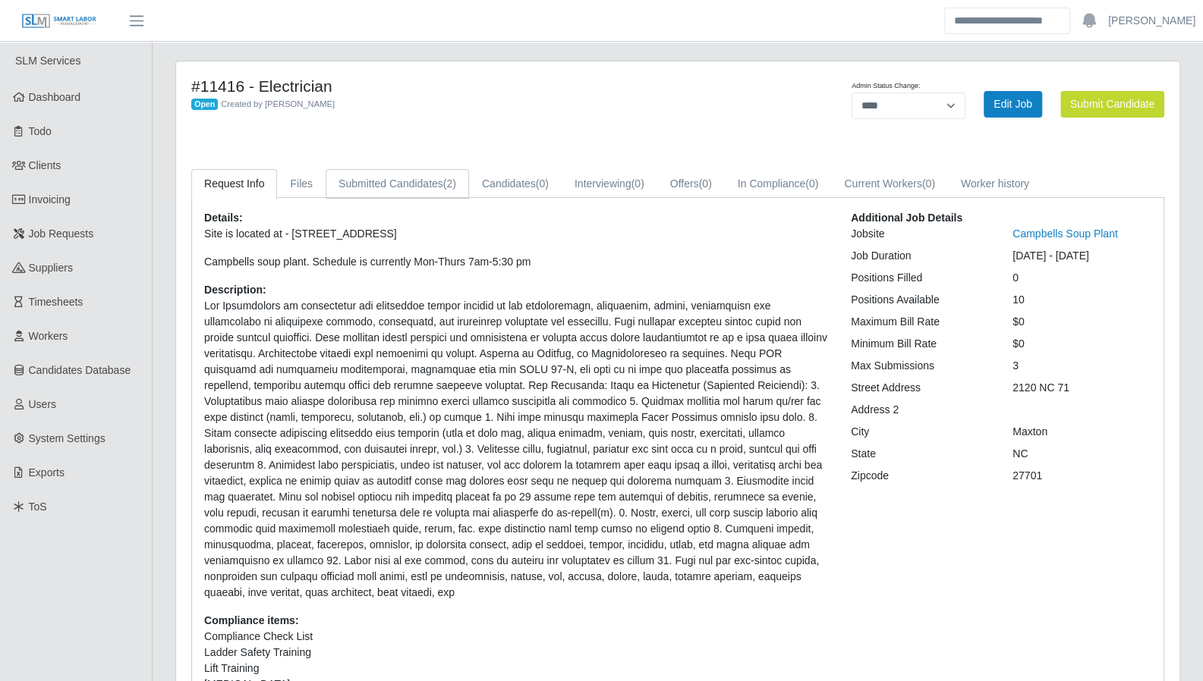
click at [376, 181] on link "Submitted Candidates (2)" at bounding box center [396, 184] width 143 height 30
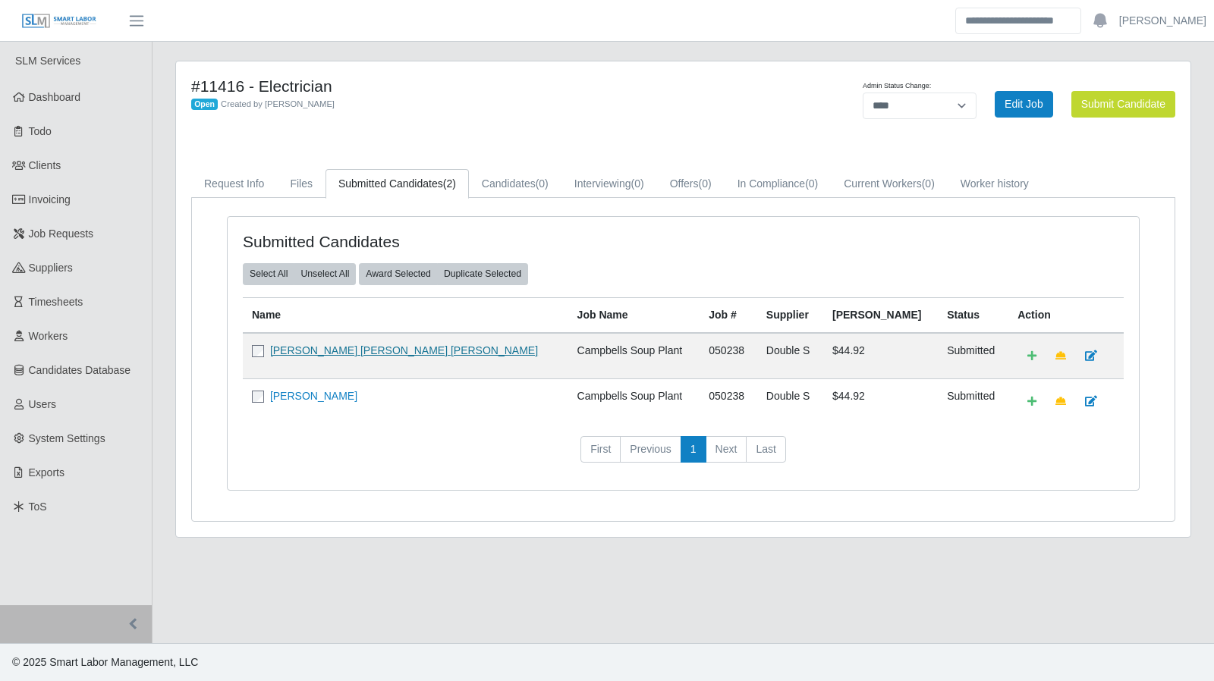
click at [341, 353] on link "Lester David Sosa Mejia" at bounding box center [404, 350] width 268 height 12
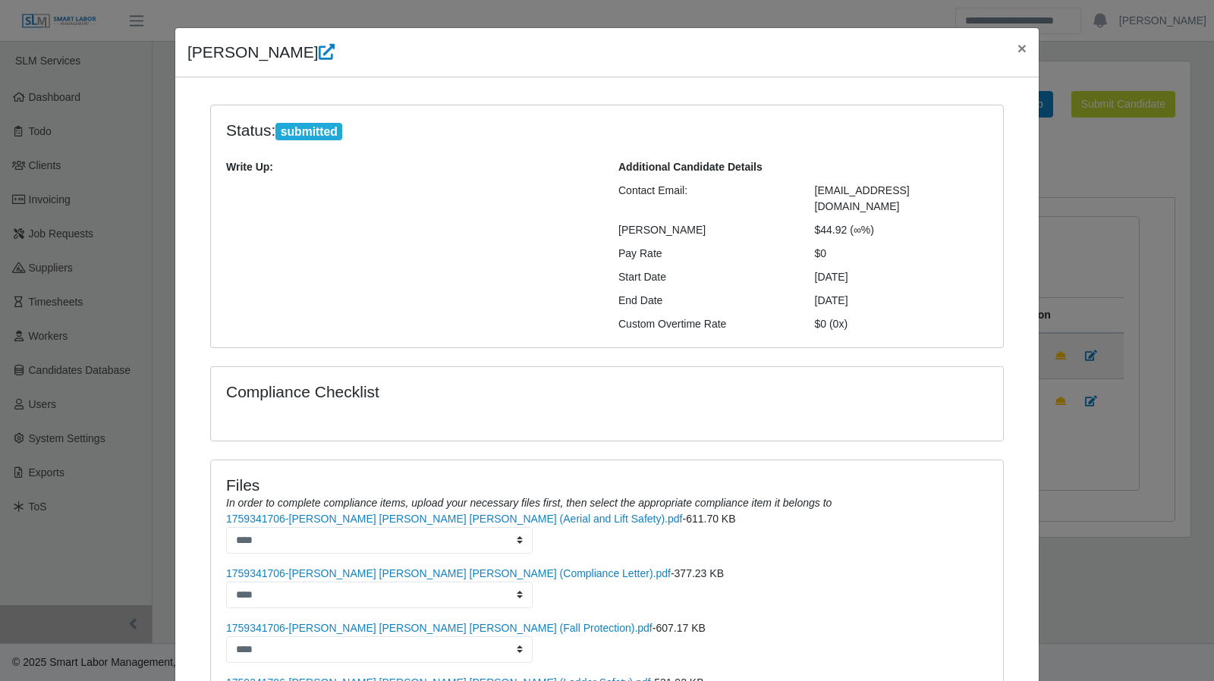
scroll to position [106, 0]
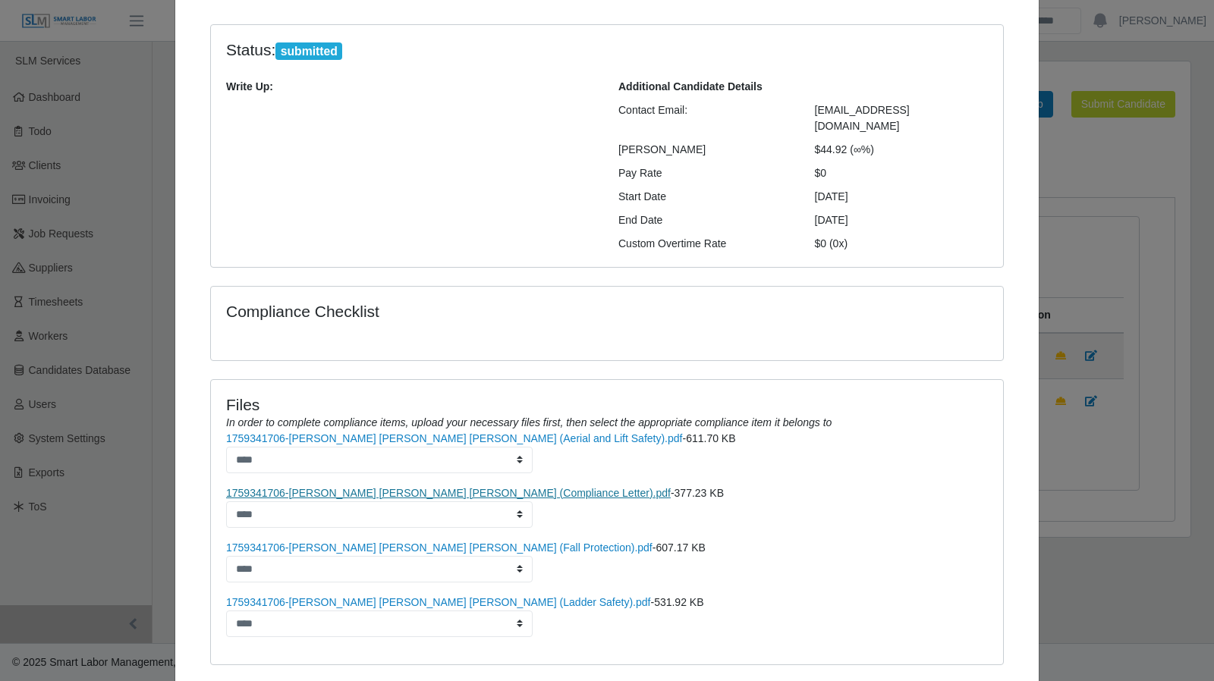
click at [480, 487] on link "1759341706-Lester David Sosa Mejia (Compliance Letter).pdf" at bounding box center [448, 493] width 445 height 12
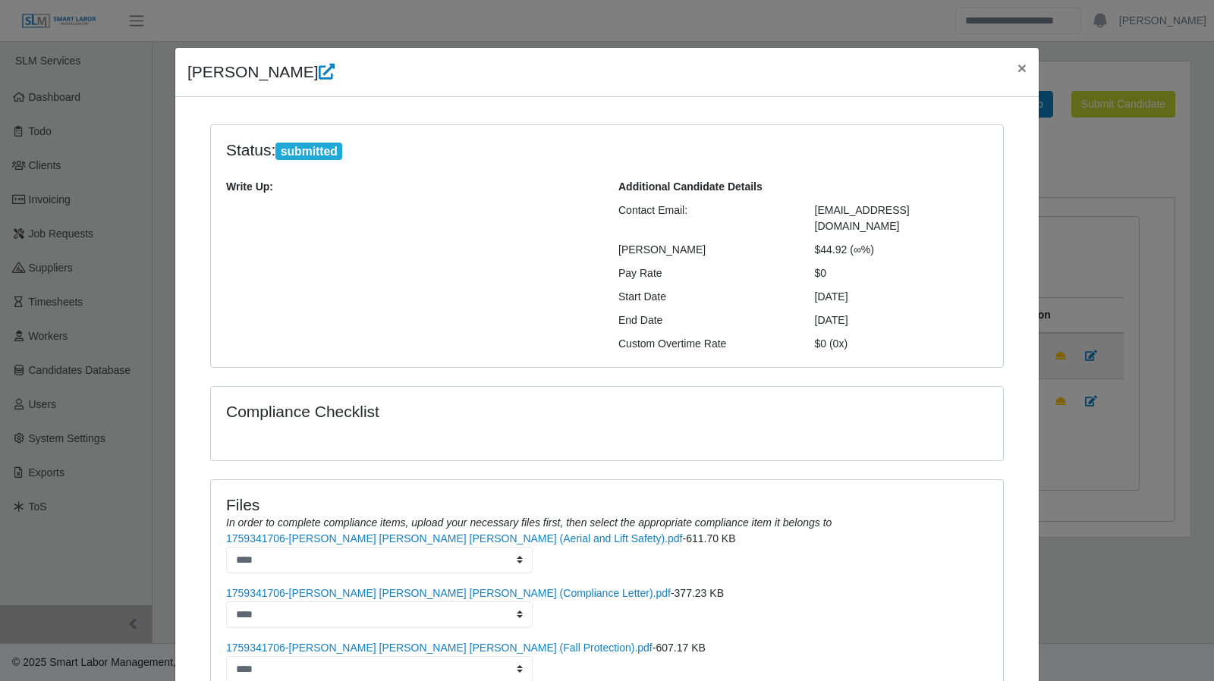
scroll to position [0, 0]
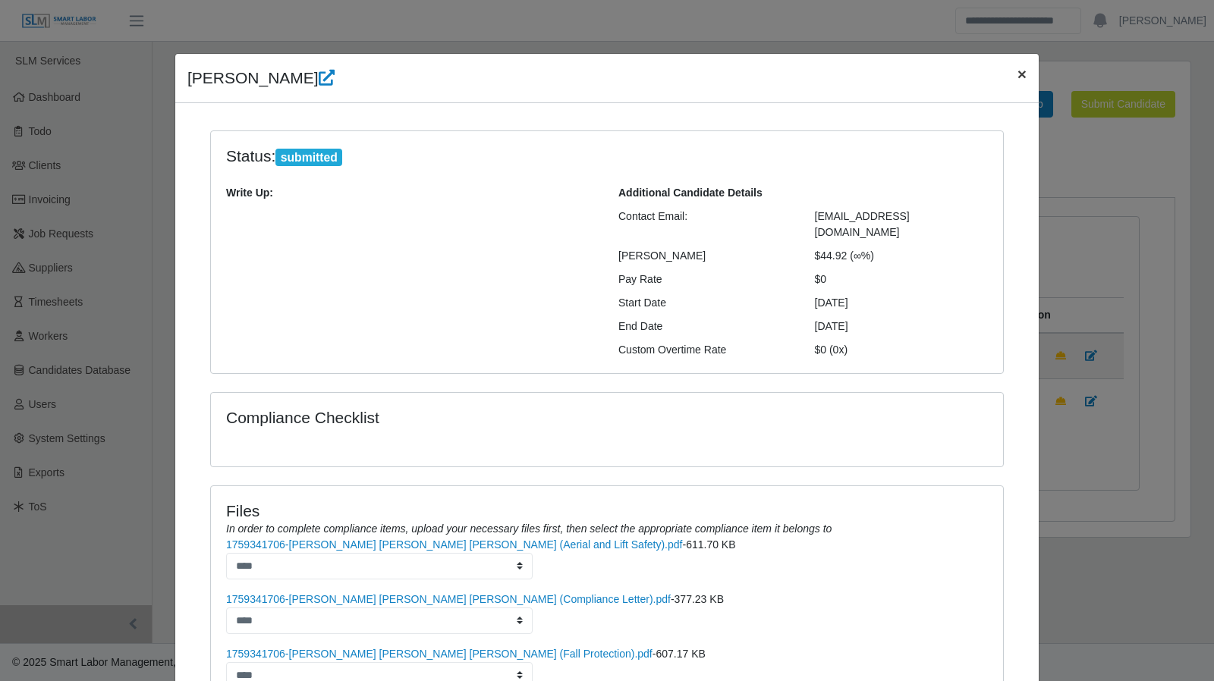
click at [1009, 75] on button "×" at bounding box center [1021, 74] width 33 height 40
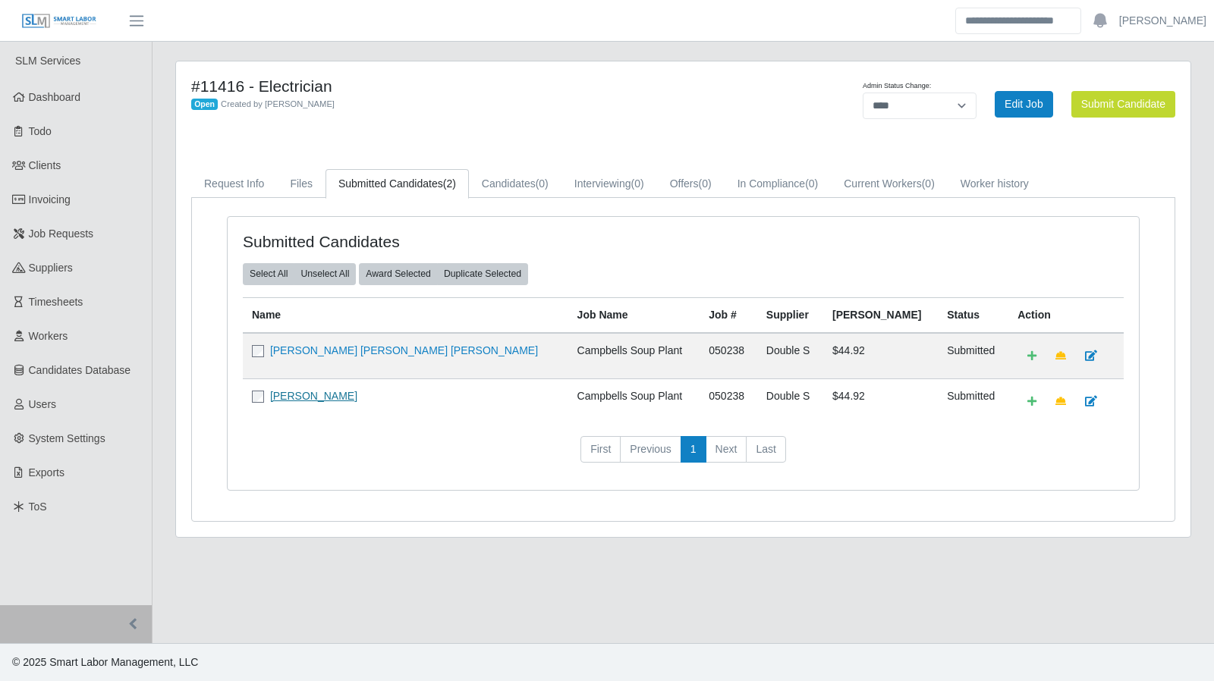
click at [308, 395] on link "Maria Leticia Ayala" at bounding box center [313, 396] width 87 height 12
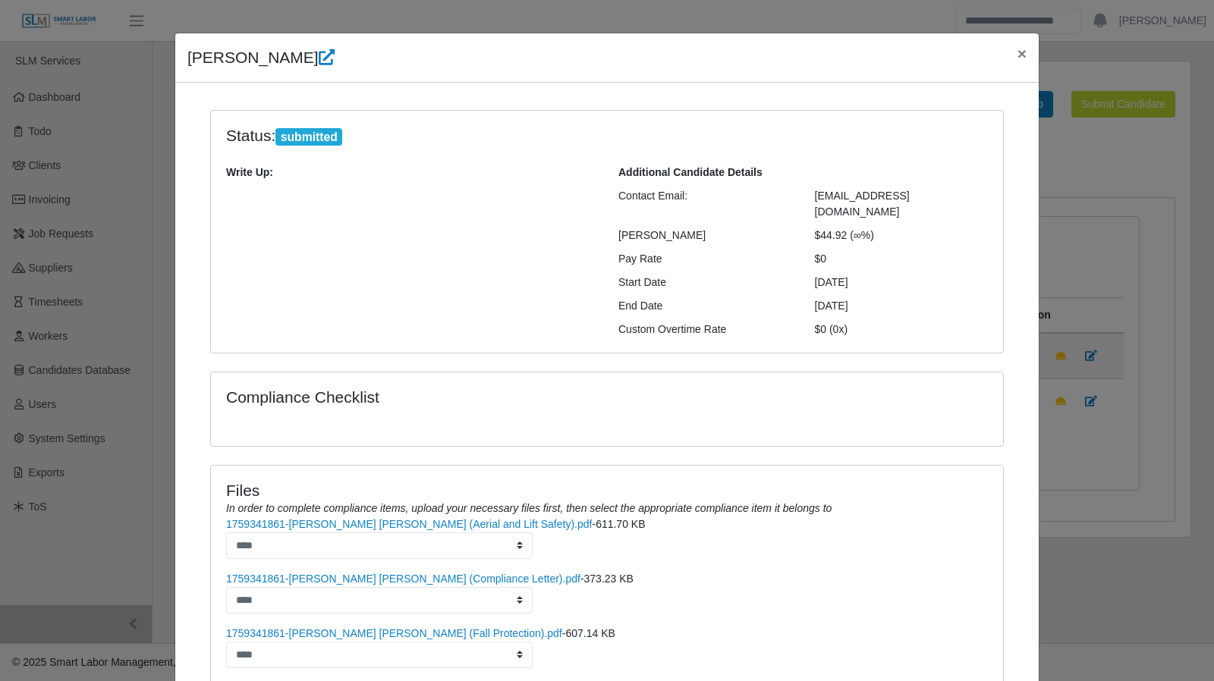
scroll to position [76, 0]
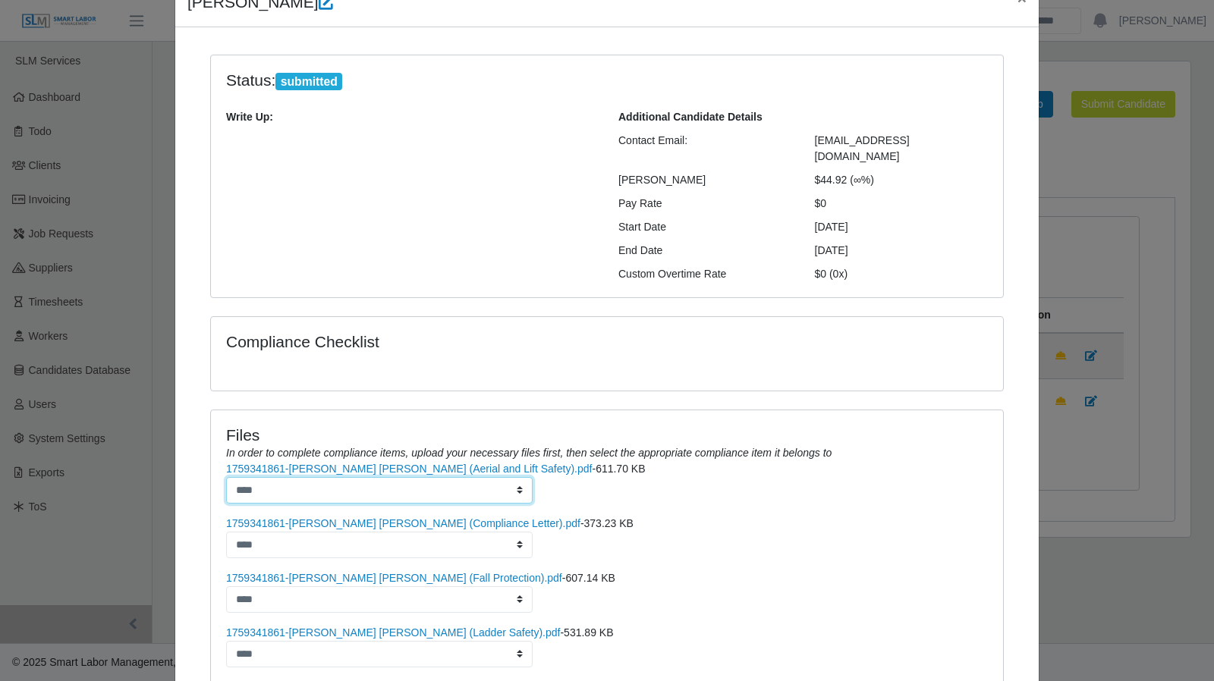
click at [430, 477] on select "****" at bounding box center [379, 490] width 307 height 27
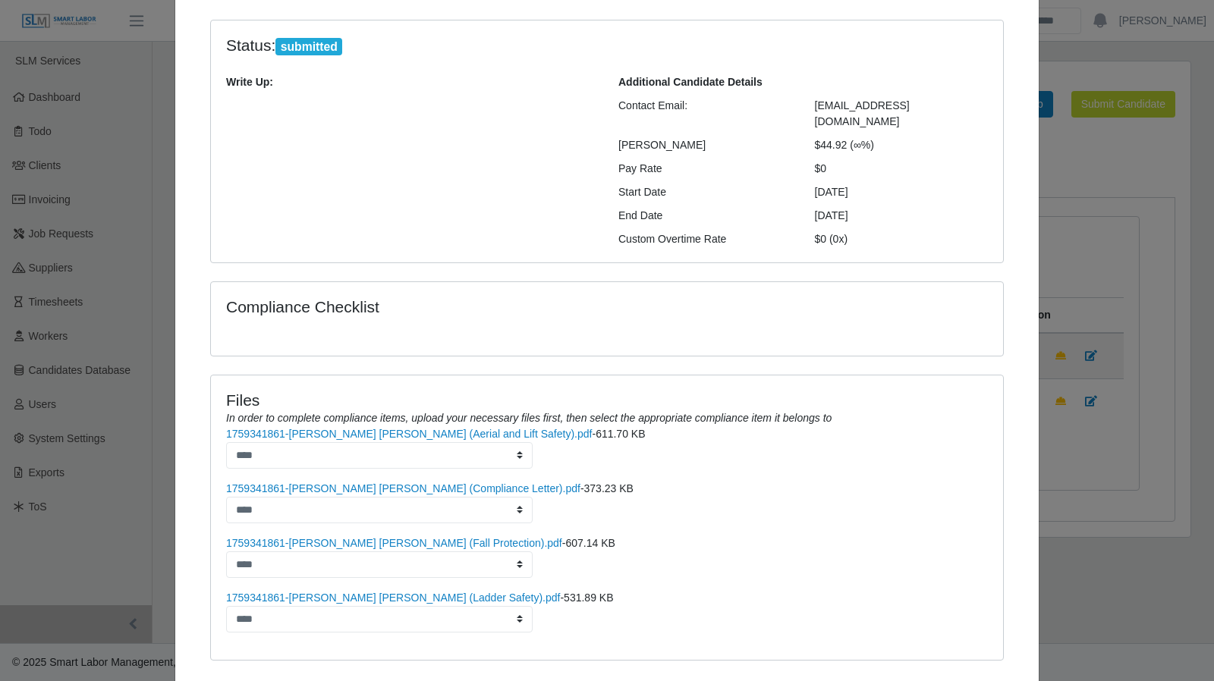
drag, startPoint x: 608, startPoint y: 485, endPoint x: 599, endPoint y: 485, distance: 9.9
click at [608, 485] on li "1759341861-Maria Leticia Ayala Ayala (Compliance Letter).pdf - 373.23 KB ****" at bounding box center [607, 502] width 762 height 42
click at [469, 483] on link "1759341861-Maria Leticia Ayala Ayala (Compliance Letter).pdf" at bounding box center [403, 489] width 354 height 12
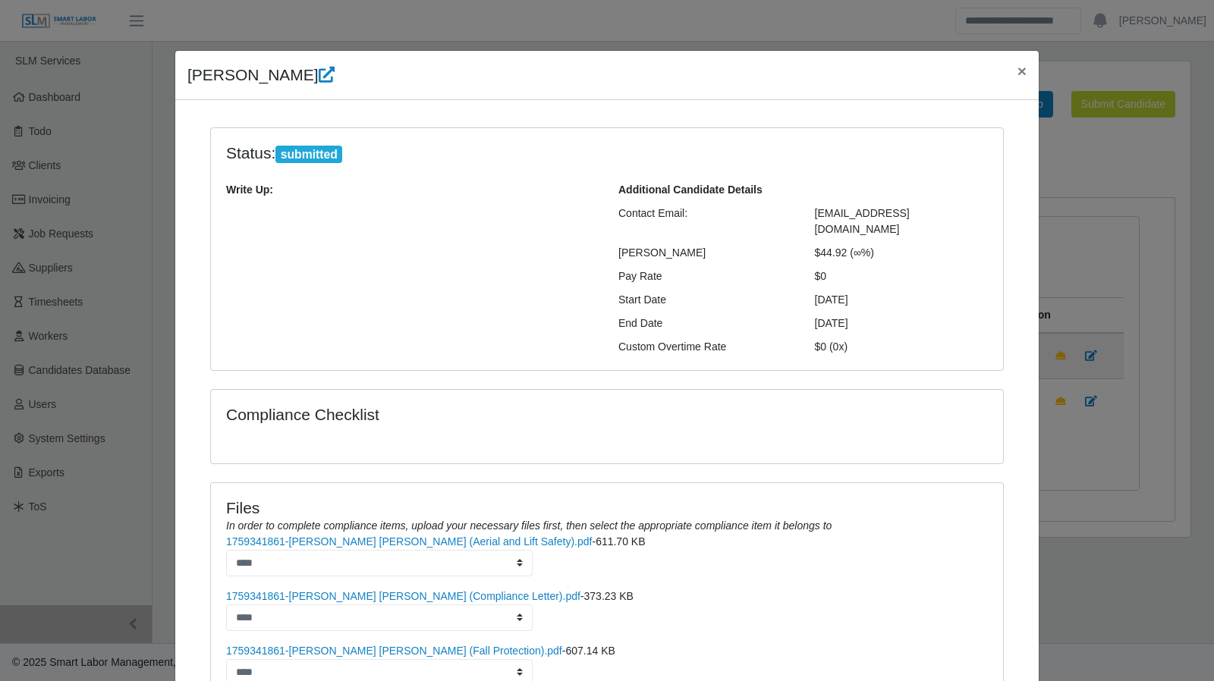
scroll to position [0, 0]
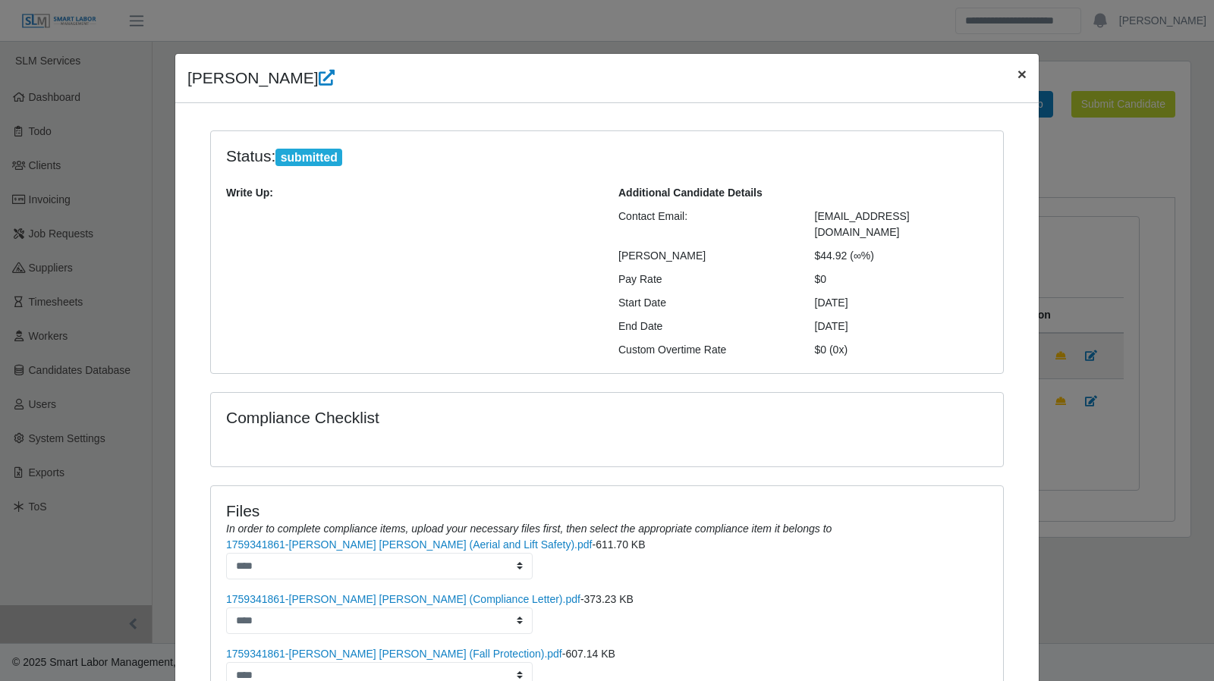
click at [1017, 75] on span "×" at bounding box center [1021, 73] width 9 height 17
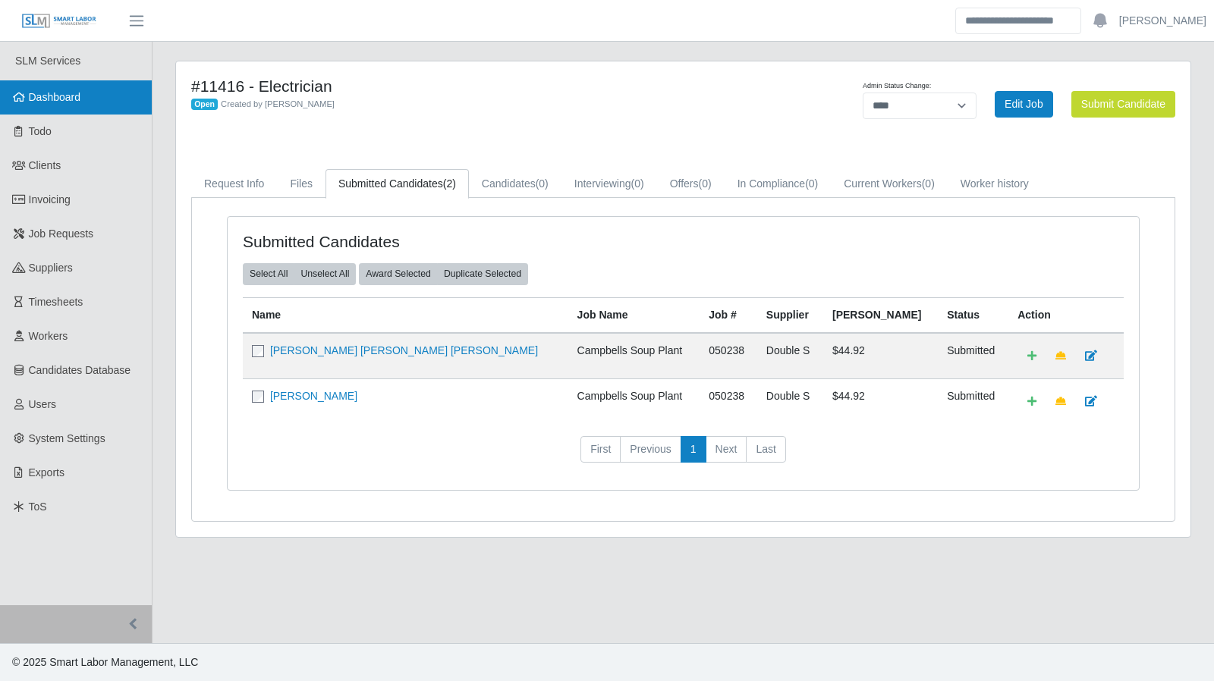
click at [58, 112] on link "Dashboard" at bounding box center [76, 97] width 152 height 34
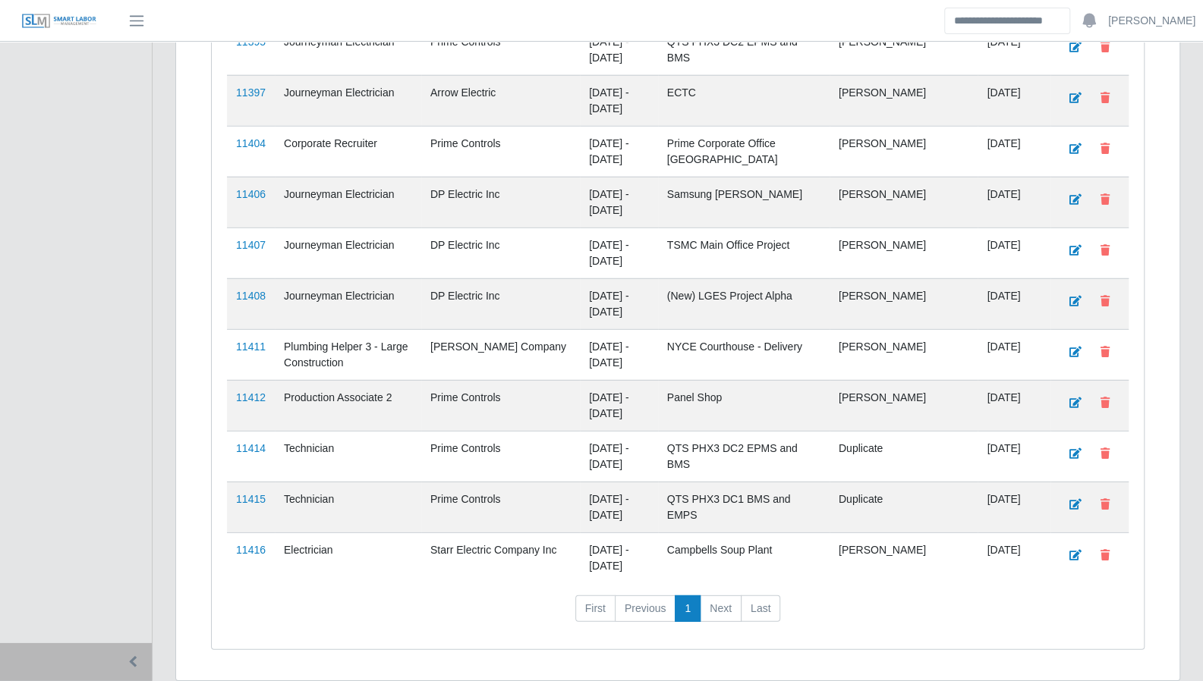
scroll to position [2495, 0]
